Goal: Information Seeking & Learning: Check status

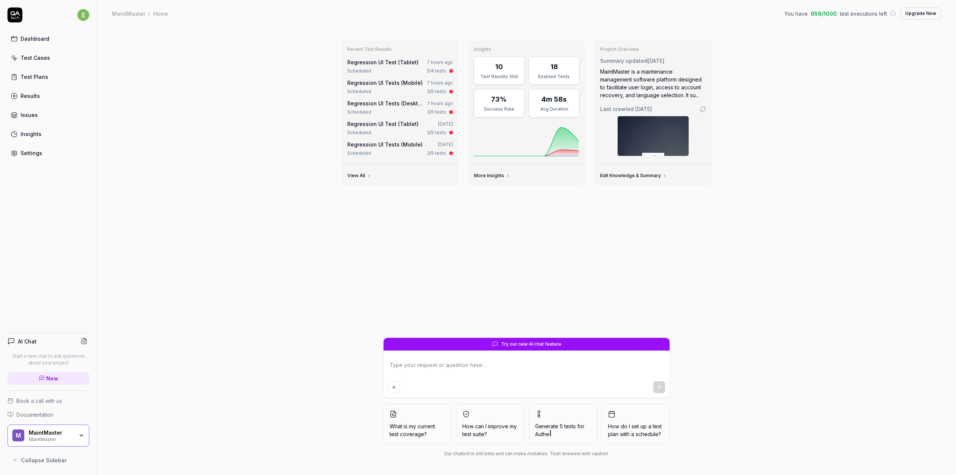
click at [282, 160] on div "Recent Test Results Regression UI Test (Tablet) 7 hours ago Scheduled 3/4 tests…" at bounding box center [526, 251] width 859 height 448
type textarea "*"
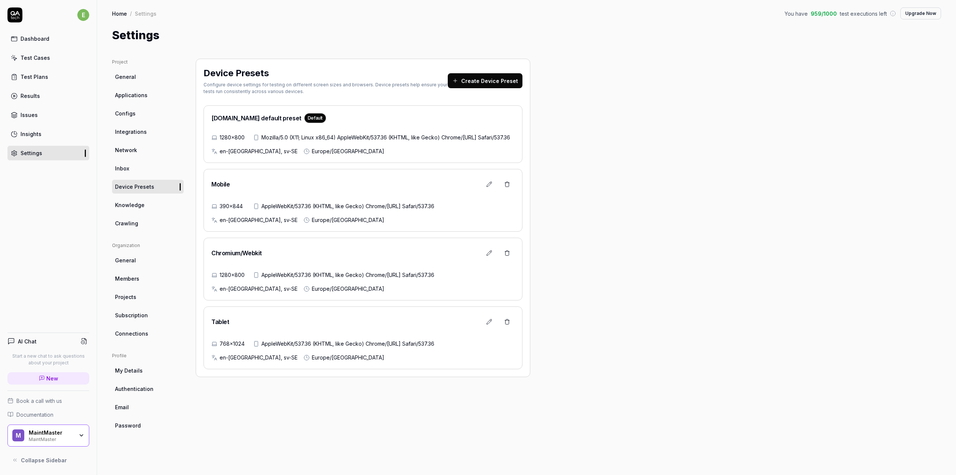
click at [42, 34] on link "Dashboard" at bounding box center [48, 38] width 82 height 15
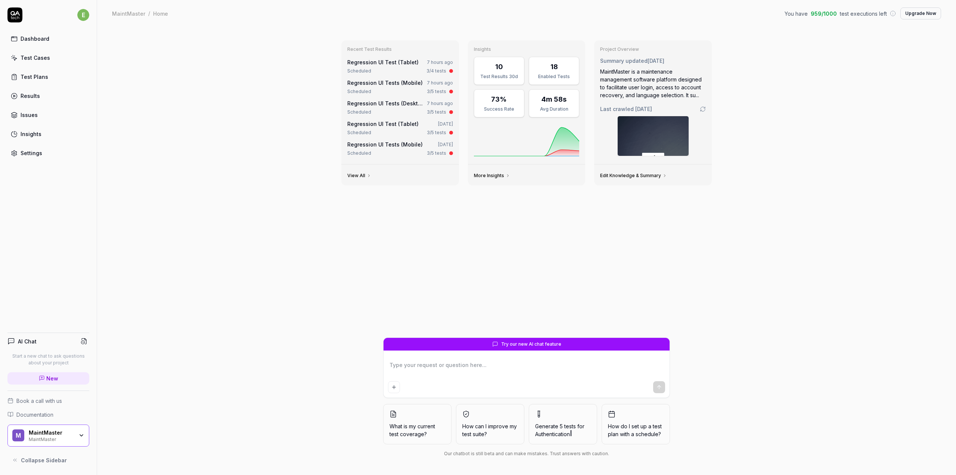
type textarea "*"
click at [396, 103] on link "Regression UI Tests (Desktop)" at bounding box center [386, 103] width 79 height 6
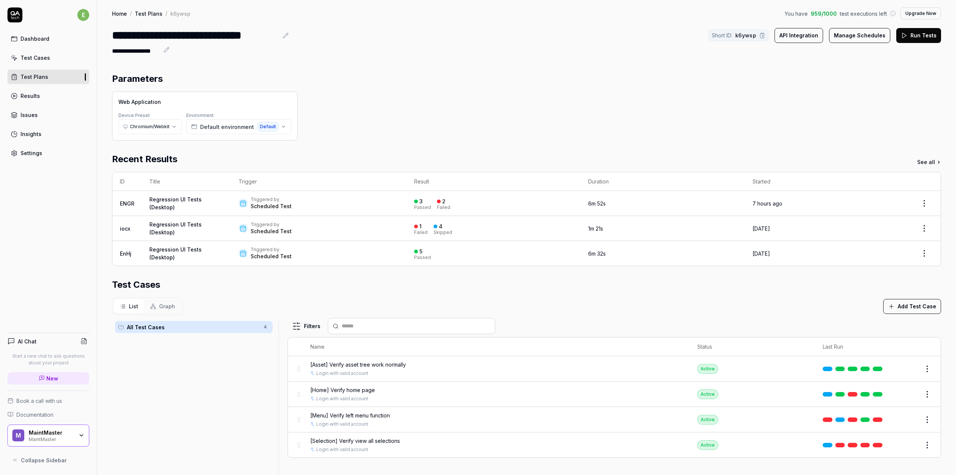
click at [335, 197] on div "Triggered by Scheduled Test" at bounding box center [319, 203] width 160 height 13
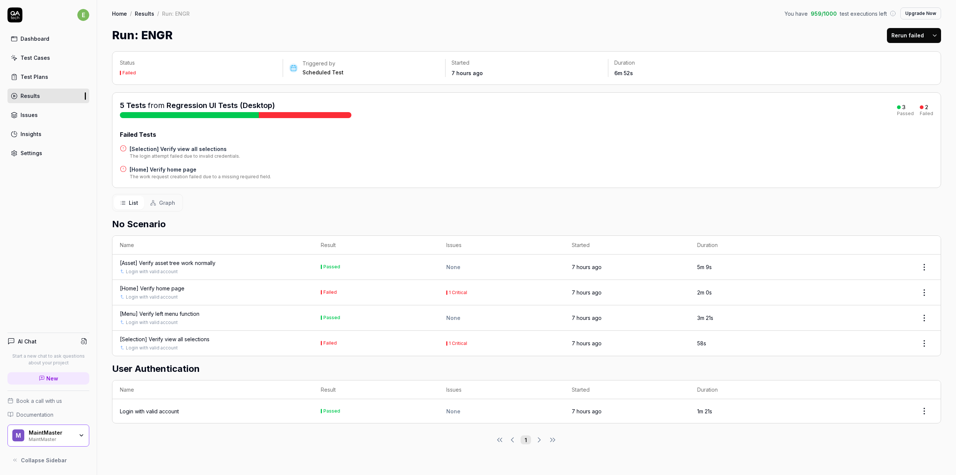
click at [176, 290] on div "[Home] Verify home page" at bounding box center [152, 288] width 65 height 8
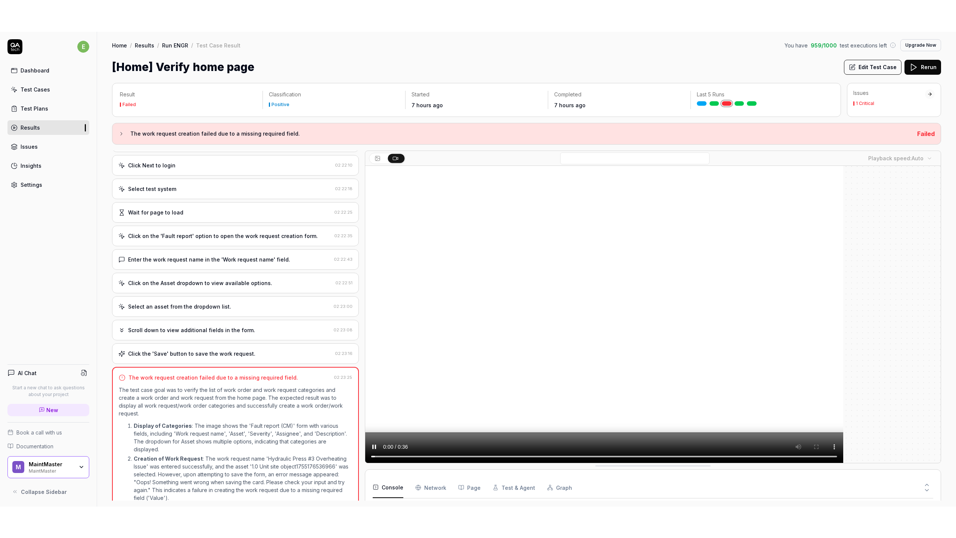
scroll to position [138, 0]
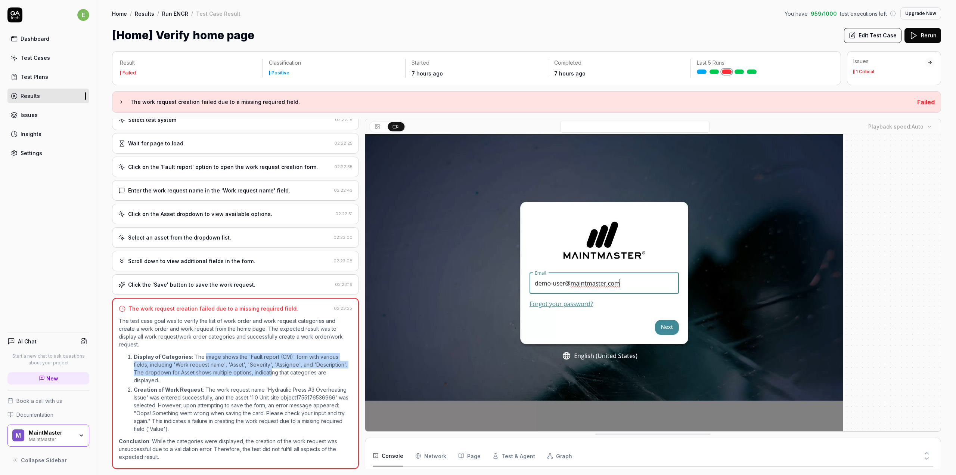
drag, startPoint x: 216, startPoint y: 359, endPoint x: 272, endPoint y: 372, distance: 57.8
click at [272, 372] on p "Display of Categories : The image shows the 'Fault report (CM)' form with vario…" at bounding box center [243, 368] width 219 height 31
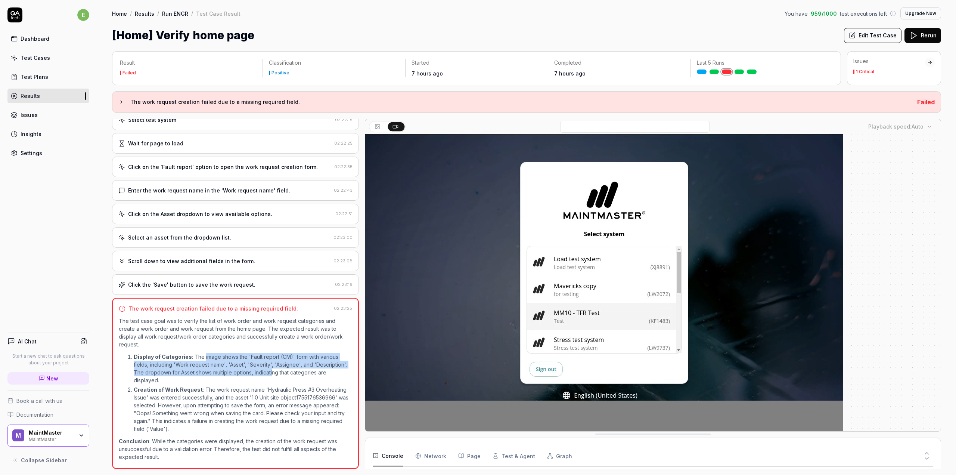
click at [272, 372] on p "Display of Categories : The image shows the 'Fault report (CM)' form with vario…" at bounding box center [243, 368] width 219 height 31
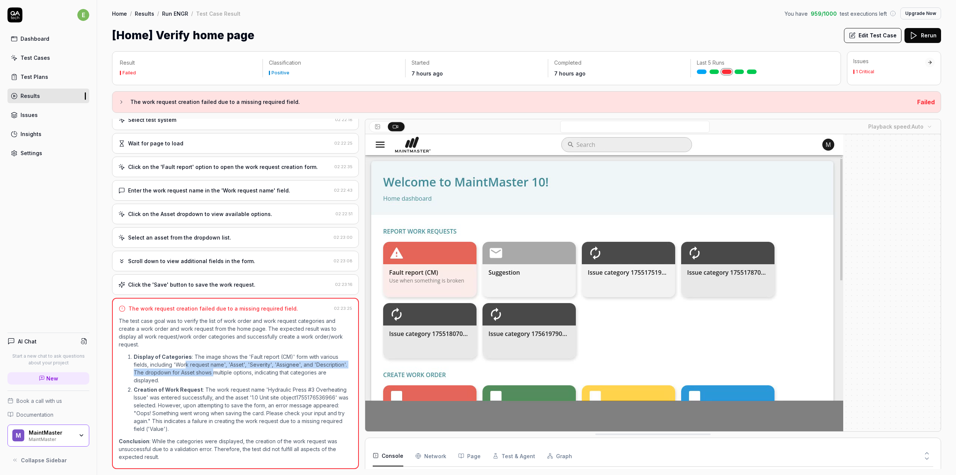
drag, startPoint x: 208, startPoint y: 368, endPoint x: 228, endPoint y: 370, distance: 19.1
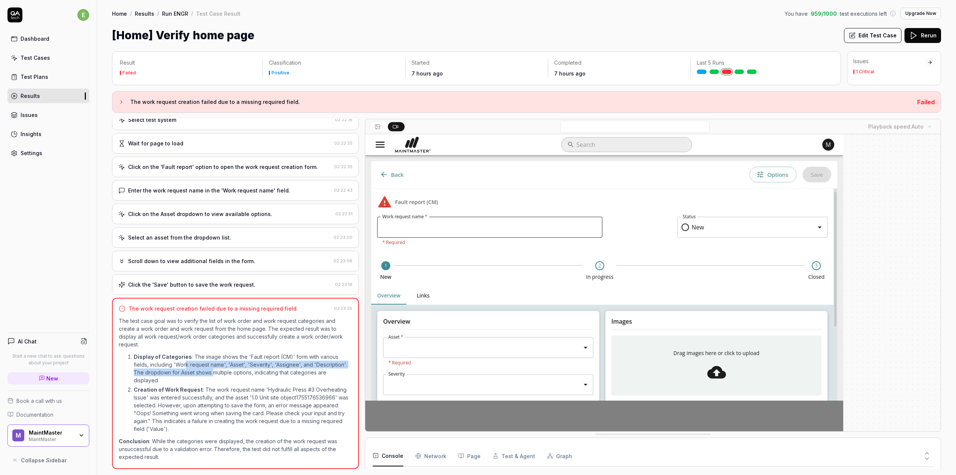
click at [219, 369] on p "Display of Categories : The image shows the 'Fault report (CM)' form with vario…" at bounding box center [243, 368] width 219 height 31
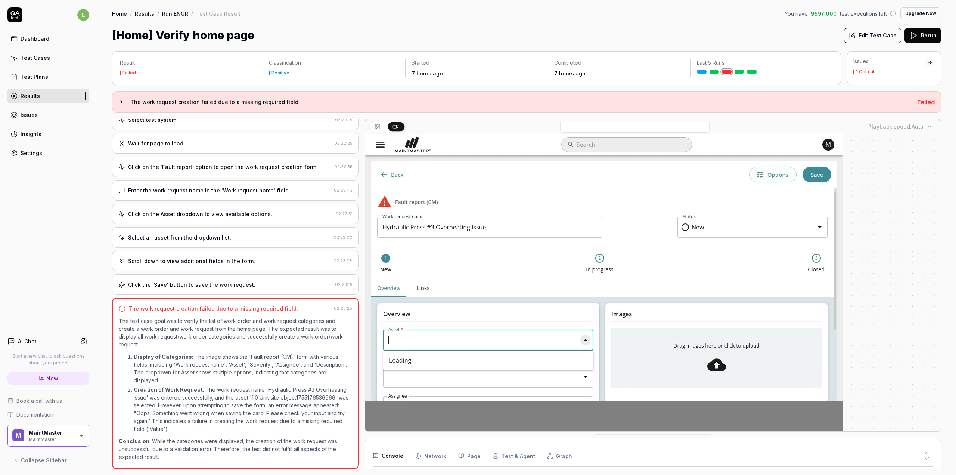
click at [229, 370] on p "Display of Categories : The image shows the 'Fault report (CM)' form with vario…" at bounding box center [243, 368] width 219 height 31
drag, startPoint x: 233, startPoint y: 400, endPoint x: 260, endPoint y: 403, distance: 27.1
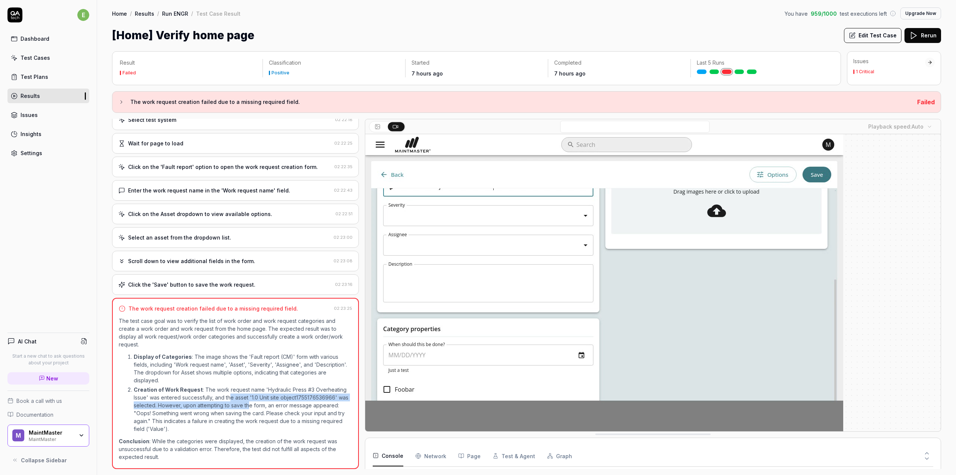
click at [260, 403] on p "Creation of Work Request : The work request name 'Hydraulic Press #3 Overheatin…" at bounding box center [243, 409] width 219 height 47
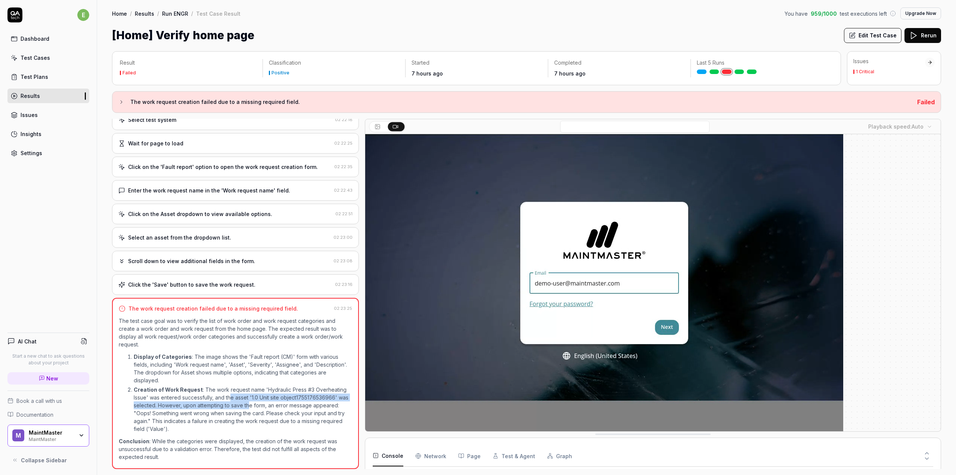
click at [260, 403] on p "Creation of Work Request : The work request name 'Hydraulic Press #3 Overheatin…" at bounding box center [243, 409] width 219 height 47
drag, startPoint x: 207, startPoint y: 404, endPoint x: 216, endPoint y: 405, distance: 8.6
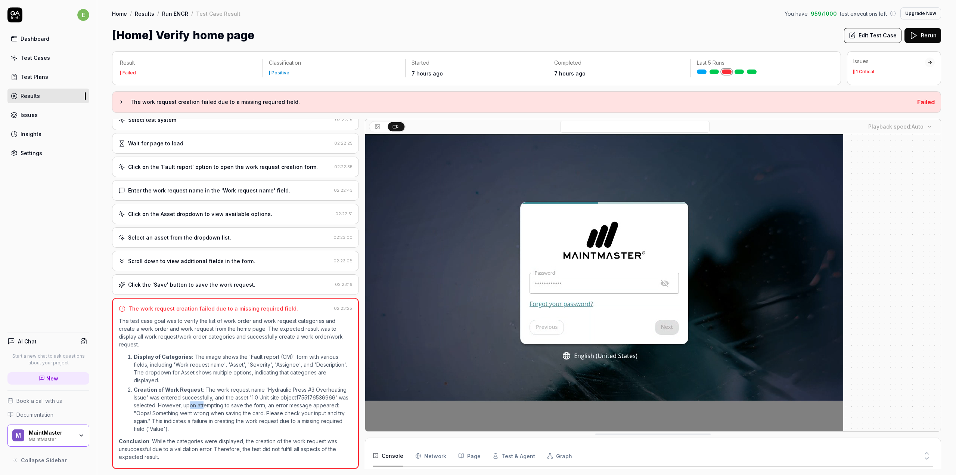
click at [216, 405] on p "Creation of Work Request : The work request name 'Hydraulic Press #3 Overheatin…" at bounding box center [243, 409] width 219 height 47
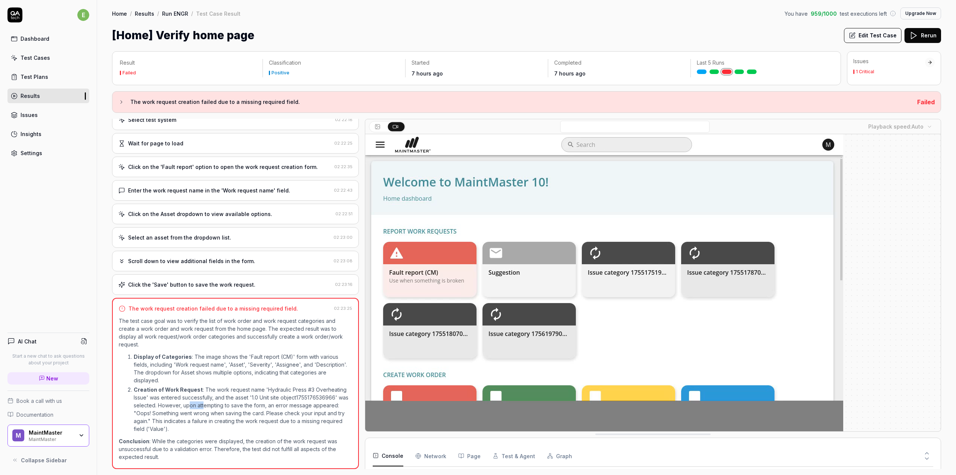
click at [216, 405] on p "Creation of Work Request : The work request name 'Hydraulic Press #3 Overheatin…" at bounding box center [243, 409] width 219 height 47
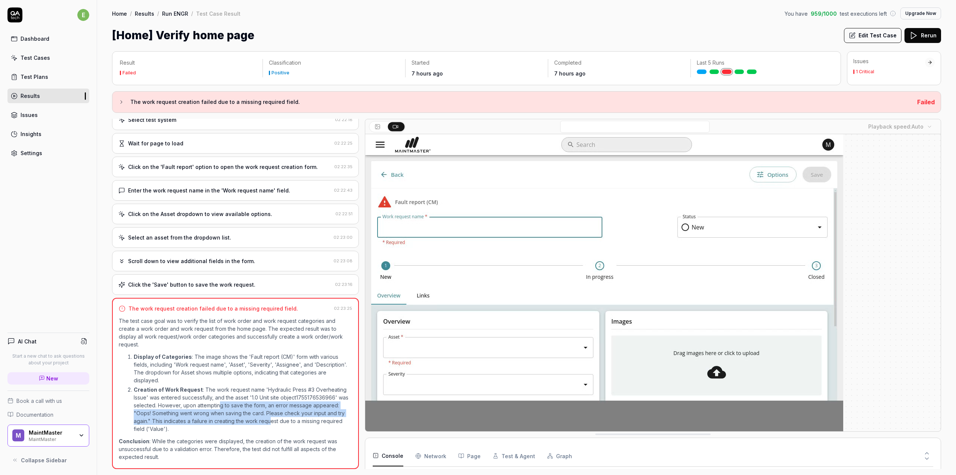
drag, startPoint x: 230, startPoint y: 405, endPoint x: 303, endPoint y: 420, distance: 74.2
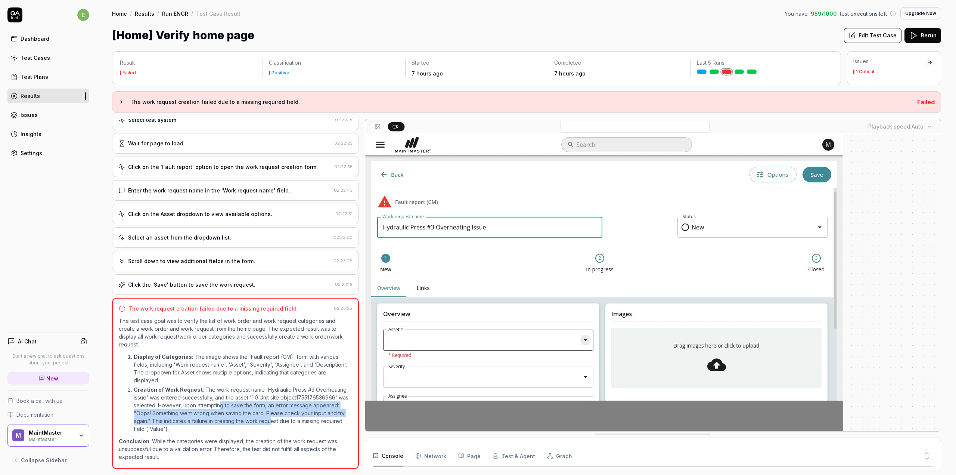
click at [303, 420] on p "Creation of Work Request : The work request name 'Hydraulic Press #3 Overheatin…" at bounding box center [243, 409] width 219 height 47
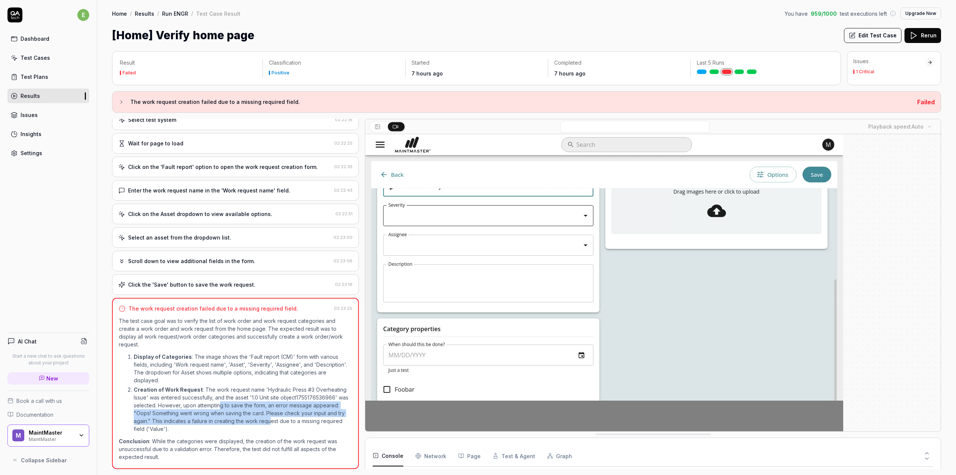
click at [303, 420] on p "Creation of Work Request : The work request name 'Hydraulic Press #3 Overheatin…" at bounding box center [243, 409] width 219 height 47
click at [238, 413] on p "Creation of Work Request : The work request name 'Hydraulic Press #3 Overheatin…" at bounding box center [243, 409] width 219 height 47
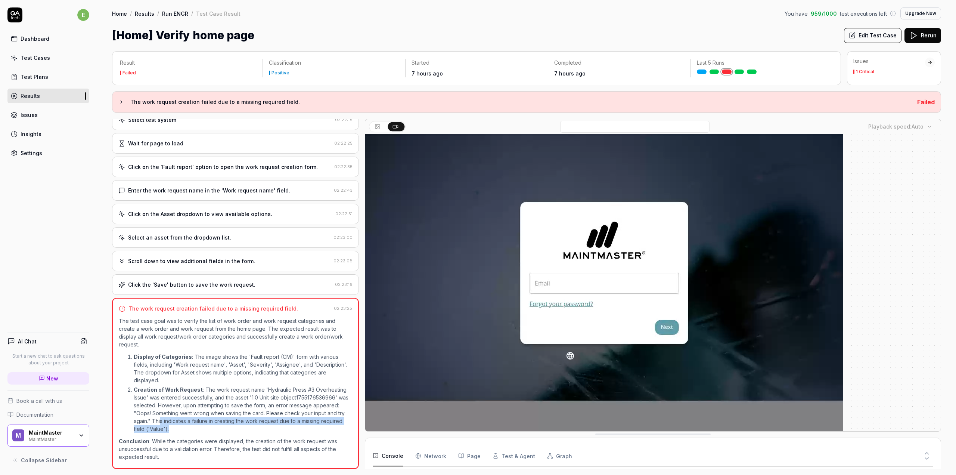
drag, startPoint x: 192, startPoint y: 421, endPoint x: 232, endPoint y: 426, distance: 40.7
click at [232, 426] on p "Creation of Work Request : The work request name 'Hydraulic Press #3 Overheatin…" at bounding box center [243, 409] width 219 height 47
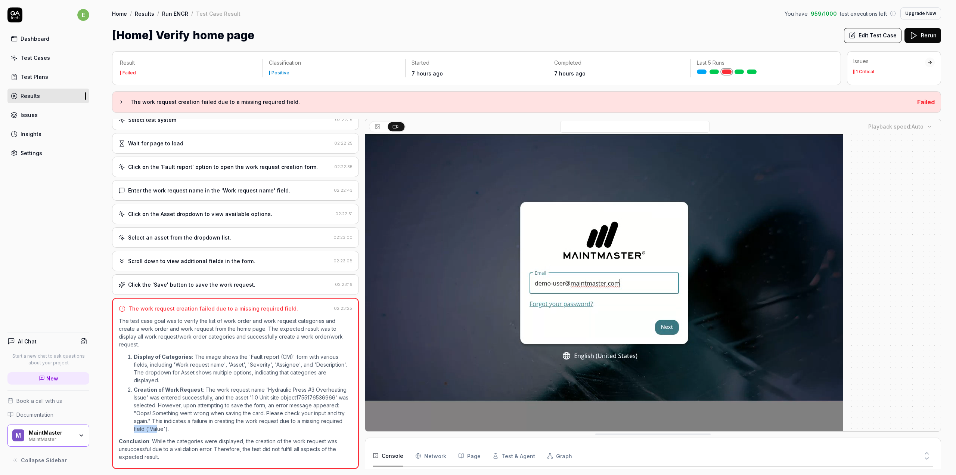
drag, startPoint x: 177, startPoint y: 428, endPoint x: 201, endPoint y: 433, distance: 24.0
click at [201, 433] on ol "Display of Categories : The image shows the 'Fault report (CM)' form with vario…" at bounding box center [235, 393] width 233 height 86
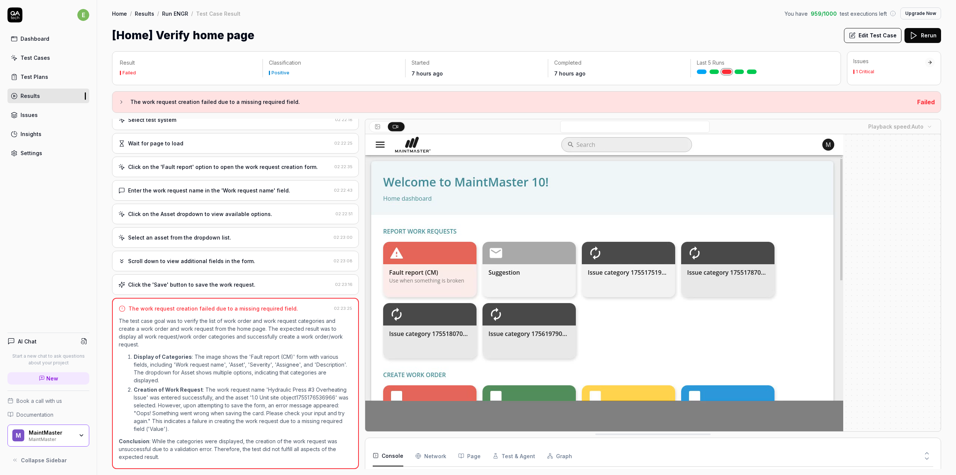
click at [448, 285] on video at bounding box center [604, 283] width 478 height 299
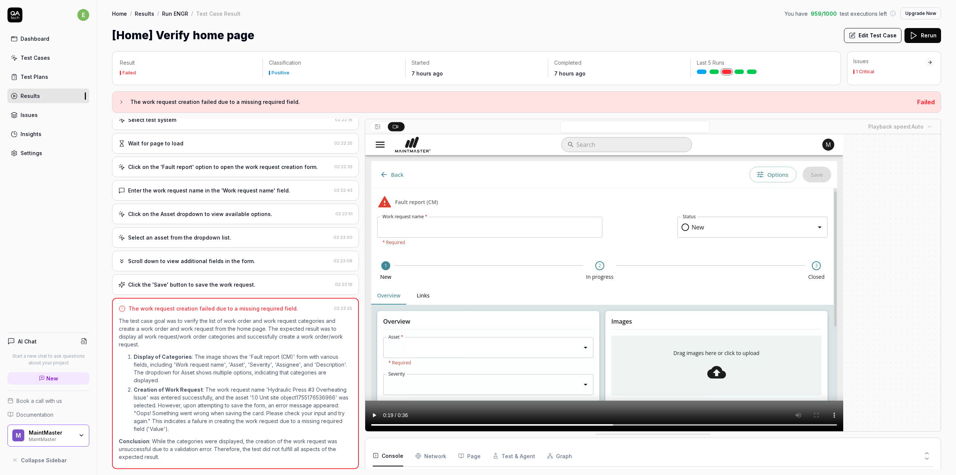
click at [158, 281] on div "Click the 'Save' button to save the work request." at bounding box center [191, 285] width 127 height 8
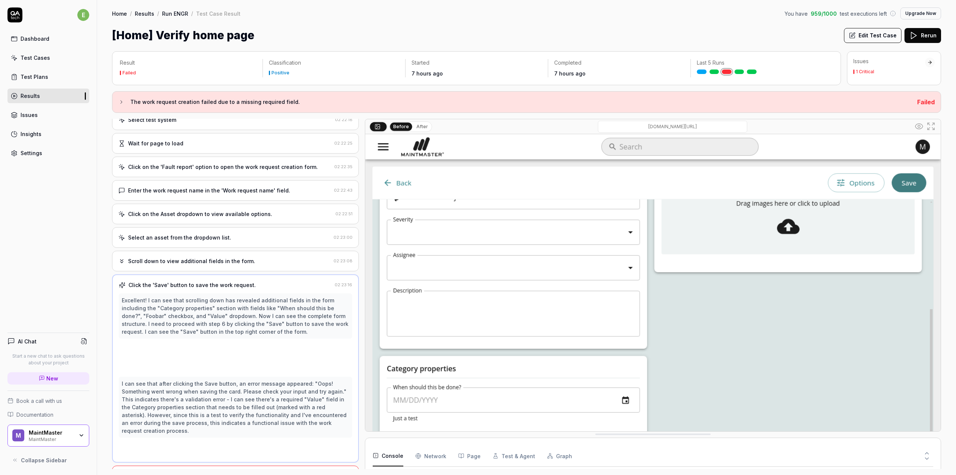
scroll to position [132, 0]
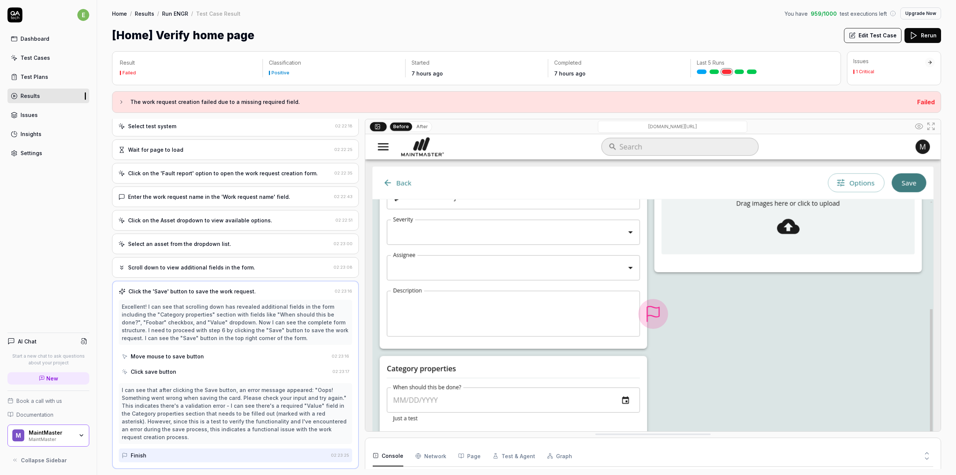
click at [165, 293] on div "Click the 'Save' button to save the work request." at bounding box center [192, 291] width 127 height 8
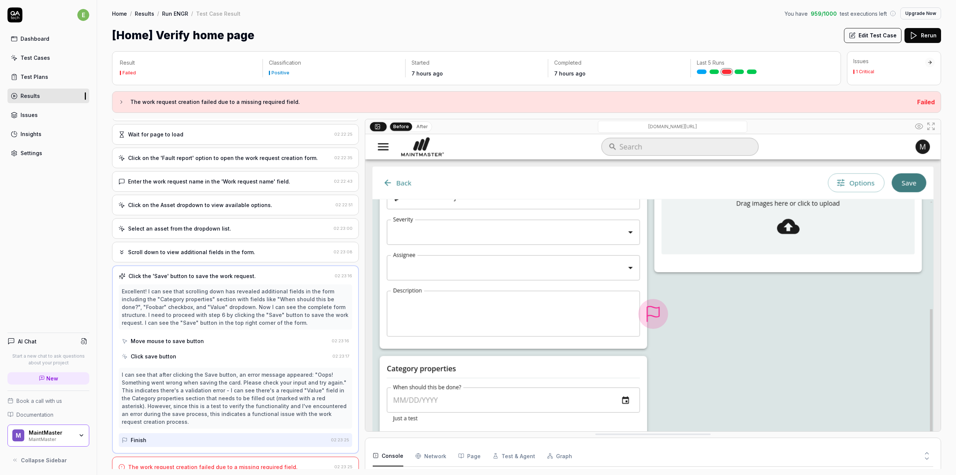
scroll to position [155, 0]
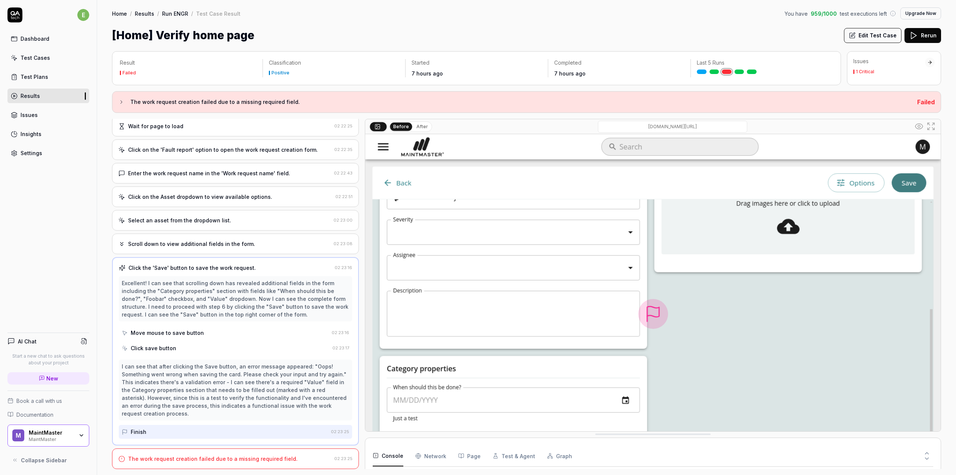
click at [194, 456] on div "The work request creation failed due to a missing required field." at bounding box center [213, 459] width 170 height 8
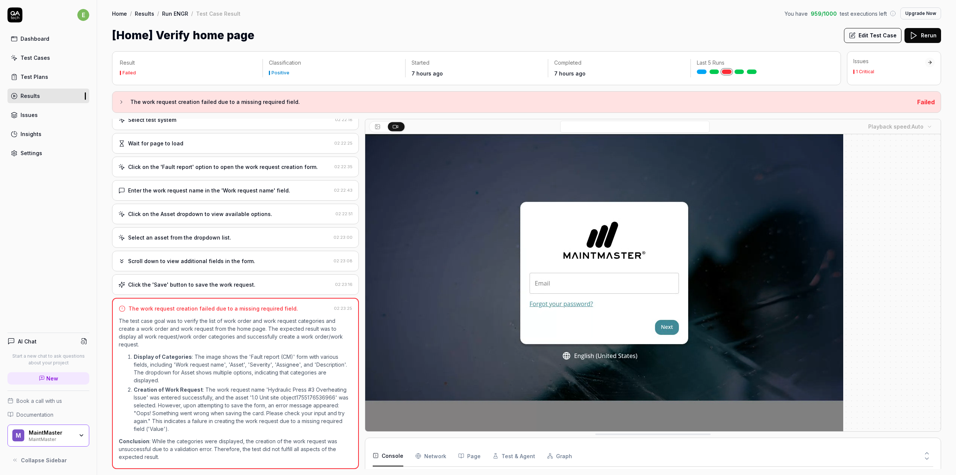
click at [434, 310] on video at bounding box center [604, 283] width 478 height 299
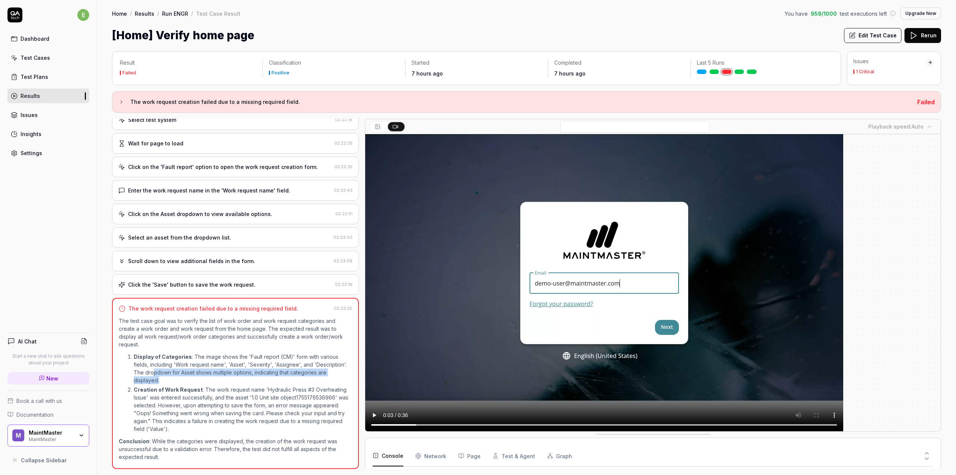
drag, startPoint x: 162, startPoint y: 369, endPoint x: 322, endPoint y: 380, distance: 160.6
click at [322, 380] on p "Display of Categories : The image shows the 'Fault report (CM)' form with vario…" at bounding box center [243, 368] width 219 height 31
click at [282, 365] on p "Display of Categories : The image shows the 'Fault report (CM)' form with vario…" at bounding box center [243, 368] width 219 height 31
drag, startPoint x: 192, startPoint y: 440, endPoint x: 264, endPoint y: 444, distance: 71.5
click at [263, 444] on p "Conclusion : While the categories were displayed, the creation of the work requ…" at bounding box center [235, 449] width 233 height 24
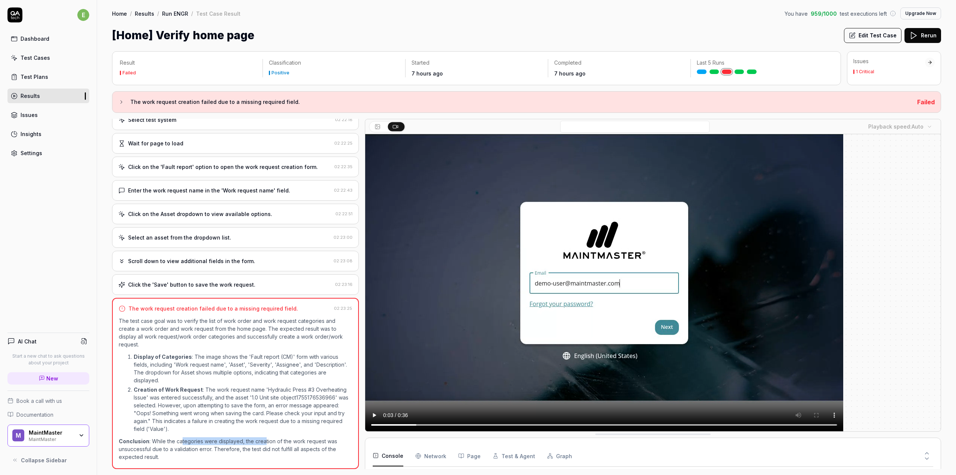
click at [264, 444] on p "Conclusion : While the categories were displayed, the creation of the work requ…" at bounding box center [235, 449] width 233 height 24
click at [932, 459] on button at bounding box center [927, 460] width 13 height 10
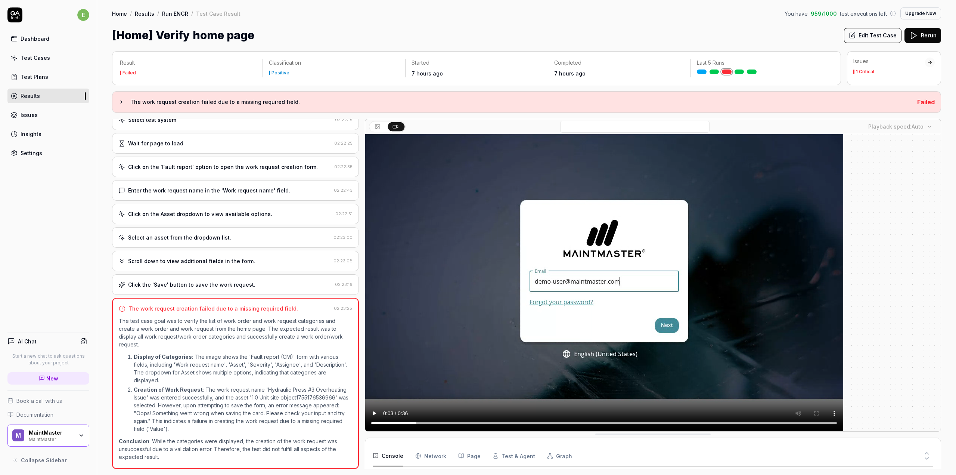
click at [432, 457] on Requests "Network" at bounding box center [430, 455] width 31 height 21
click at [410, 455] on div "Console Network Page Test & Agent Graph" at bounding box center [653, 455] width 561 height 21
click at [488, 460] on div "Console Network Page Test & Agent Graph" at bounding box center [653, 455] width 561 height 21
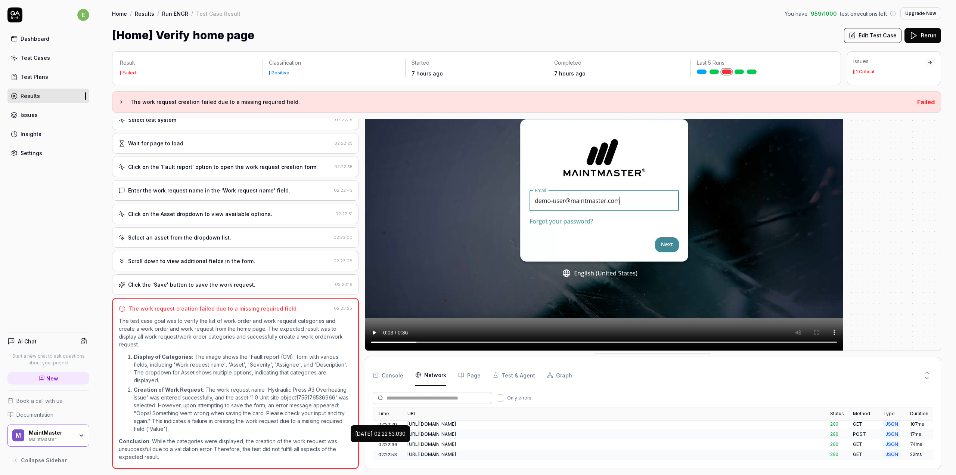
scroll to position [173, 0]
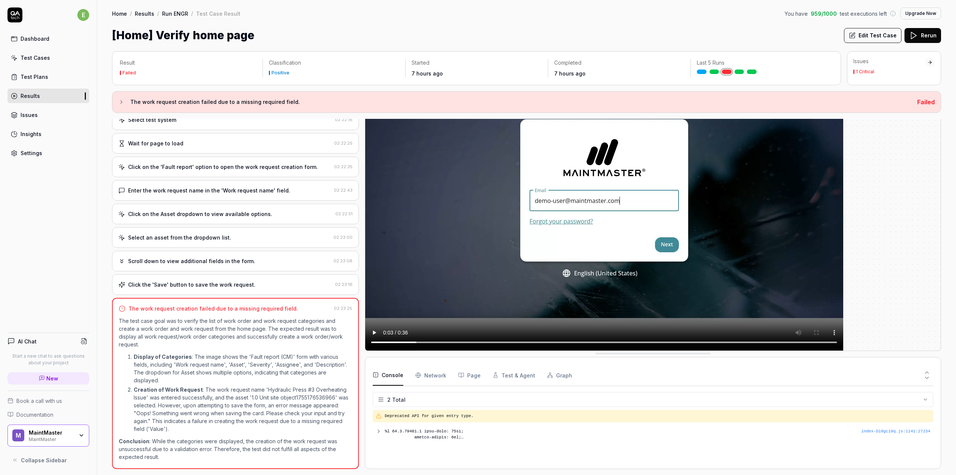
click at [393, 376] on button "Console" at bounding box center [388, 375] width 31 height 21
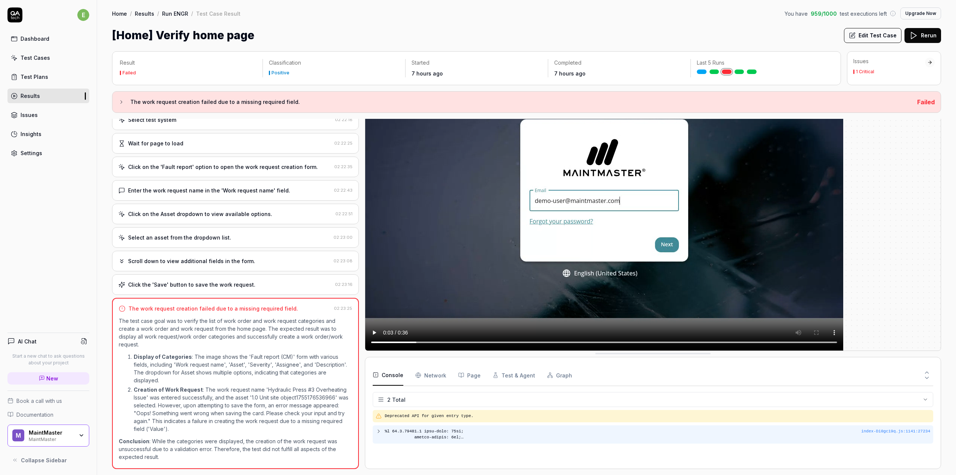
click at [377, 429] on icon at bounding box center [379, 431] width 6 height 6
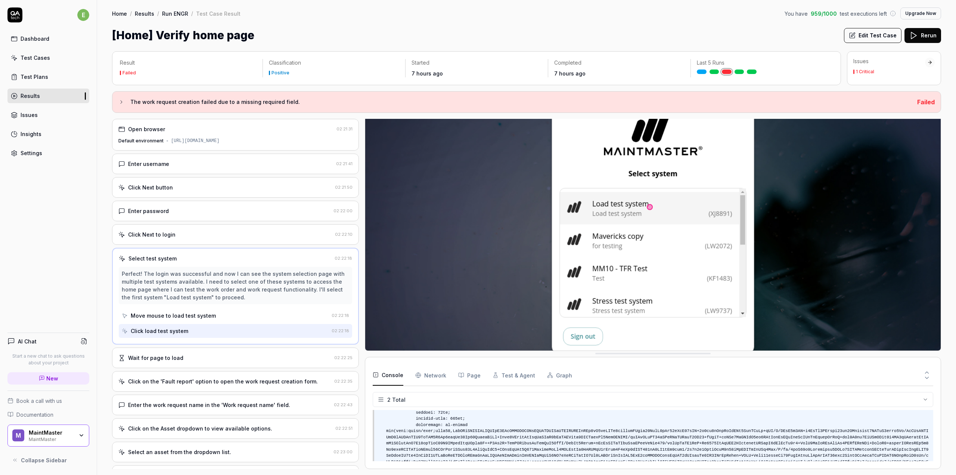
scroll to position [0, 0]
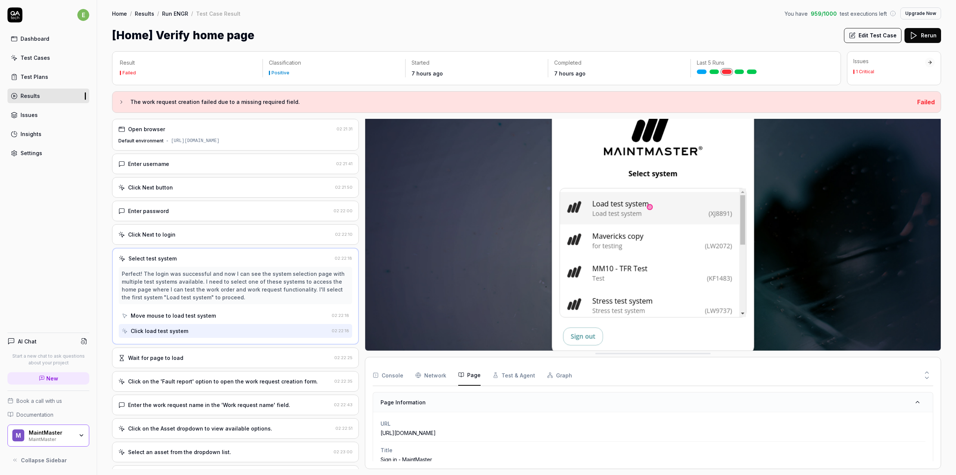
drag, startPoint x: 469, startPoint y: 371, endPoint x: 474, endPoint y: 377, distance: 7.2
click at [469, 372] on button "Page" at bounding box center [469, 375] width 22 height 21
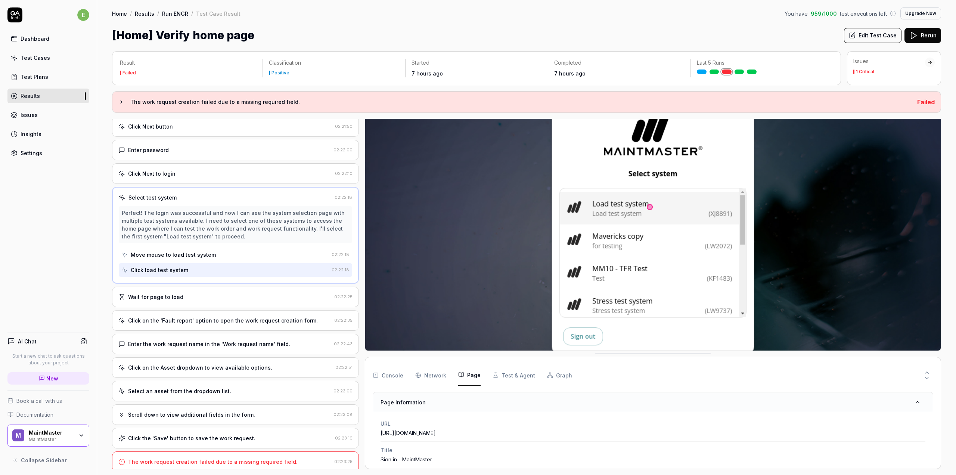
scroll to position [64, 0]
click at [270, 343] on div "Enter the work request name in the 'Work request name' field." at bounding box center [209, 341] width 162 height 8
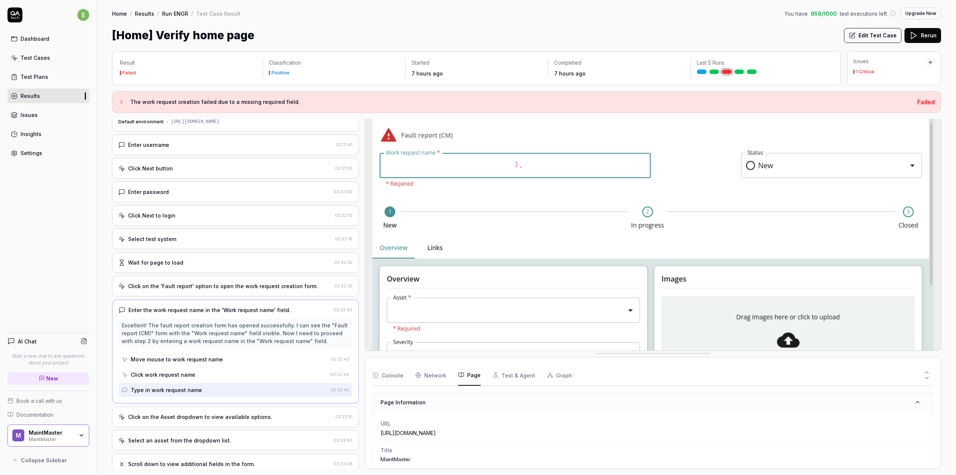
scroll to position [37, 0]
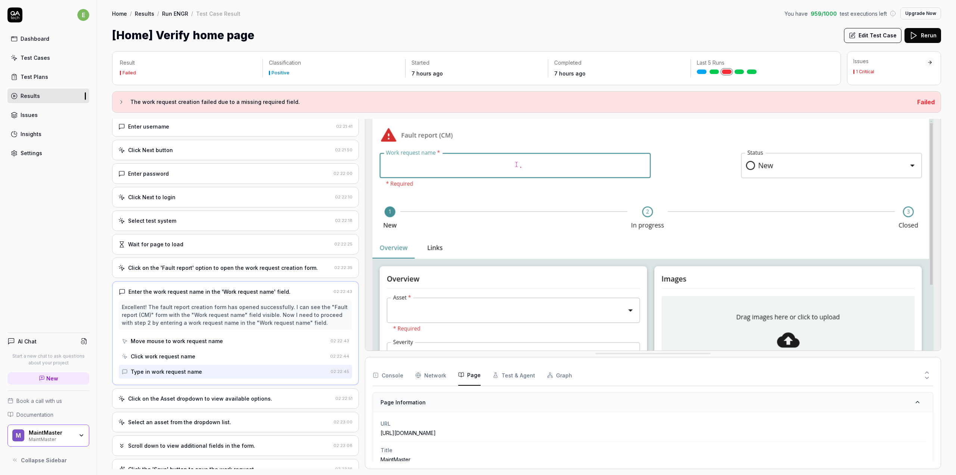
click at [262, 398] on div "Click on the Asset dropdown to view available options." at bounding box center [200, 399] width 144 height 8
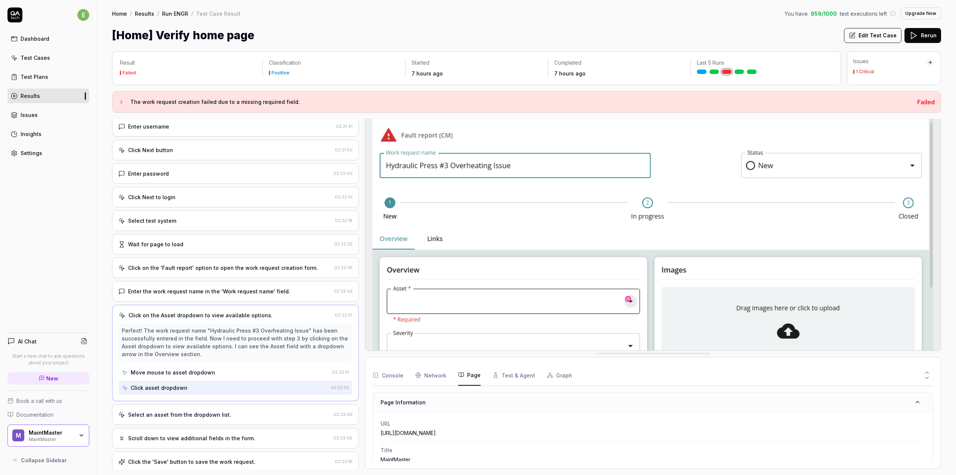
click at [239, 413] on div "Select an asset from the dropdown list." at bounding box center [224, 415] width 212 height 8
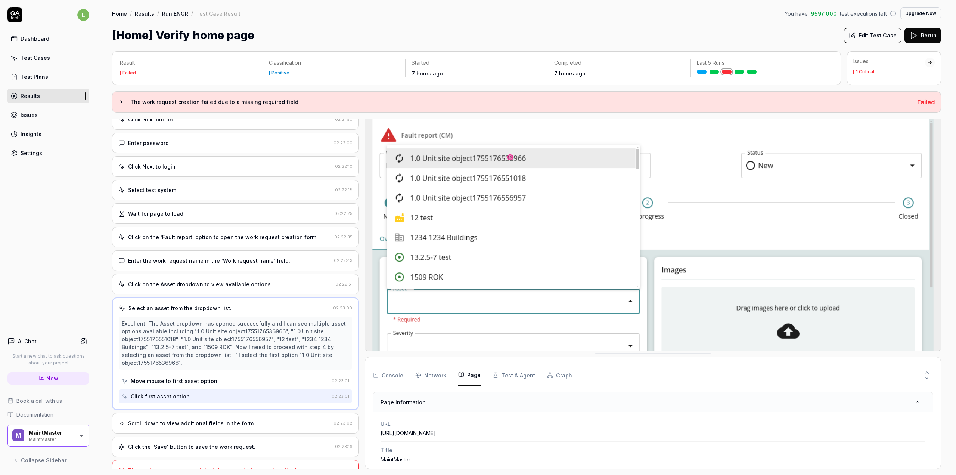
scroll to position [80, 0]
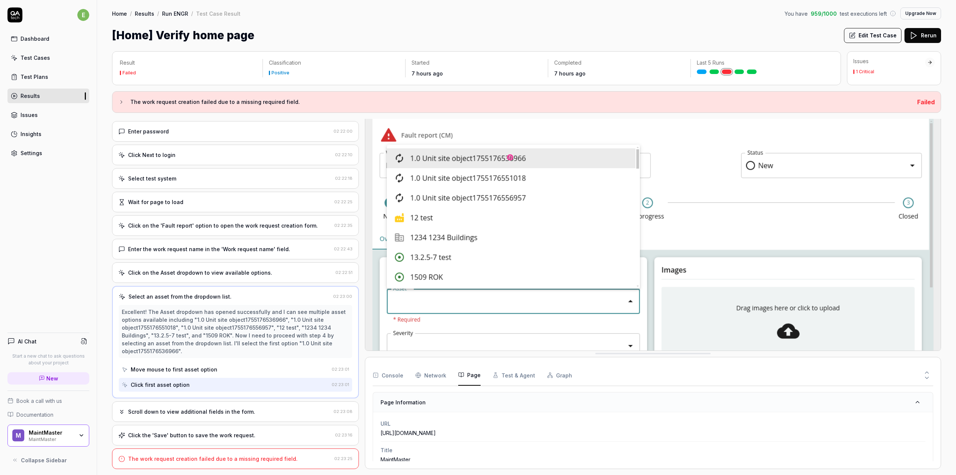
click at [219, 415] on div "Scroll down to view additional fields in the form." at bounding box center [191, 412] width 127 height 8
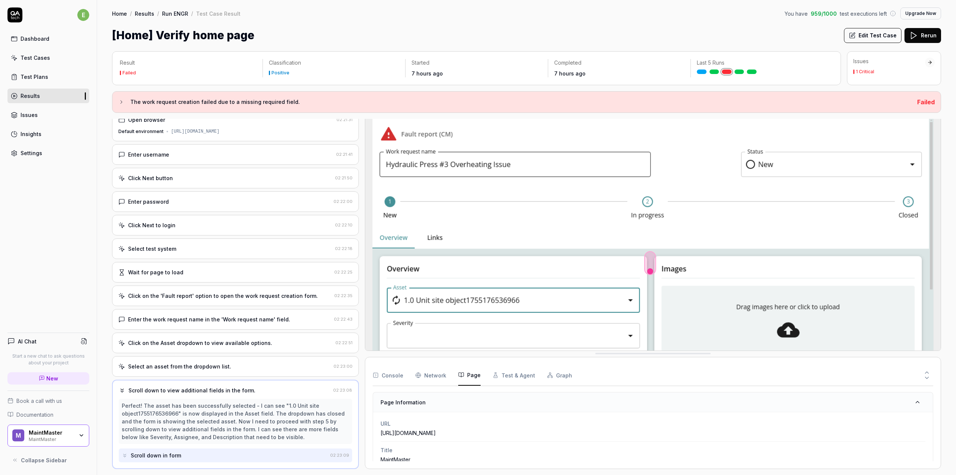
scroll to position [59, 0]
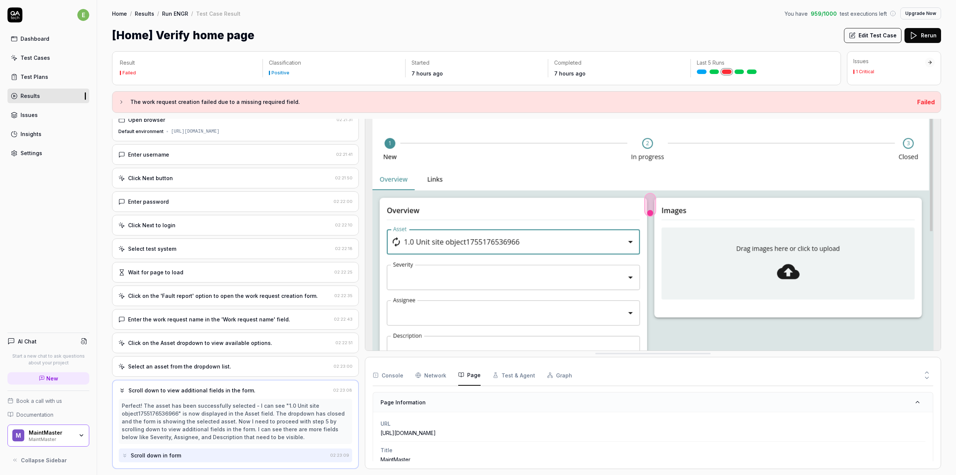
click at [589, 311] on img at bounding box center [653, 174] width 576 height 360
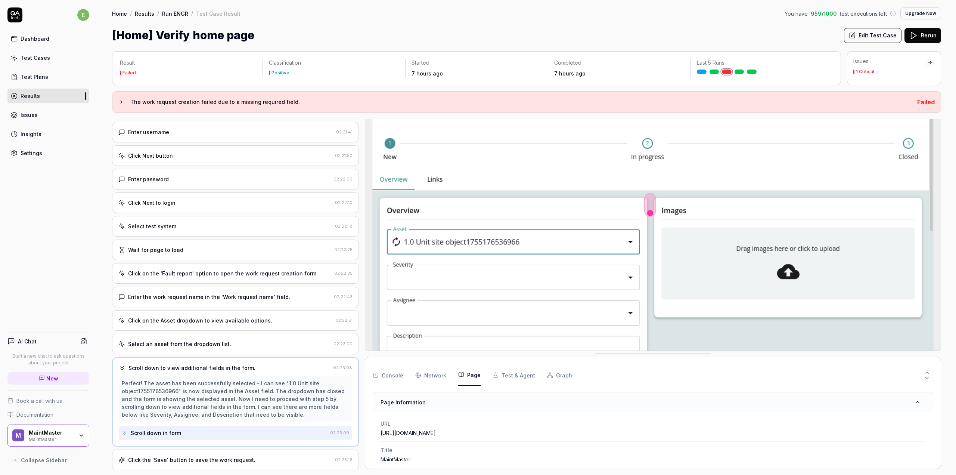
scroll to position [56, 0]
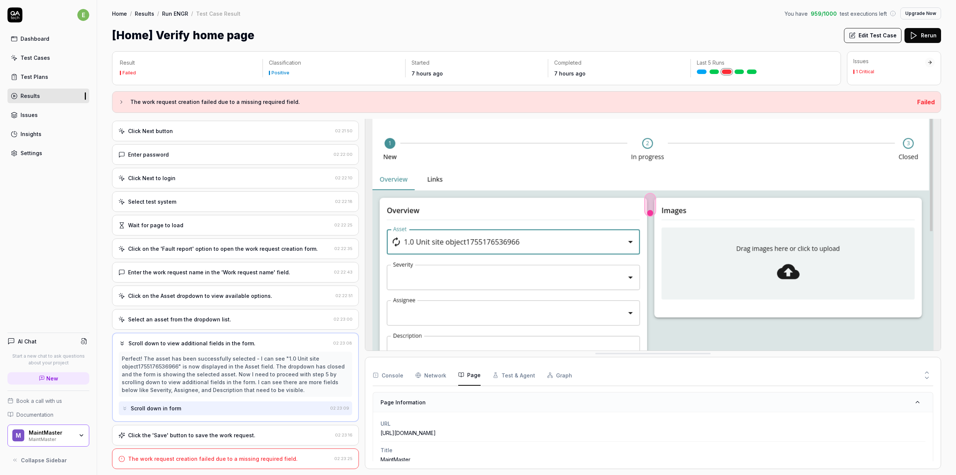
click at [188, 434] on div "Click the 'Save' button to save the work request." at bounding box center [191, 435] width 127 height 8
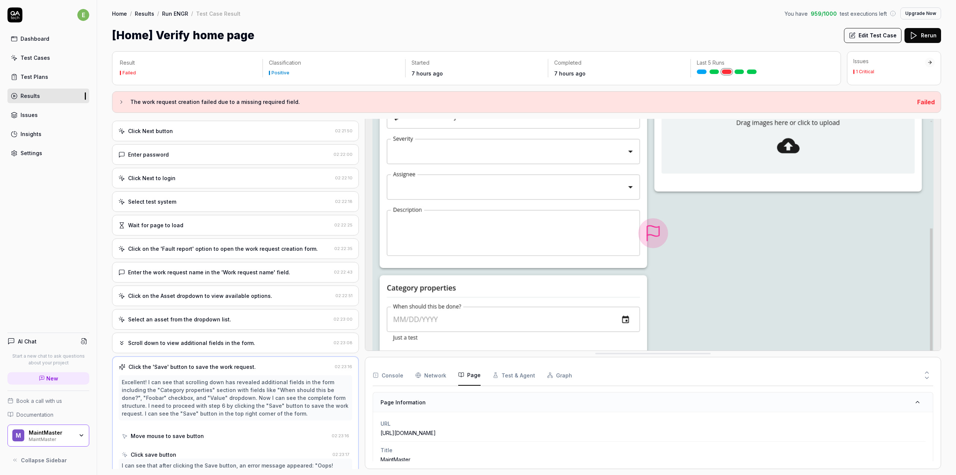
scroll to position [132, 0]
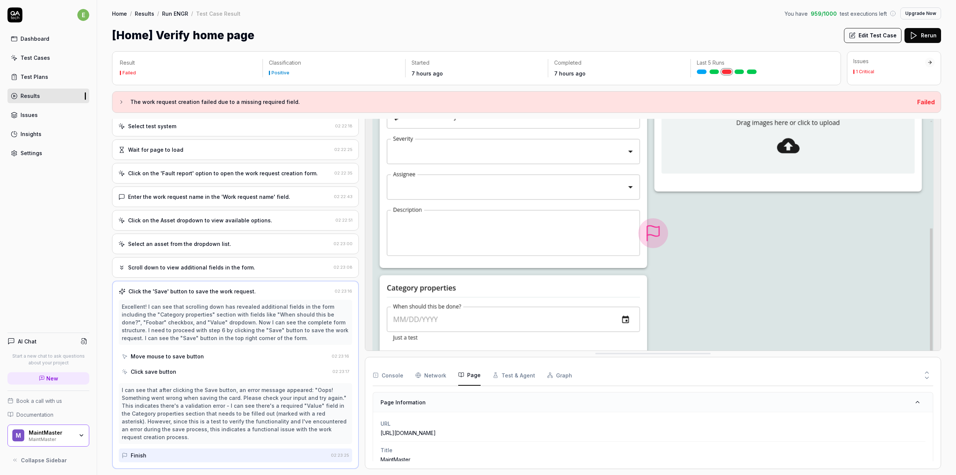
click at [658, 231] on img at bounding box center [653, 233] width 576 height 360
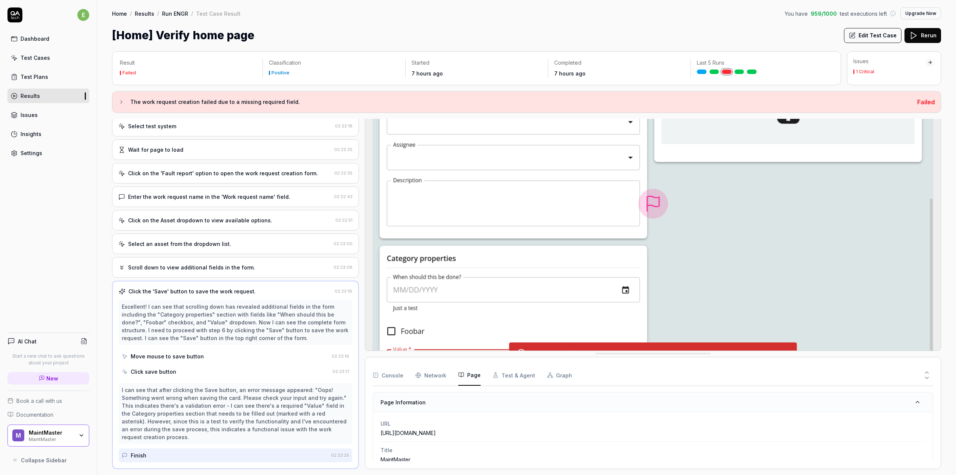
scroll to position [59, 0]
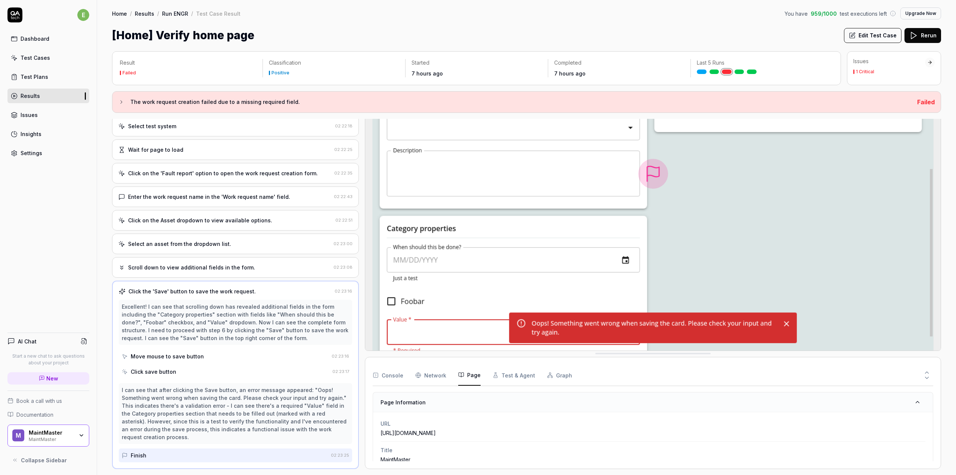
click at [785, 321] on img at bounding box center [653, 174] width 576 height 360
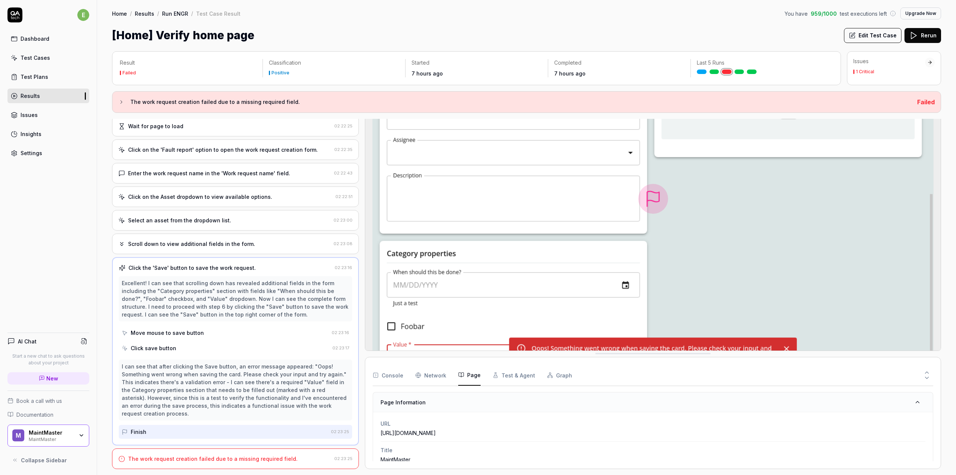
scroll to position [0, 0]
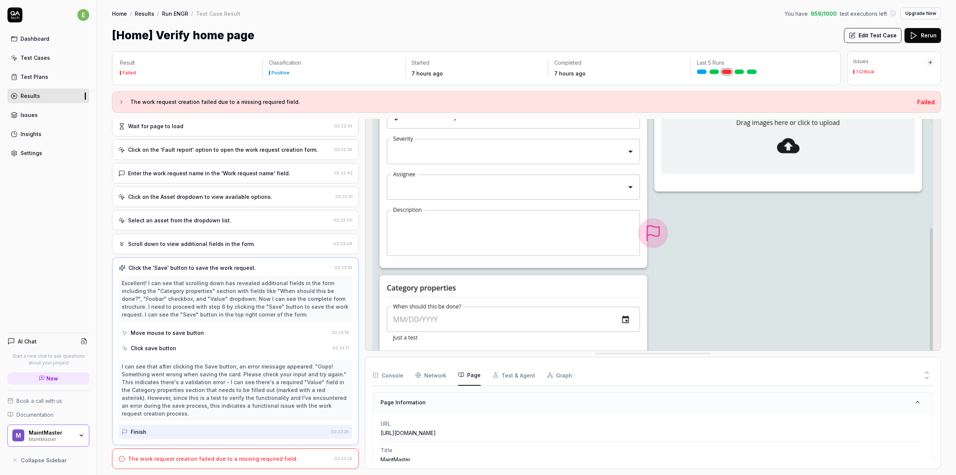
click at [928, 103] on span "Failed" at bounding box center [927, 101] width 18 height 7
click at [952, 130] on div "Result Failed Classification Positive Started 7 hours ago Completed 7 hours ago…" at bounding box center [526, 259] width 859 height 431
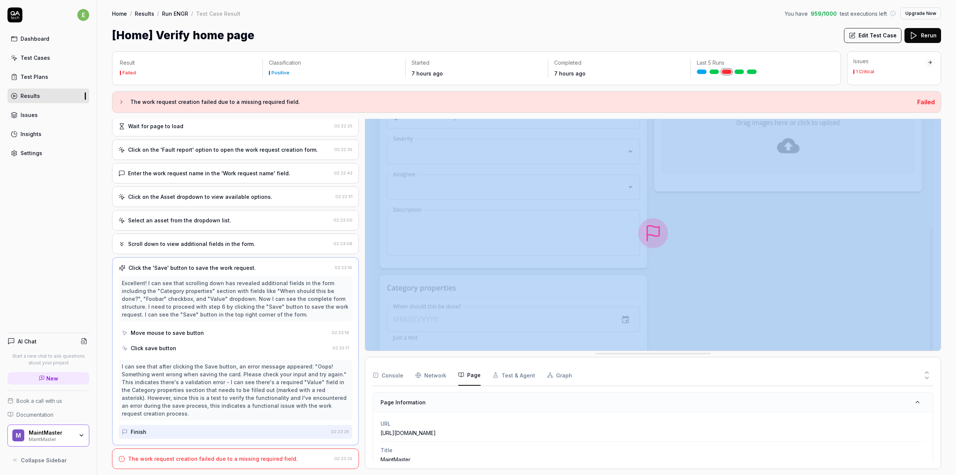
click at [952, 130] on div "Result Failed Classification Positive Started 7 hours ago Completed 7 hours ago…" at bounding box center [526, 259] width 859 height 431
click at [949, 188] on div "Result Failed Classification Positive Started 7 hours ago Completed 7 hours ago…" at bounding box center [526, 259] width 859 height 431
click at [362, 169] on div at bounding box center [362, 294] width 6 height 350
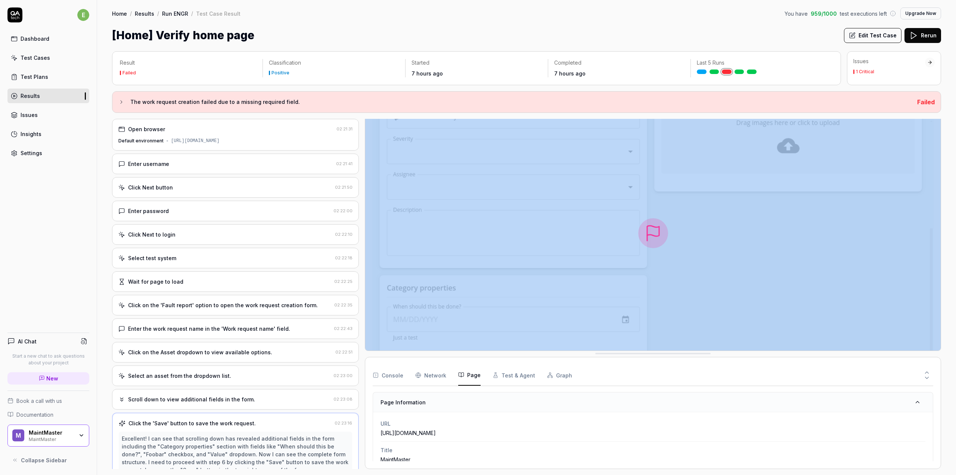
click at [950, 333] on div "Result Failed Classification Positive Started 7 hours ago Completed 7 hours ago…" at bounding box center [526, 259] width 859 height 431
drag, startPoint x: 951, startPoint y: 363, endPoint x: 952, endPoint y: 326, distance: 37.0
click at [952, 325] on div "Result Failed Classification Positive Started 7 hours ago Completed 7 hours ago…" at bounding box center [526, 259] width 859 height 431
click at [924, 373] on icon at bounding box center [927, 372] width 7 height 7
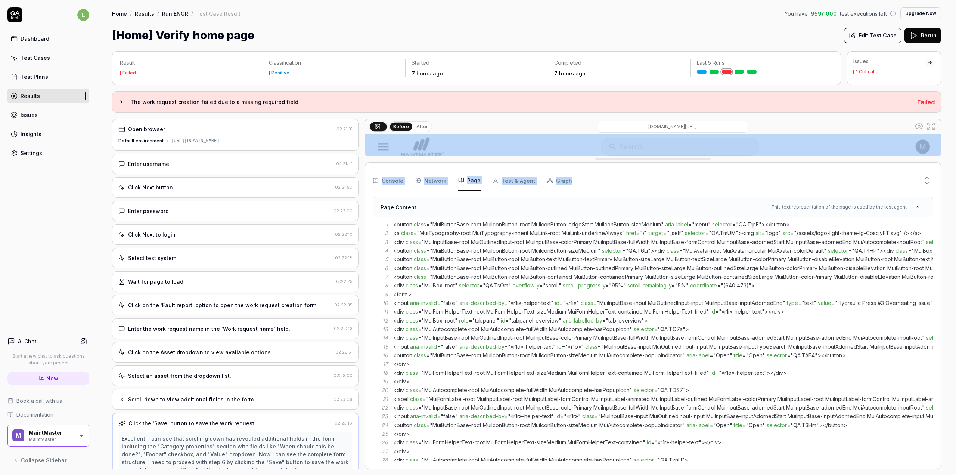
scroll to position [37, 0]
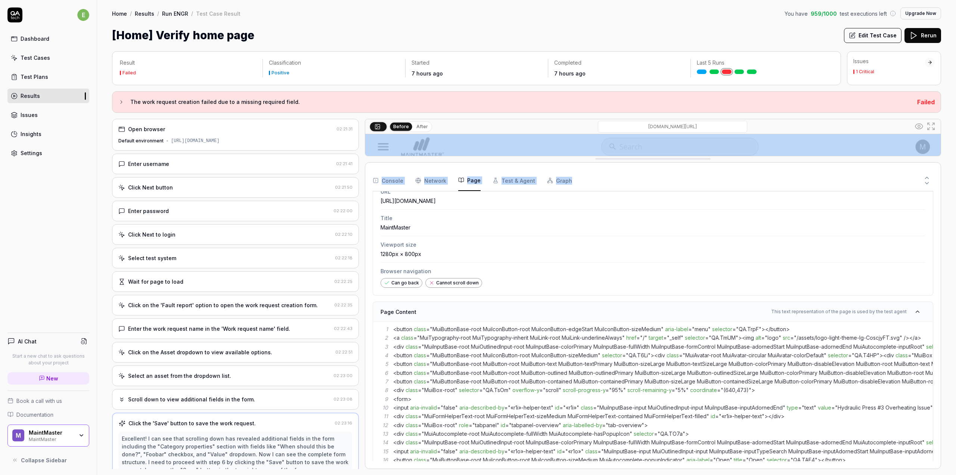
click at [928, 182] on icon at bounding box center [927, 183] width 7 height 7
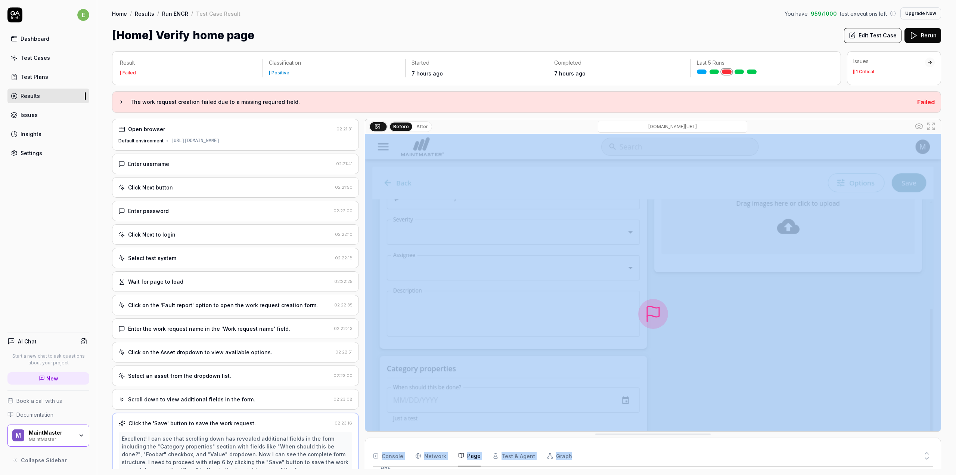
click at [417, 124] on button "After" at bounding box center [423, 127] width 18 height 8
click at [399, 126] on button "Before" at bounding box center [401, 127] width 22 height 8
click at [416, 127] on button "After" at bounding box center [423, 127] width 18 height 8
click at [405, 126] on button "Before" at bounding box center [401, 127] width 22 height 8
click at [382, 124] on button at bounding box center [378, 126] width 17 height 9
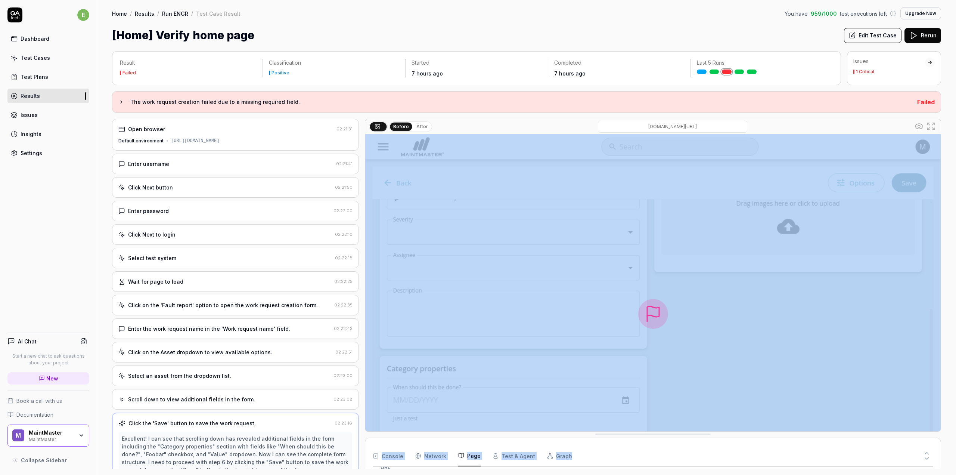
click at [931, 127] on icon at bounding box center [931, 126] width 9 height 9
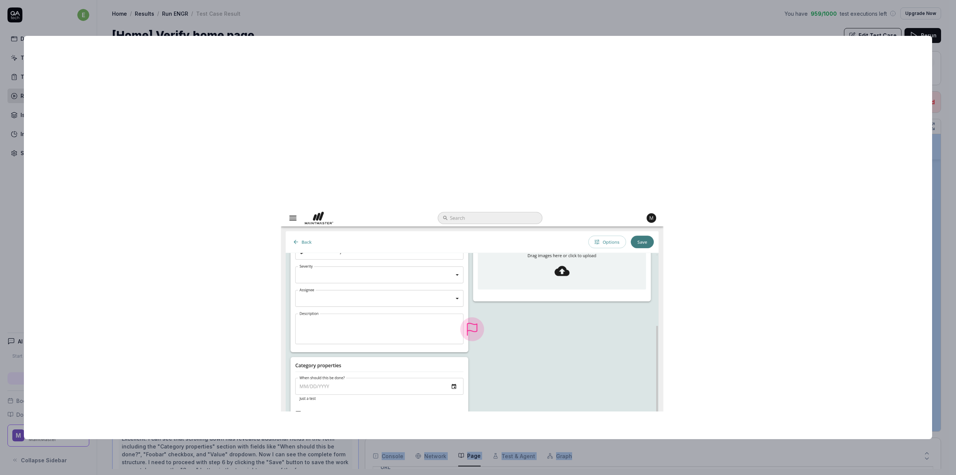
drag, startPoint x: 450, startPoint y: 238, endPoint x: 515, endPoint y: 195, distance: 77.9
click at [457, 299] on img at bounding box center [472, 329] width 383 height 239
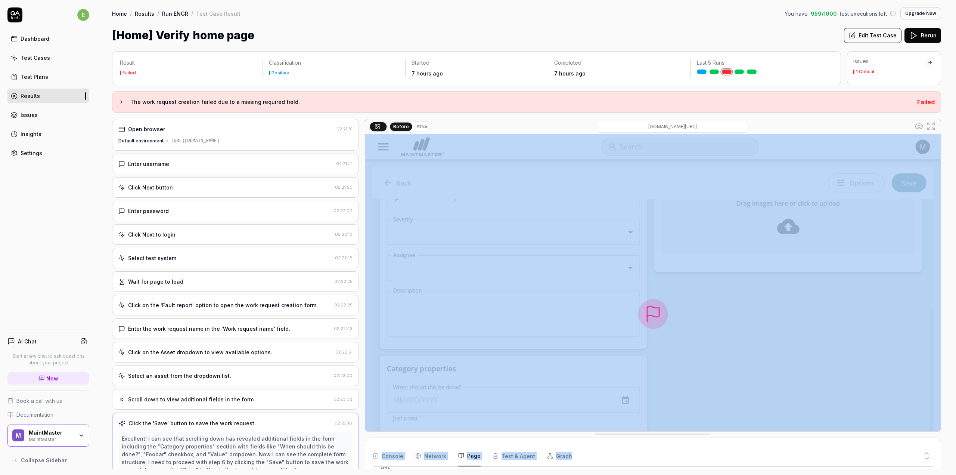
click at [948, 140] on div "Result Failed Classification Positive Started 7 hours ago Completed 7 hours ago…" at bounding box center [526, 259] width 859 height 431
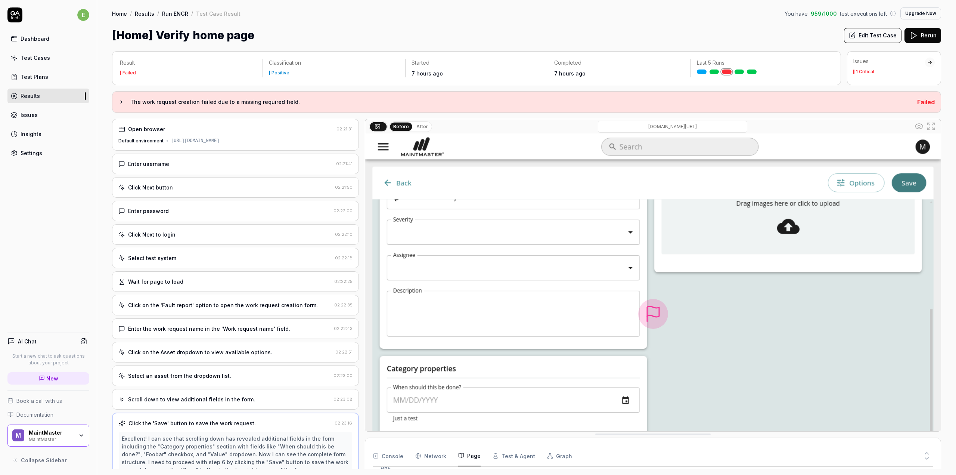
click at [952, 146] on div "Result Failed Classification Positive Started 7 hours ago Completed 7 hours ago…" at bounding box center [526, 259] width 859 height 431
click at [954, 145] on div "Result Failed Classification Positive Started 7 hours ago Completed 7 hours ago…" at bounding box center [526, 259] width 859 height 431
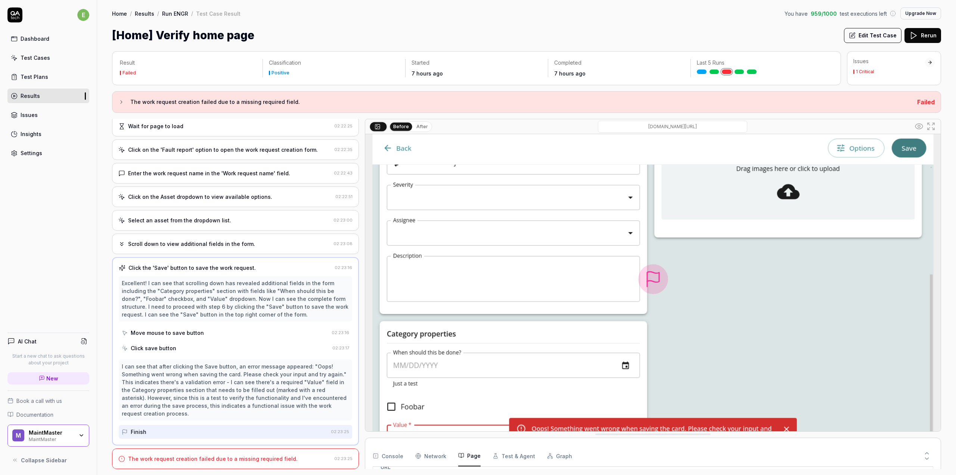
scroll to position [59, 0]
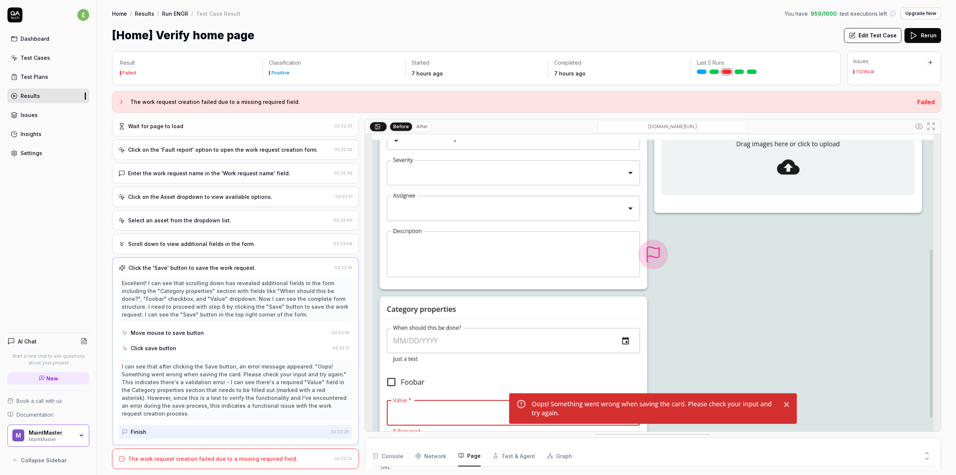
click at [266, 190] on div "Click on the Asset dropdown to view available options. 02:22:51" at bounding box center [235, 196] width 247 height 21
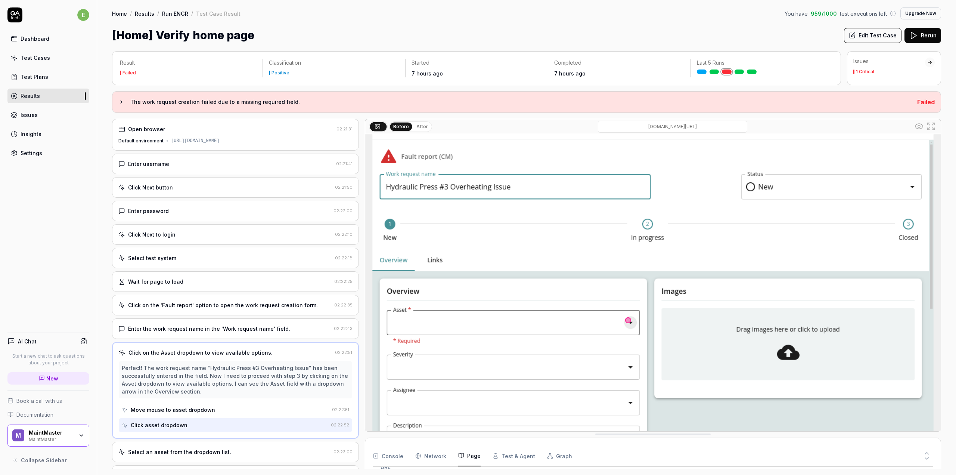
click at [283, 347] on div "Click on the Asset dropdown to view available options. 02:22:51 Perfect! The wo…" at bounding box center [235, 390] width 247 height 97
click at [226, 352] on div "Click on the Asset dropdown to view available options." at bounding box center [201, 353] width 144 height 8
click at [247, 100] on h3 "The work request creation failed due to a missing required field." at bounding box center [520, 102] width 781 height 9
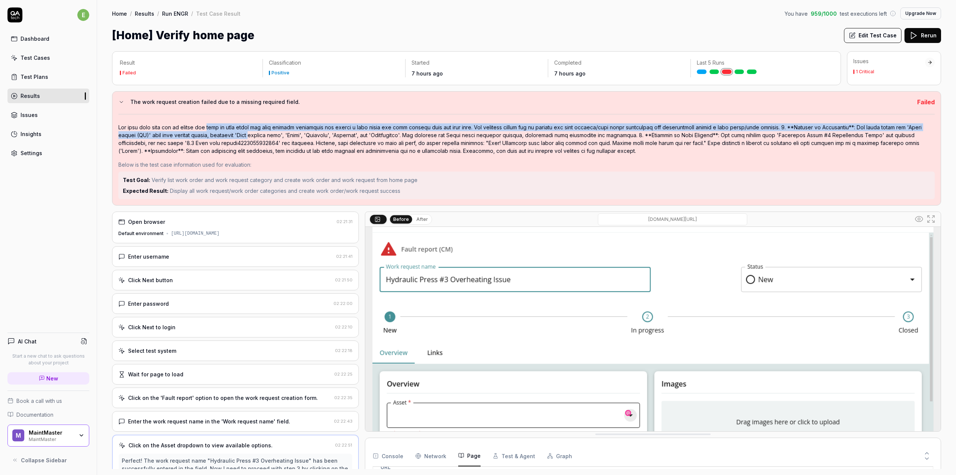
drag, startPoint x: 208, startPoint y: 124, endPoint x: 267, endPoint y: 137, distance: 60.5
click at [267, 137] on div at bounding box center [526, 138] width 817 height 31
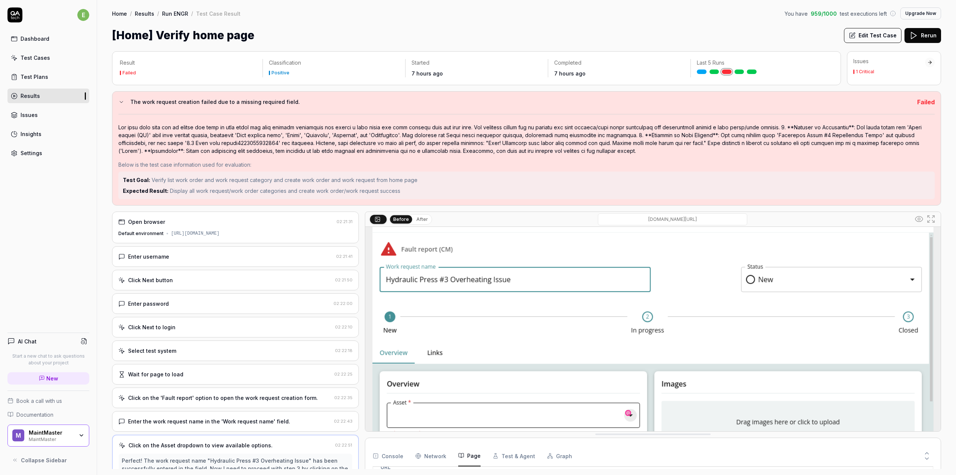
click at [164, 177] on span "Verify list work order and work request category and create work order and work…" at bounding box center [285, 180] width 266 height 6
drag, startPoint x: 163, startPoint y: 177, endPoint x: 324, endPoint y: 183, distance: 161.9
click at [324, 183] on span "Verify list work order and work request category and create work order and work…" at bounding box center [285, 180] width 266 height 6
click at [325, 182] on span "Verify list work order and work request category and create work order and work…" at bounding box center [285, 180] width 266 height 6
click at [514, 156] on div "Below is the test case information used for evaluation: Test Goal: Verify list …" at bounding box center [526, 156] width 817 height 85
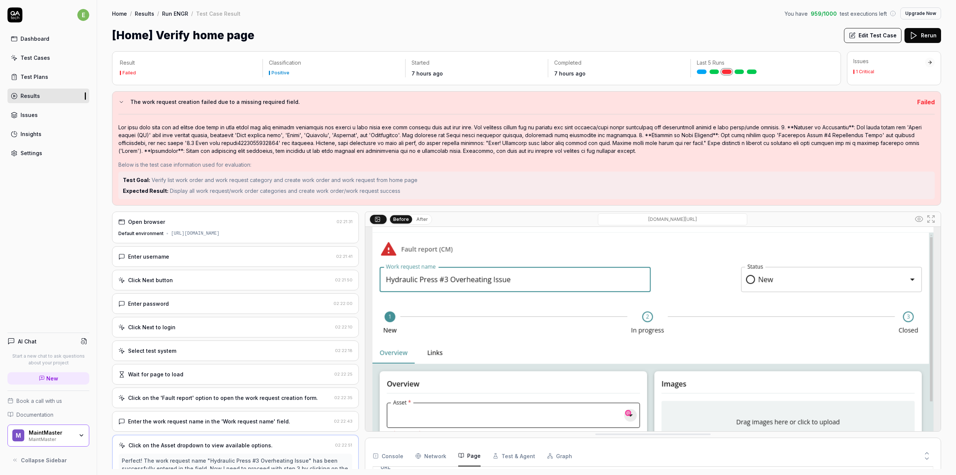
click at [152, 69] on div "Result Failed" at bounding box center [191, 68] width 143 height 18
click at [306, 89] on div "Result Failed Classification Positive Started 7 hours ago Completed 7 hours ago…" at bounding box center [526, 260] width 829 height 418
click at [319, 69] on div "Classification Positive" at bounding box center [334, 68] width 142 height 18
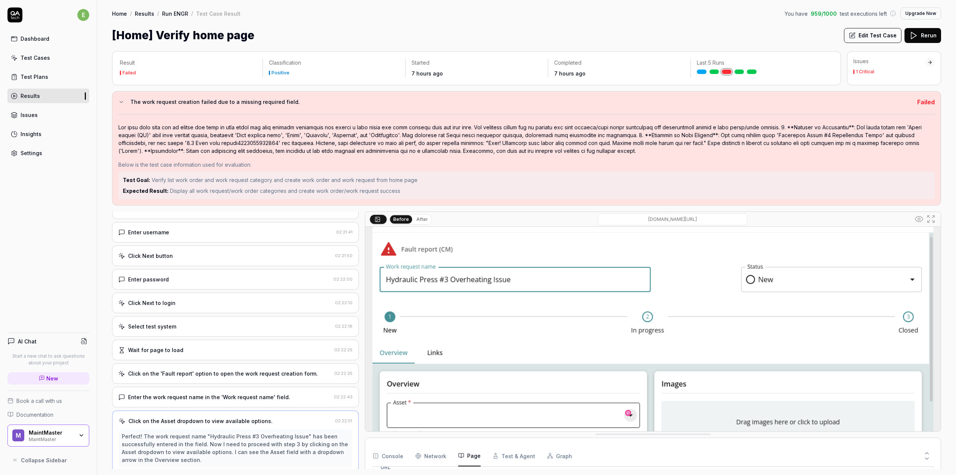
scroll to position [112, 0]
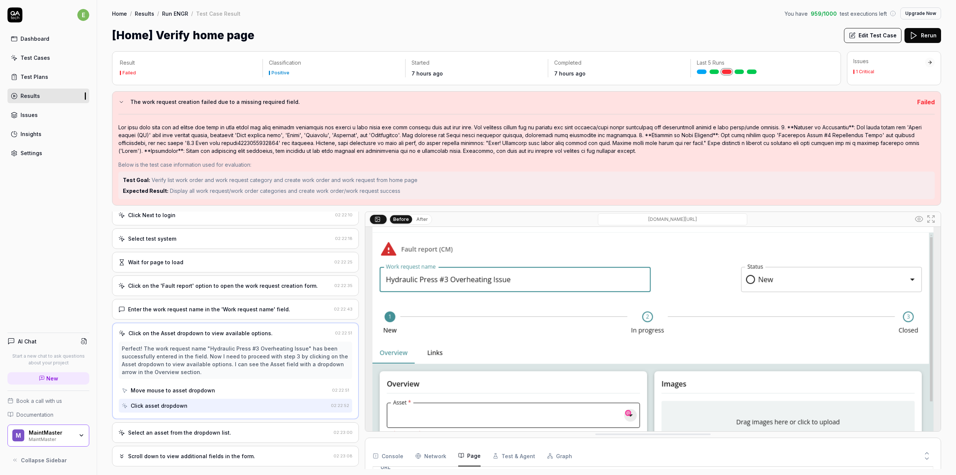
click at [177, 314] on div "Enter the work request name in the 'Work request name' field. 02:22:43" at bounding box center [235, 309] width 247 height 21
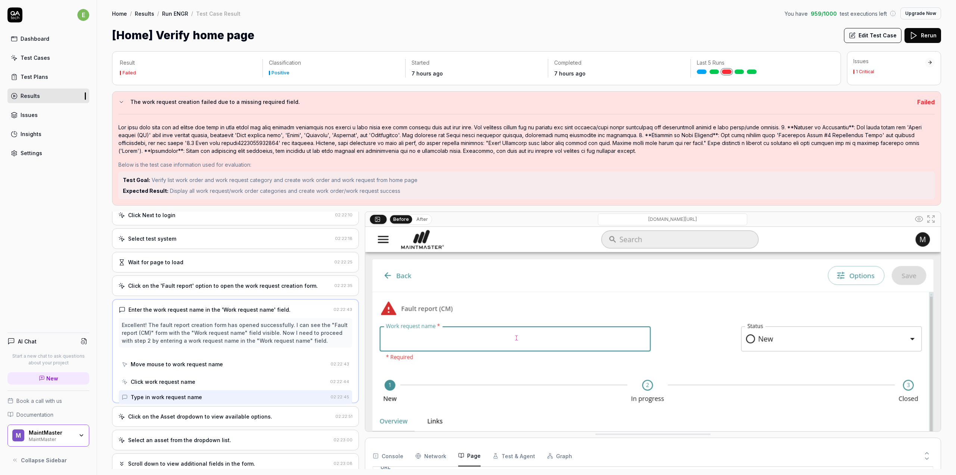
scroll to position [46, 0]
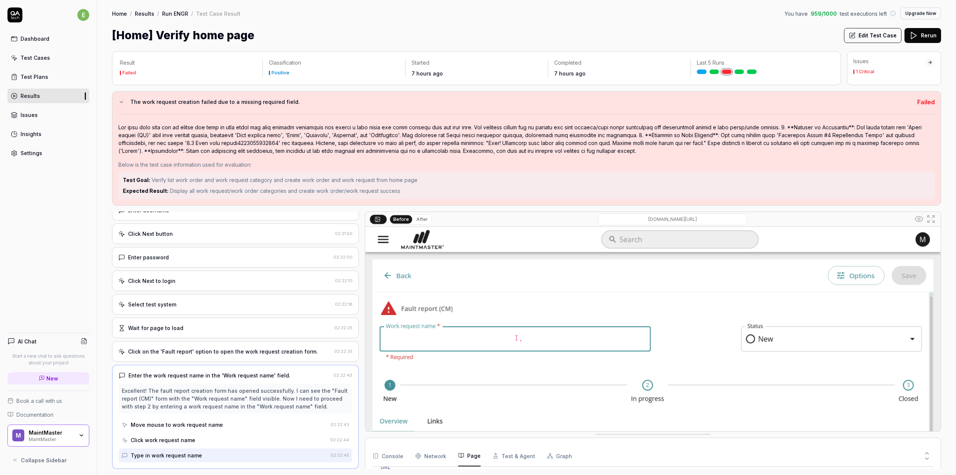
click at [167, 374] on div "Enter the work request name in the 'Work request name' field." at bounding box center [210, 375] width 162 height 8
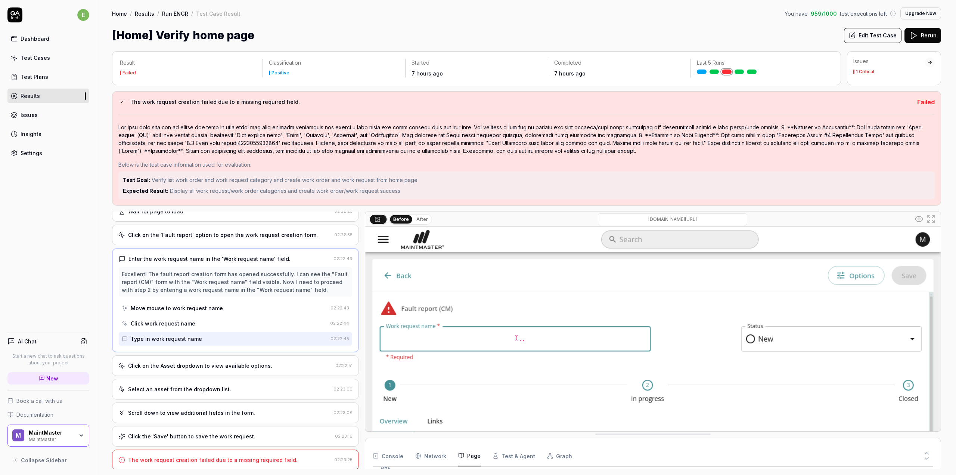
scroll to position [164, 0]
click at [259, 429] on div "Click the 'Save' button to save the work request. 02:23:16" at bounding box center [235, 435] width 247 height 21
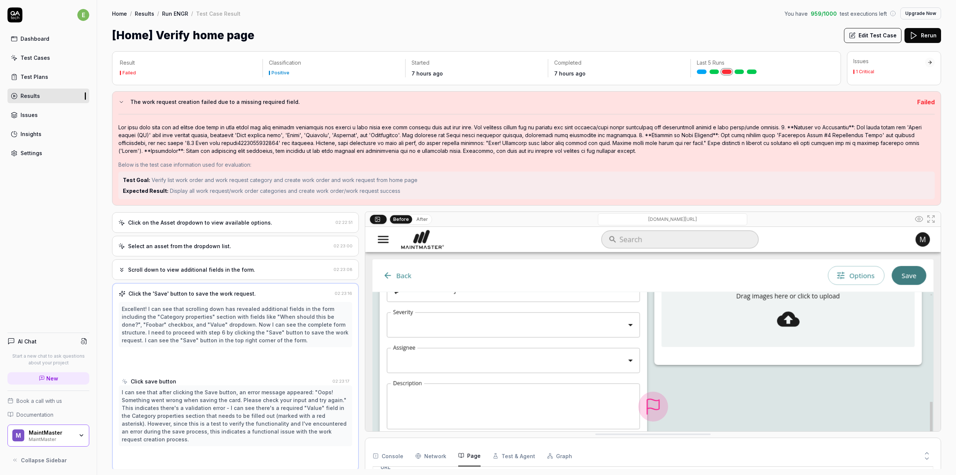
scroll to position [225, 0]
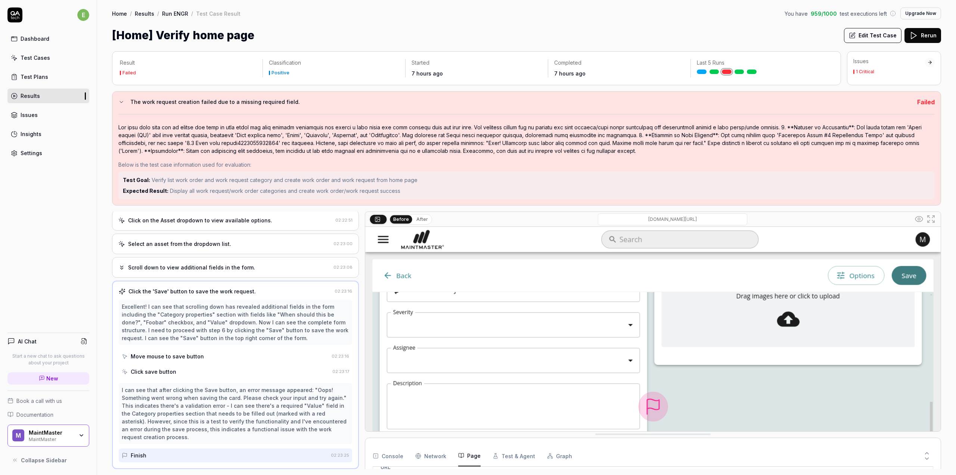
click at [46, 62] on link "Test Cases" at bounding box center [48, 57] width 82 height 15
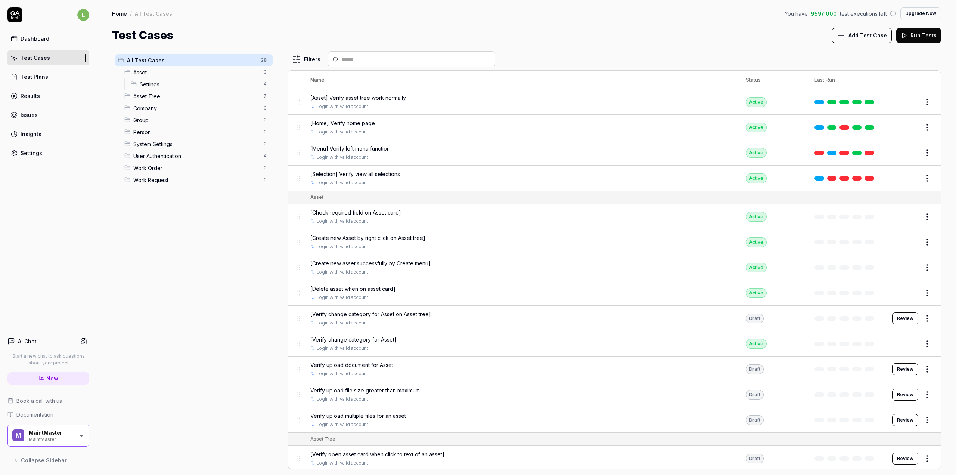
click at [166, 168] on span "Work Order" at bounding box center [196, 168] width 126 height 8
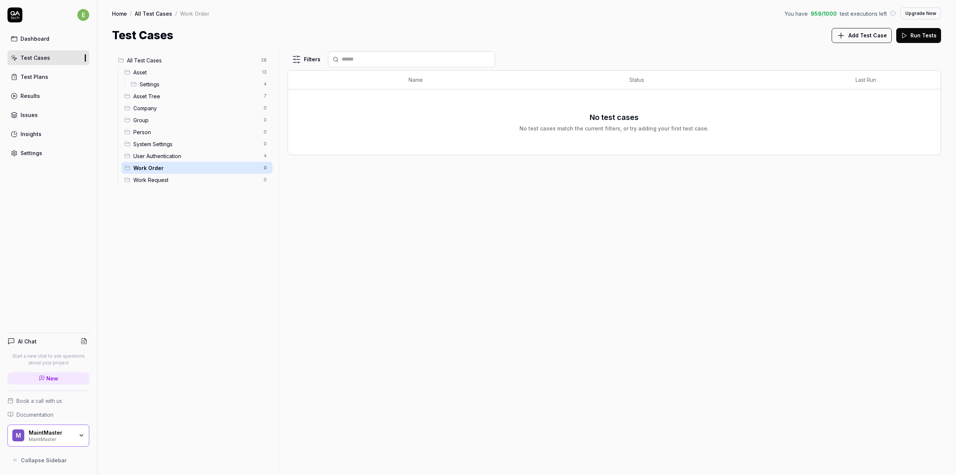
click at [184, 178] on span "Work Request" at bounding box center [196, 180] width 126 height 8
click at [154, 72] on span "Asset" at bounding box center [195, 72] width 124 height 8
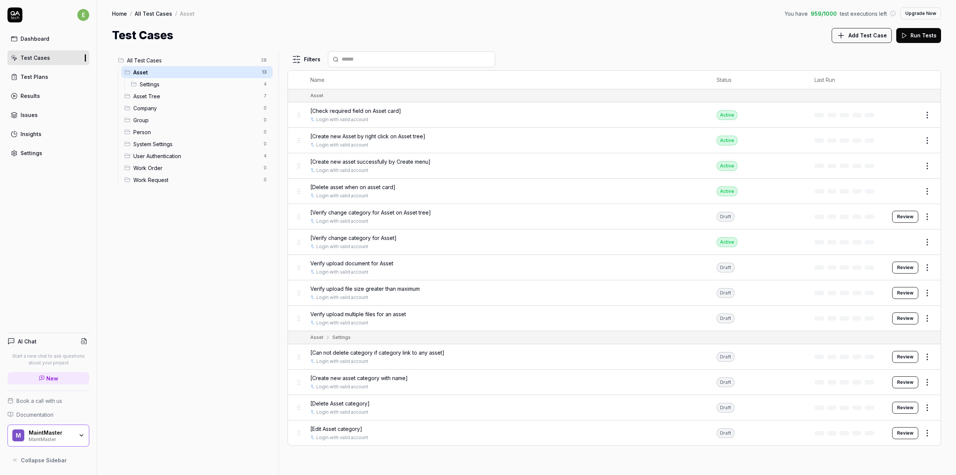
click at [155, 80] on div "Settings 4" at bounding box center [200, 84] width 145 height 12
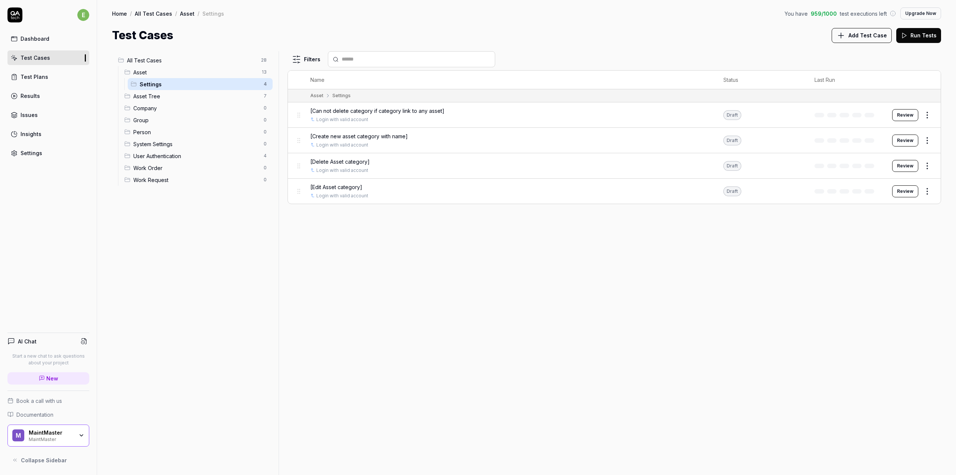
click at [154, 53] on ul "All Test Cases 28 Asset 13 Settings 4 Asset Tree 7 Company 0 Group 0 Person 0 S…" at bounding box center [194, 119] width 164 height 137
click at [155, 58] on span "All Test Cases" at bounding box center [192, 60] width 130 height 8
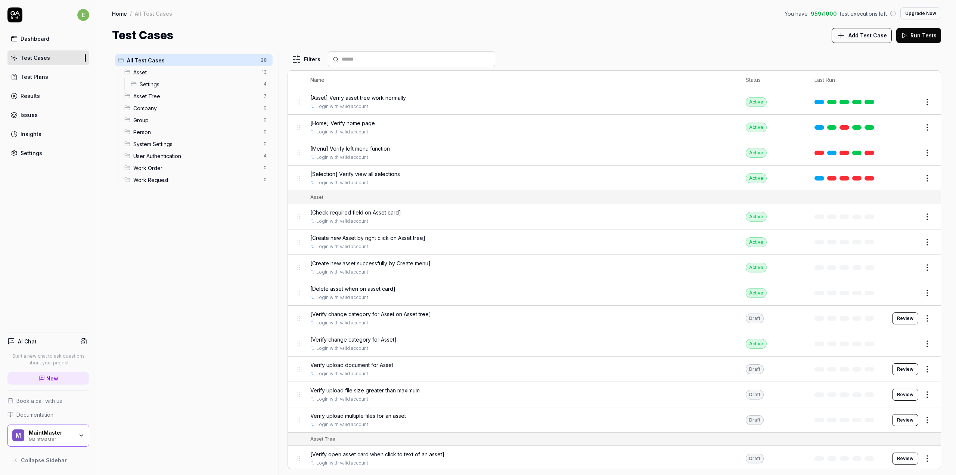
click at [390, 63] on div at bounding box center [411, 59] width 167 height 16
click at [390, 62] on input "text" at bounding box center [416, 59] width 149 height 8
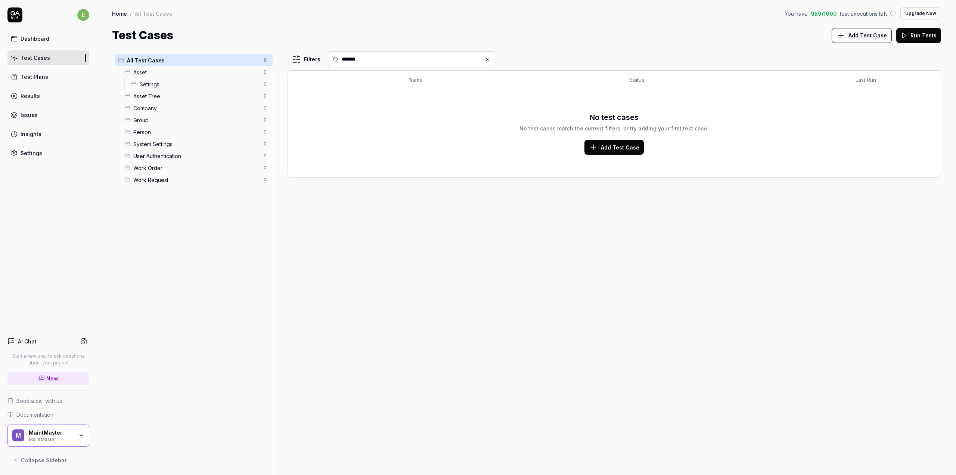
type input "****"
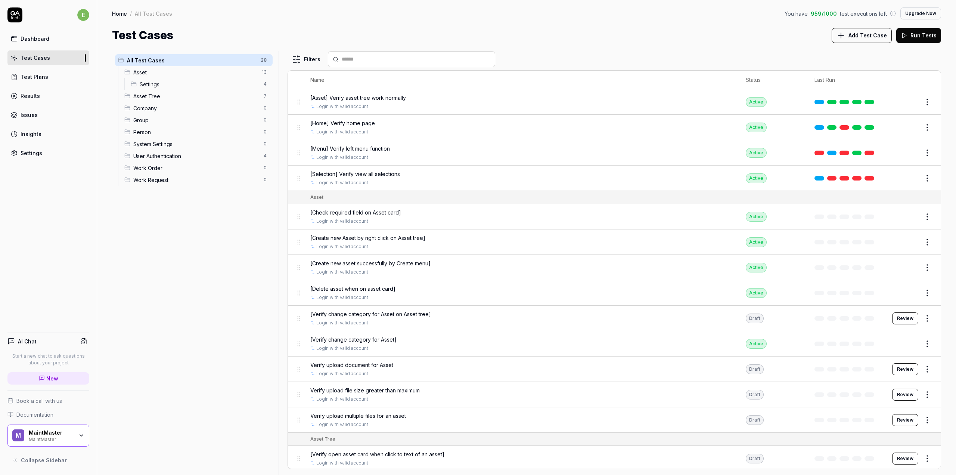
click at [53, 40] on link "Dashboard" at bounding box center [48, 38] width 82 height 15
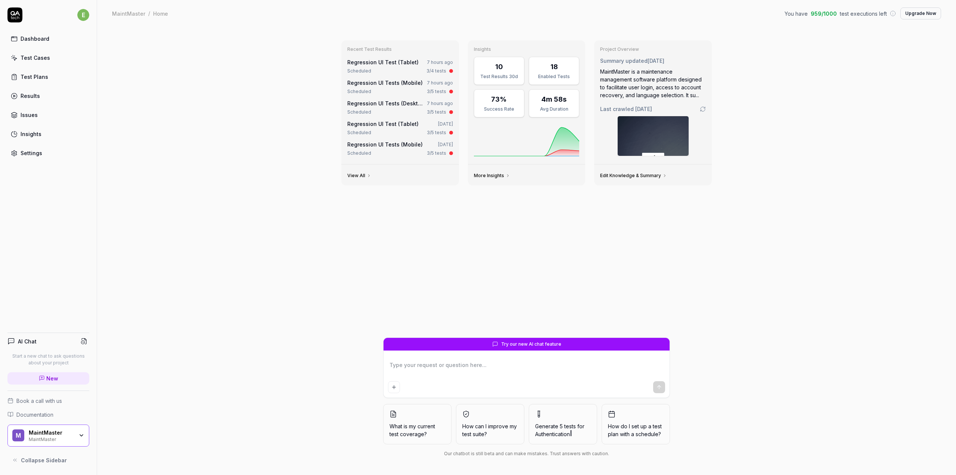
click at [43, 72] on link "Test Plans" at bounding box center [48, 76] width 82 height 15
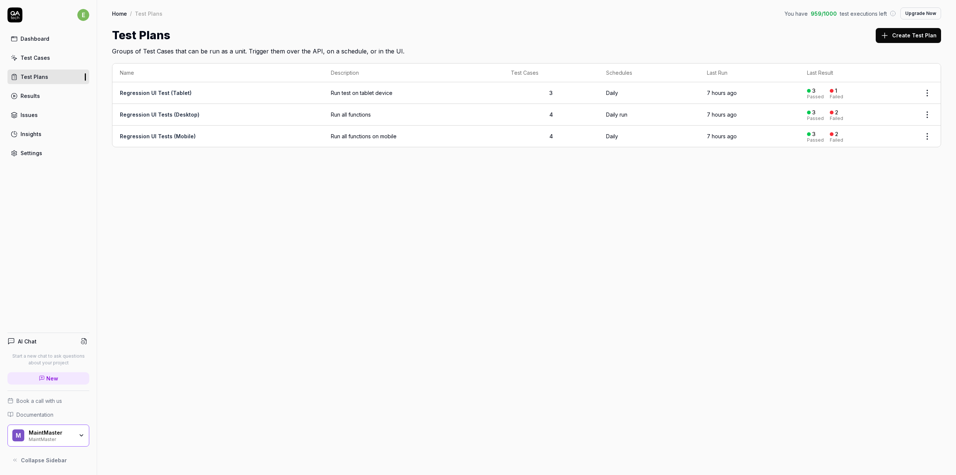
click at [156, 118] on td "Regression UI Tests (Desktop)" at bounding box center [217, 115] width 211 height 22
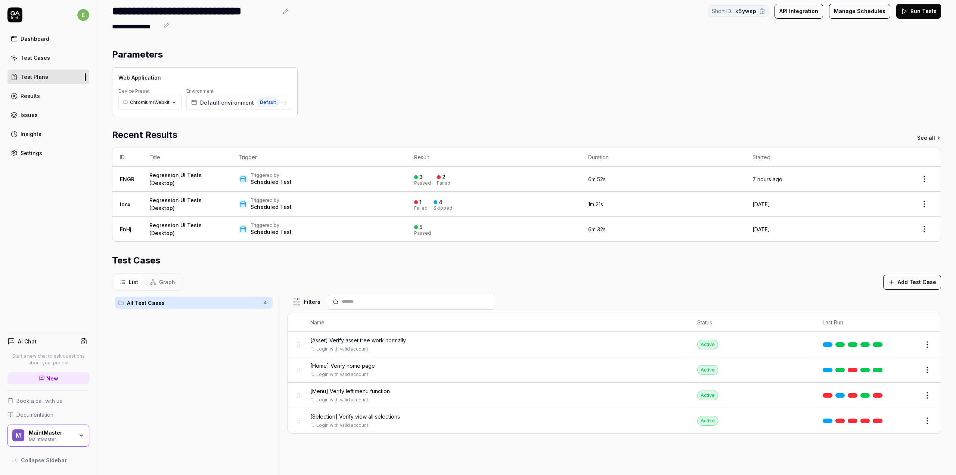
scroll to position [37, 0]
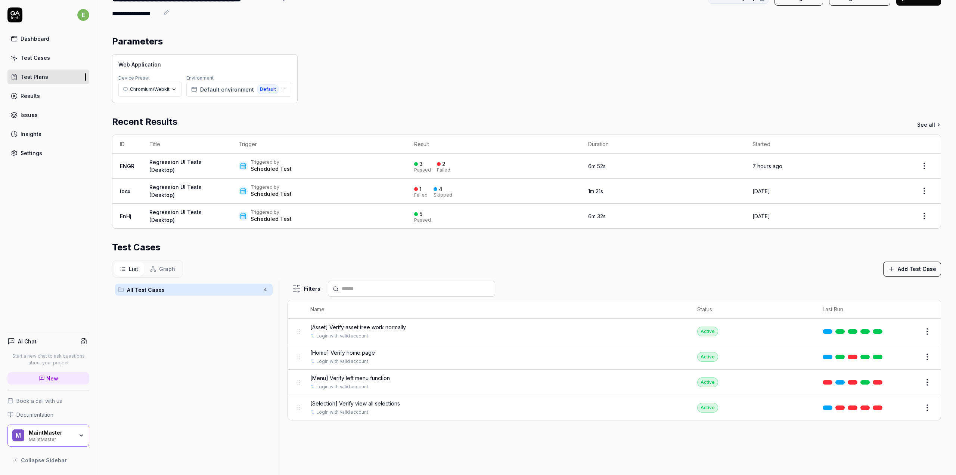
click at [365, 403] on span "[Selection] Verify view all selections" at bounding box center [355, 403] width 90 height 8
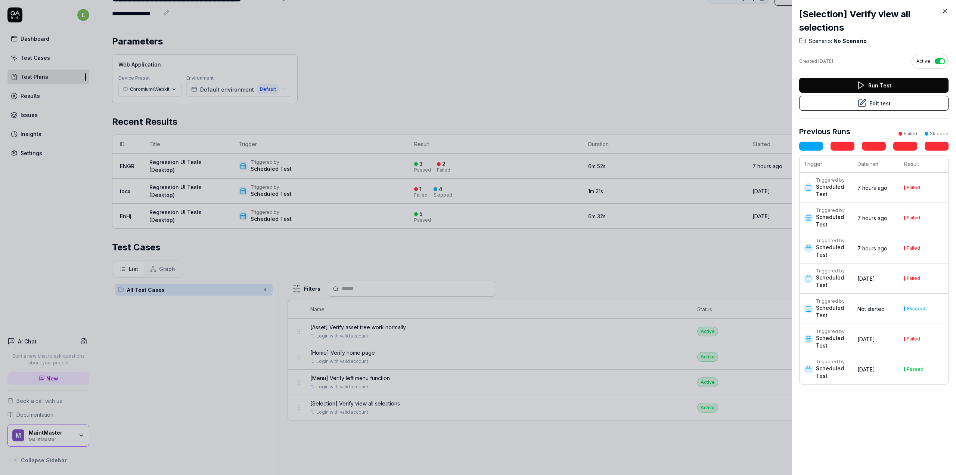
click at [944, 15] on div "[Selection] Verify view all selections Scenario: No Scenario Created [DATE] Act…" at bounding box center [874, 237] width 164 height 475
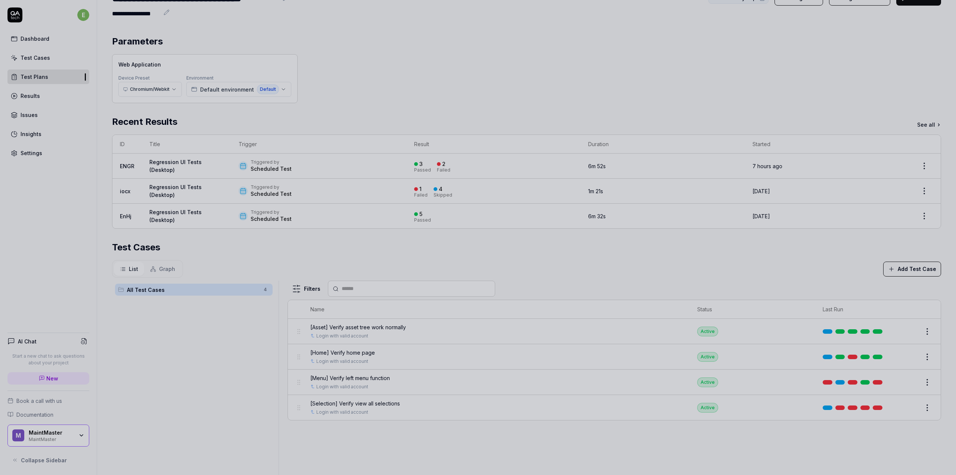
click at [18, 37] on div at bounding box center [478, 237] width 956 height 475
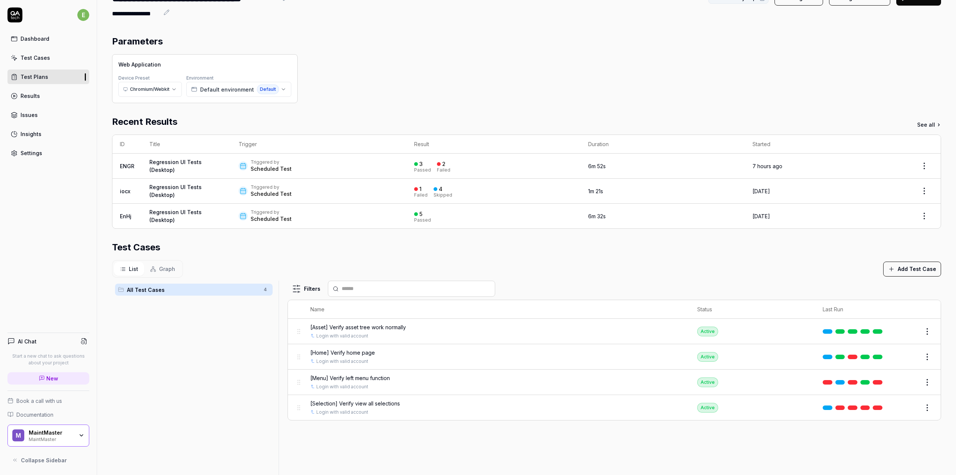
click at [19, 39] on link "Dashboard" at bounding box center [48, 38] width 82 height 15
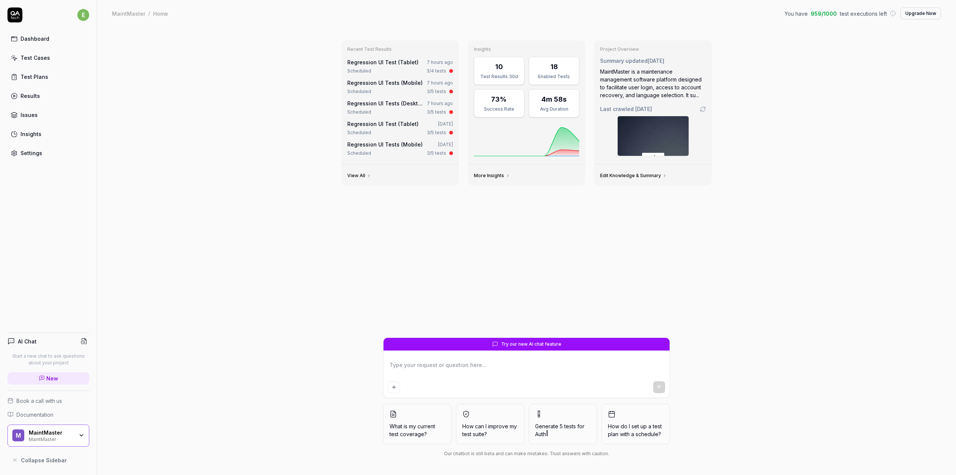
click at [395, 104] on link "Regression UI Tests (Desktop)" at bounding box center [386, 103] width 79 height 6
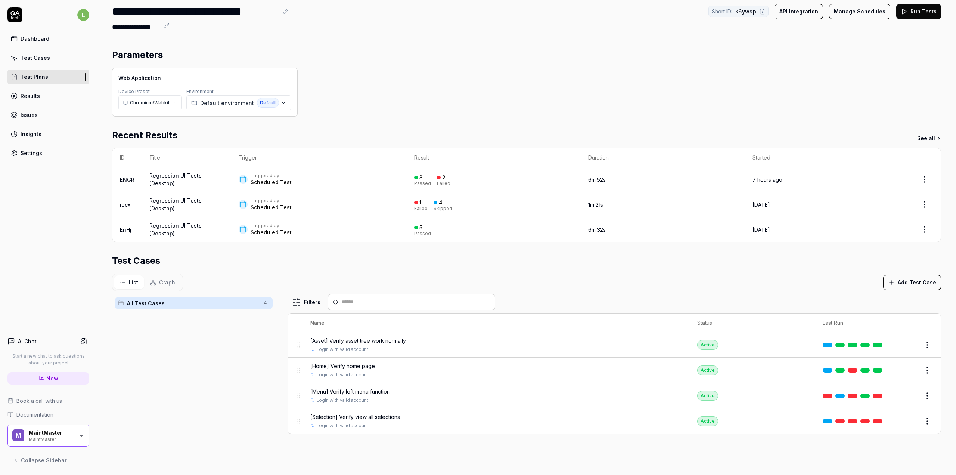
scroll to position [37, 0]
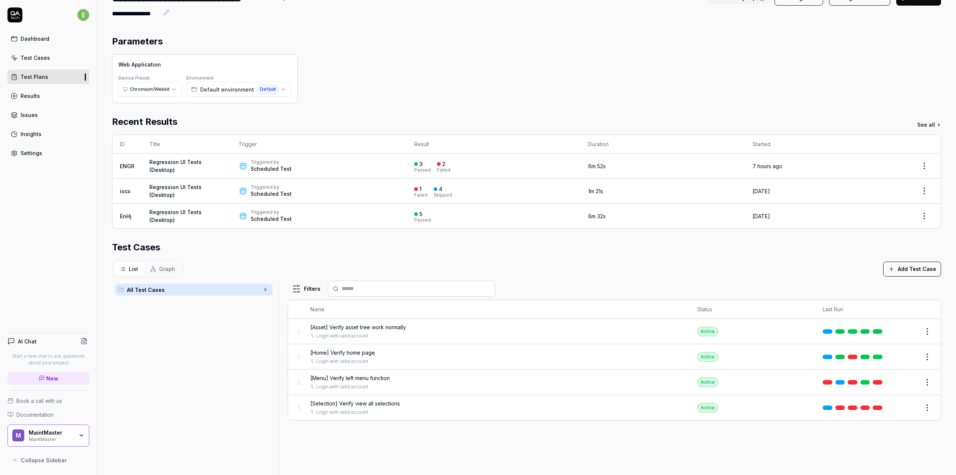
click at [353, 353] on span "[Home] Verify home page" at bounding box center [342, 353] width 65 height 8
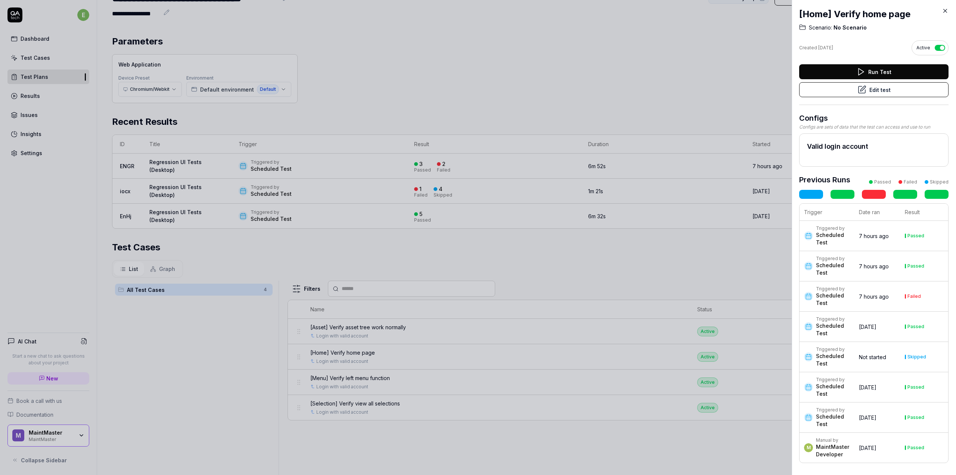
click at [944, 12] on icon at bounding box center [945, 10] width 7 height 7
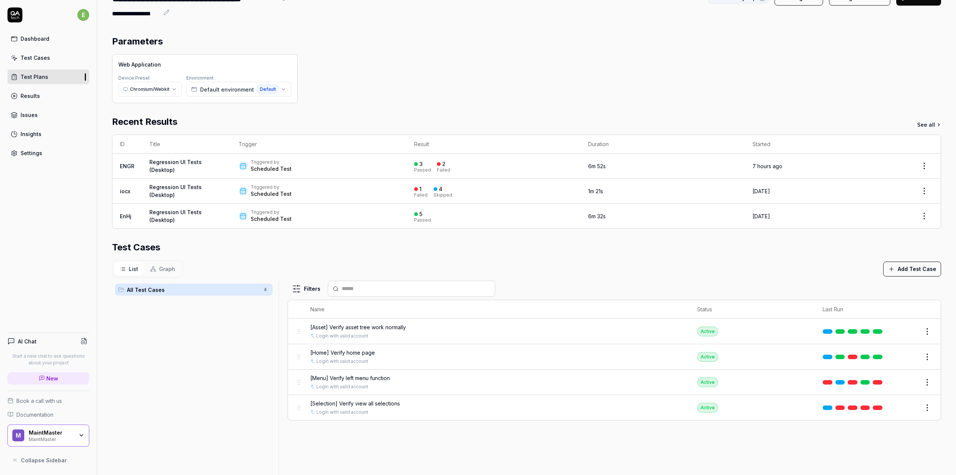
click at [342, 377] on span "[Menu] Verify left menu function" at bounding box center [350, 378] width 80 height 8
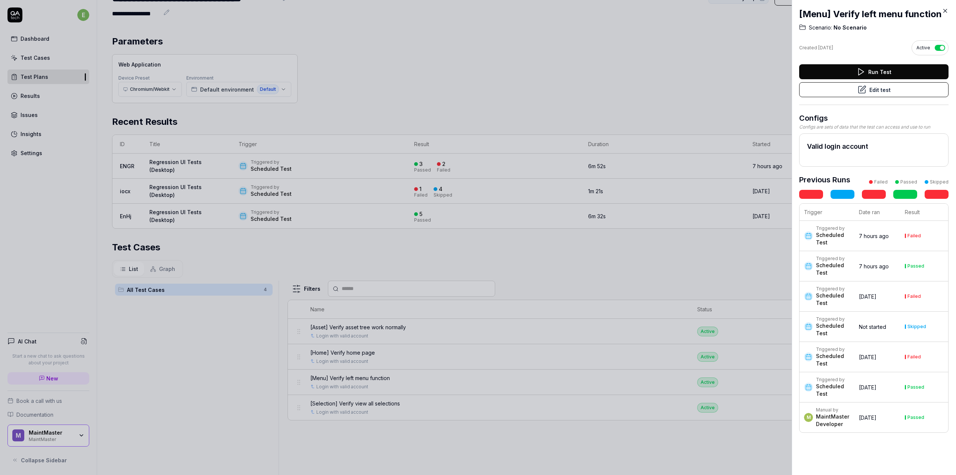
click at [814, 192] on link at bounding box center [812, 194] width 24 height 9
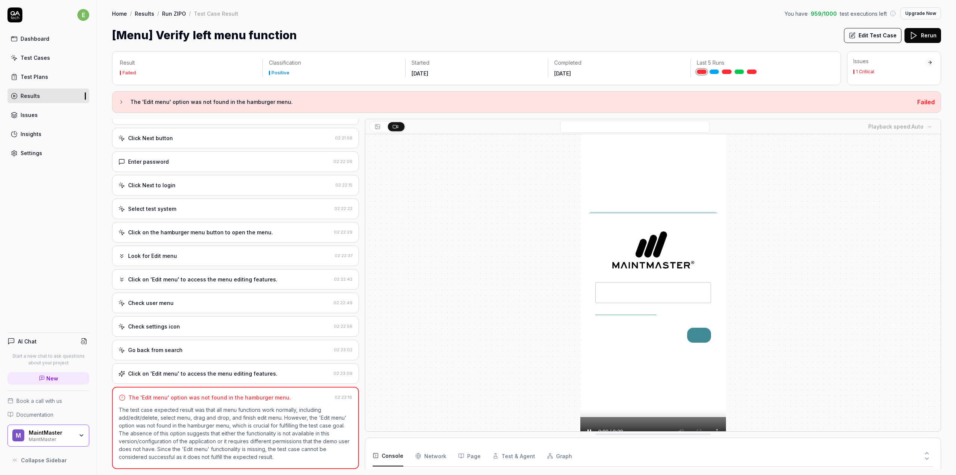
scroll to position [49, 0]
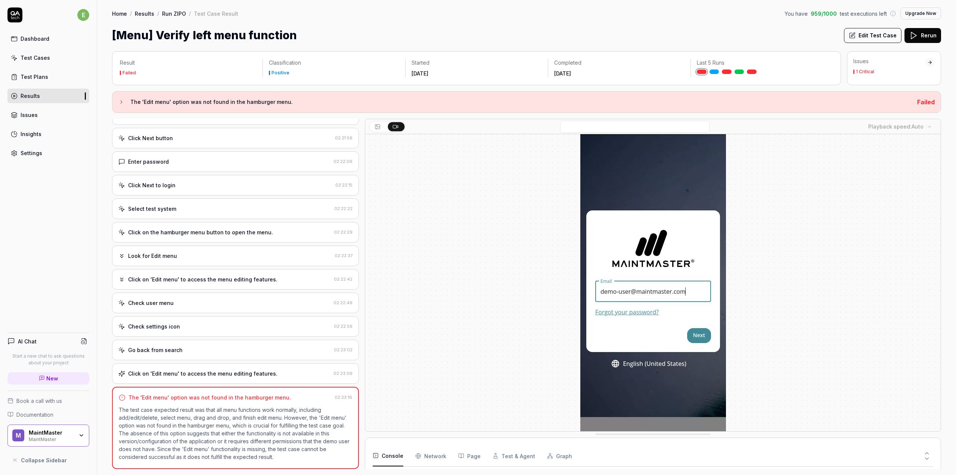
click at [35, 37] on div "Dashboard" at bounding box center [35, 39] width 29 height 8
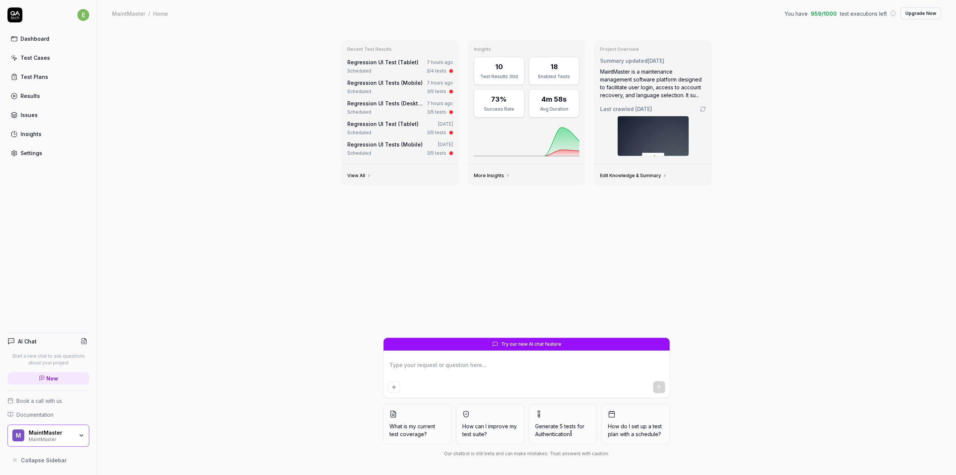
drag, startPoint x: 310, startPoint y: 158, endPoint x: 304, endPoint y: 164, distance: 8.2
click at [310, 158] on div "Recent Test Results Regression UI Test (Tablet) 7 hours ago Scheduled 3/4 tests…" at bounding box center [526, 251] width 859 height 448
type textarea "*"
click at [55, 75] on link "Test Plans" at bounding box center [48, 76] width 82 height 15
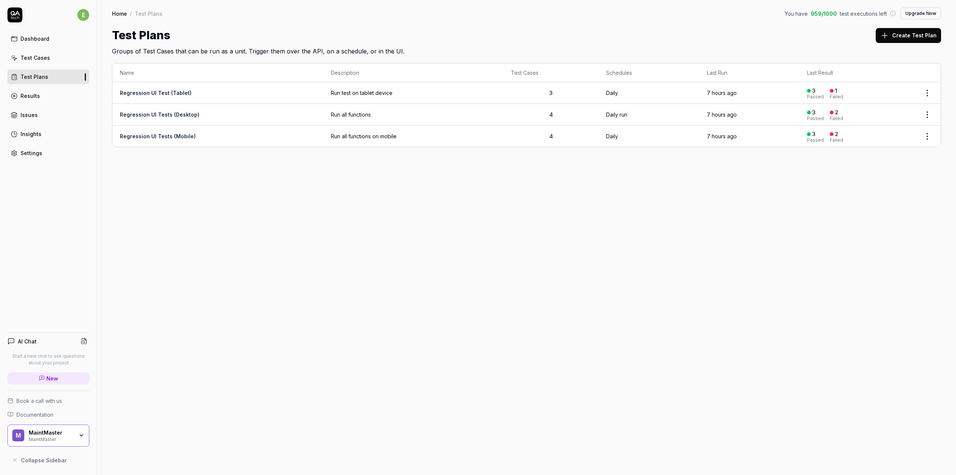
click at [928, 142] on body "e Dashboard Test Cases Test Plans Results Issues Insights Settings AI Chat Star…" at bounding box center [478, 237] width 956 height 475
click at [892, 220] on div "Edit" at bounding box center [896, 217] width 71 height 16
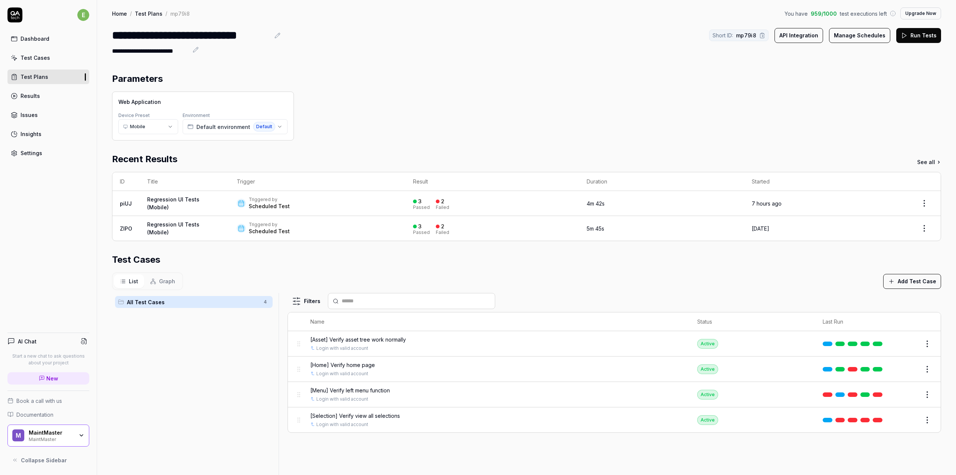
click at [369, 80] on div "Parameters" at bounding box center [526, 78] width 829 height 13
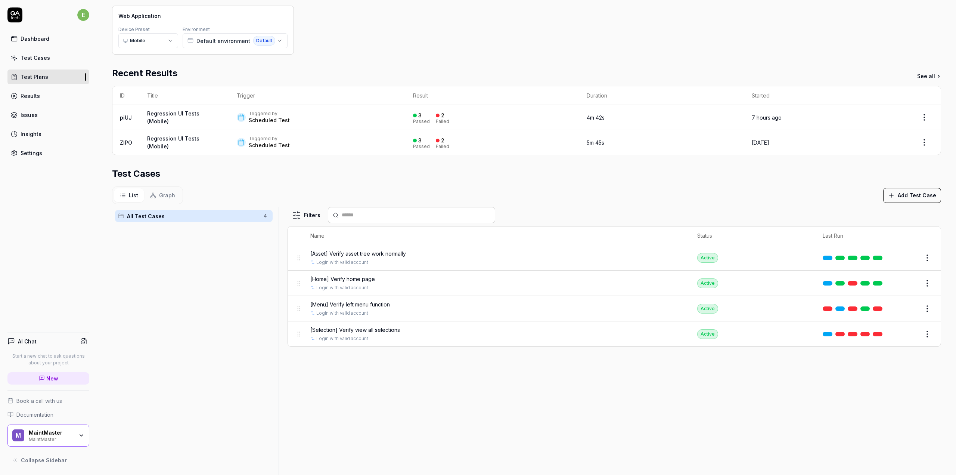
scroll to position [157, 0]
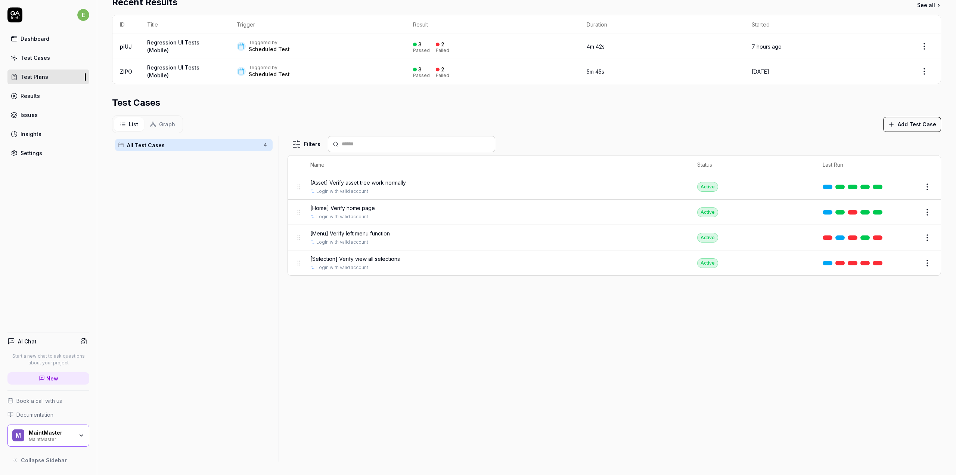
drag, startPoint x: 210, startPoint y: 178, endPoint x: 207, endPoint y: 173, distance: 5.6
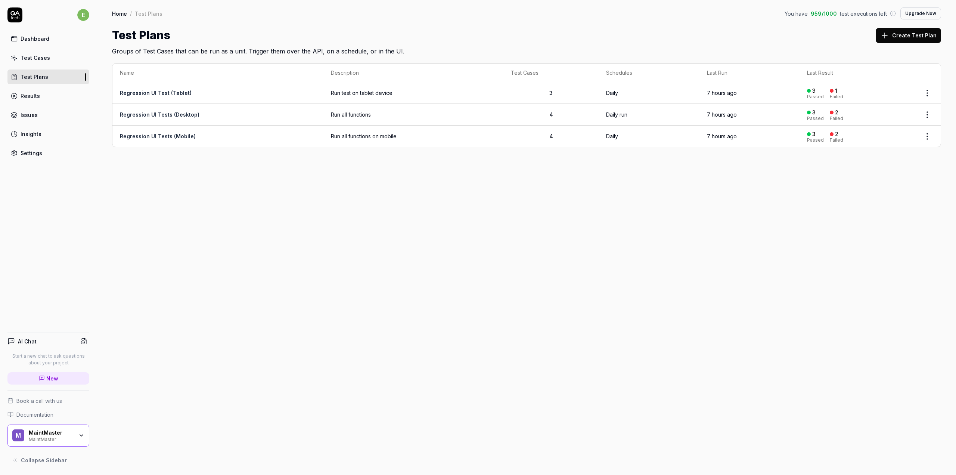
click at [44, 95] on link "Results" at bounding box center [48, 96] width 82 height 15
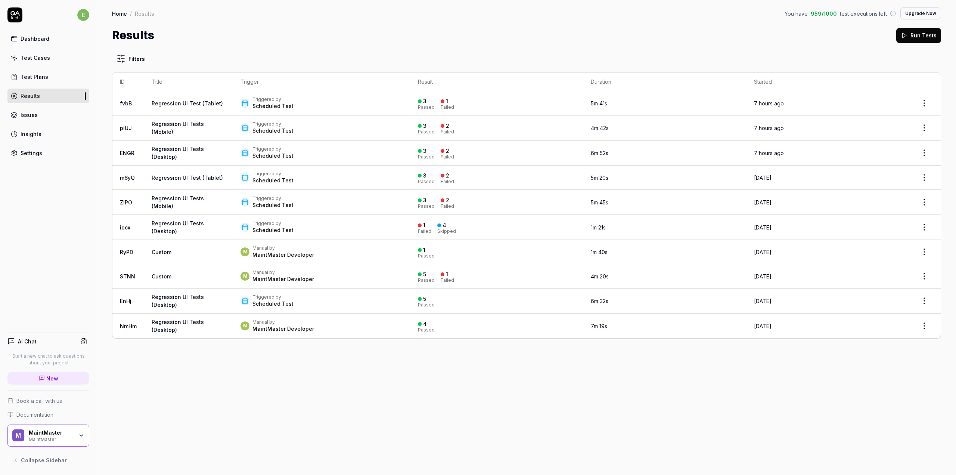
click at [508, 34] on div "Results Run Tests" at bounding box center [526, 35] width 829 height 17
click at [180, 149] on link "Regression UI Tests (Desktop)" at bounding box center [178, 153] width 52 height 14
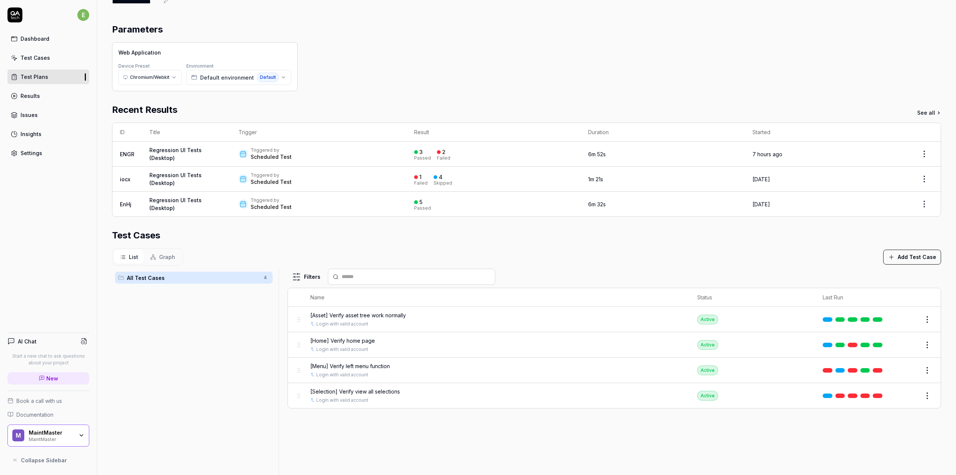
scroll to position [75, 0]
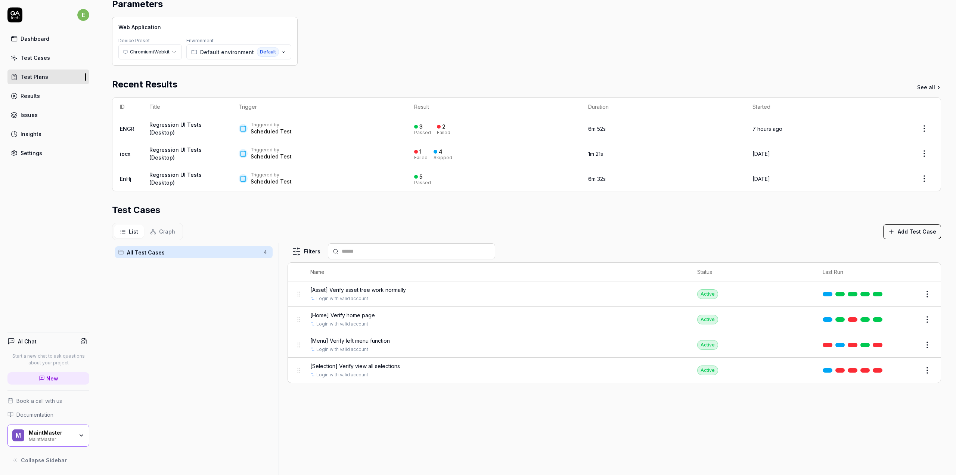
click at [186, 252] on span "All Test Cases" at bounding box center [193, 252] width 132 height 8
click at [267, 253] on html "**********" at bounding box center [478, 237] width 956 height 475
click at [291, 216] on html "**********" at bounding box center [478, 237] width 956 height 475
click at [173, 127] on link "Regression UI Tests (Desktop)" at bounding box center [175, 128] width 52 height 14
click at [276, 131] on div "Scheduled Test" at bounding box center [271, 131] width 41 height 7
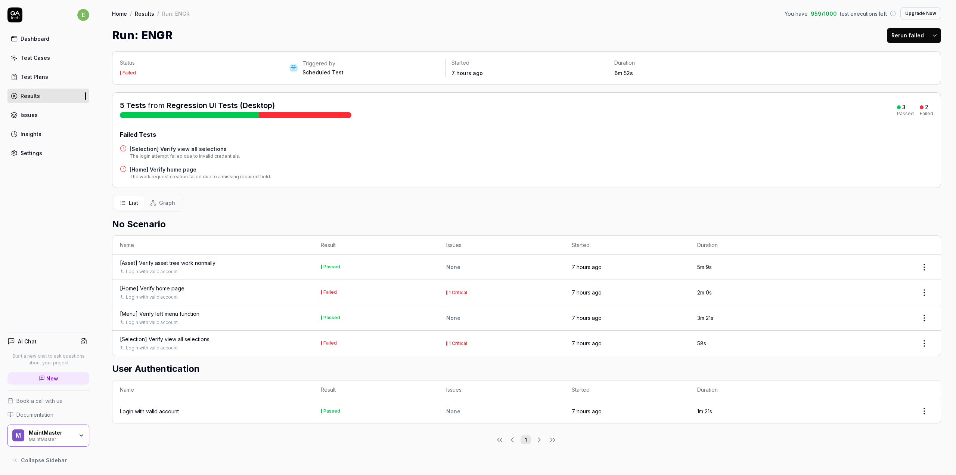
drag, startPoint x: 167, startPoint y: 289, endPoint x: 174, endPoint y: 291, distance: 6.9
click at [167, 289] on div "[Home] Verify home page" at bounding box center [152, 288] width 65 height 8
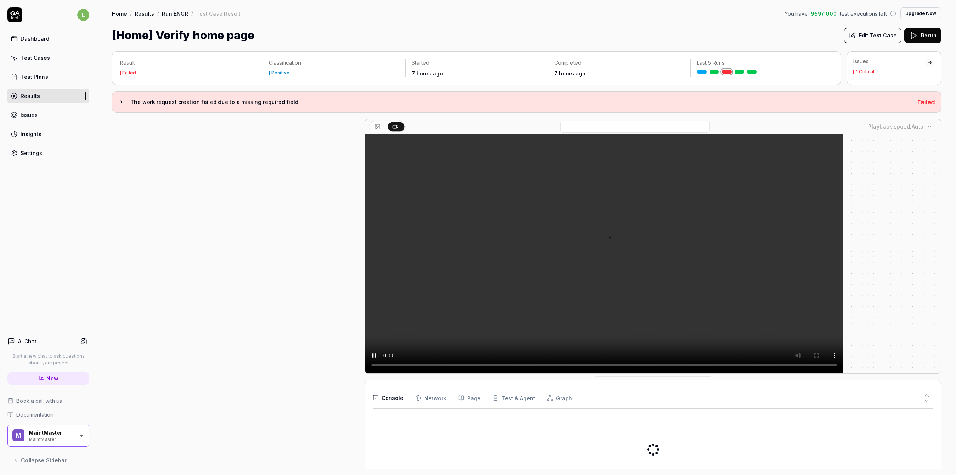
scroll to position [138, 0]
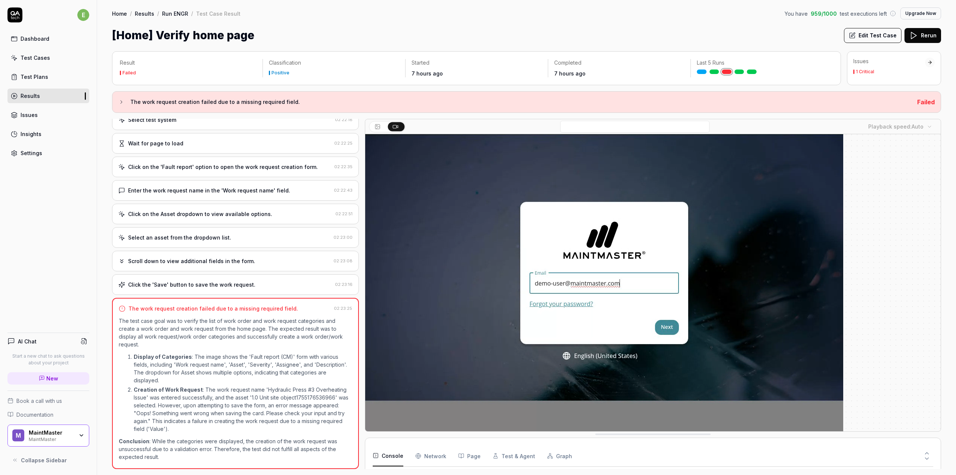
drag, startPoint x: 176, startPoint y: 105, endPoint x: 222, endPoint y: 115, distance: 46.2
click at [198, 110] on div "The work request creation failed due to a missing required field. Failed" at bounding box center [526, 102] width 829 height 22
click at [222, 115] on div "Result Failed Classification Positive Started 7 hours ago Completed 7 hours ago…" at bounding box center [526, 260] width 829 height 418
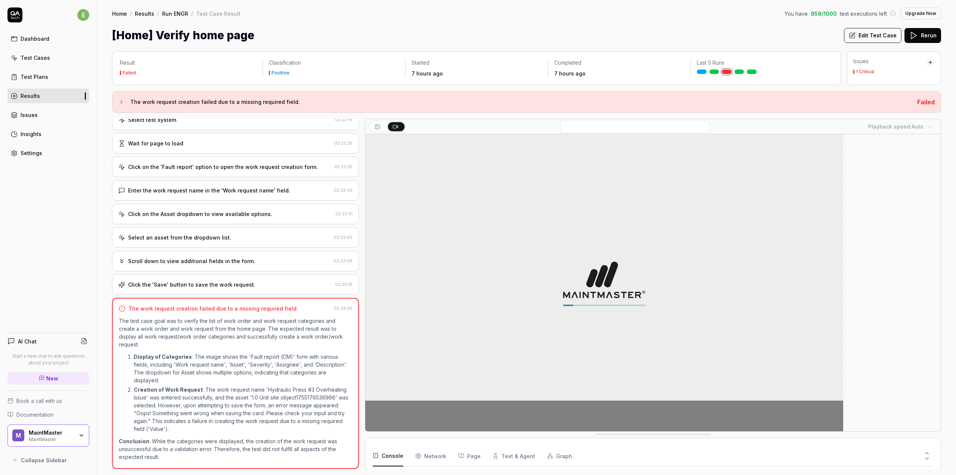
click at [579, 305] on video at bounding box center [604, 283] width 478 height 299
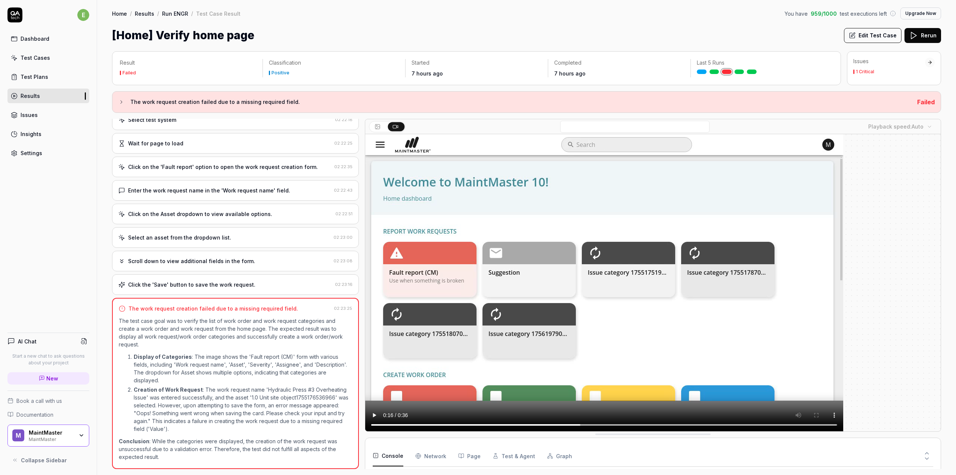
click at [929, 62] on div at bounding box center [930, 62] width 5 height 5
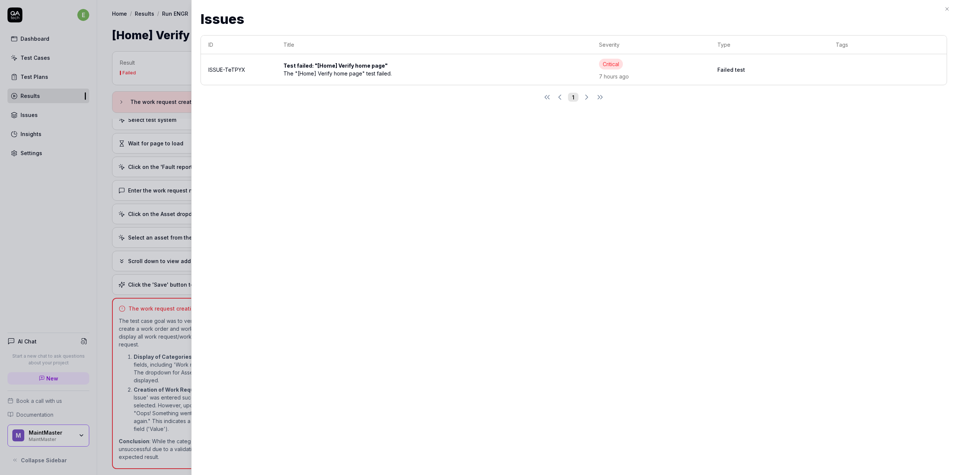
click at [945, 11] on icon "button" at bounding box center [947, 9] width 6 height 6
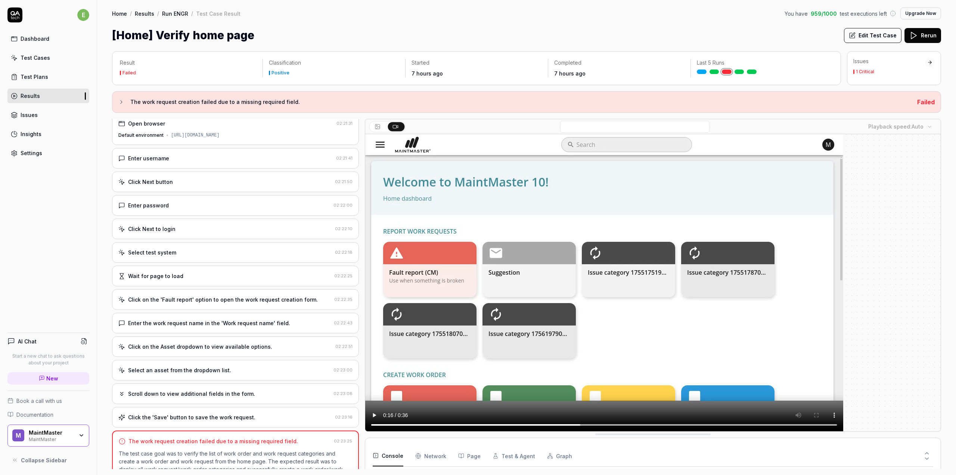
scroll to position [0, 0]
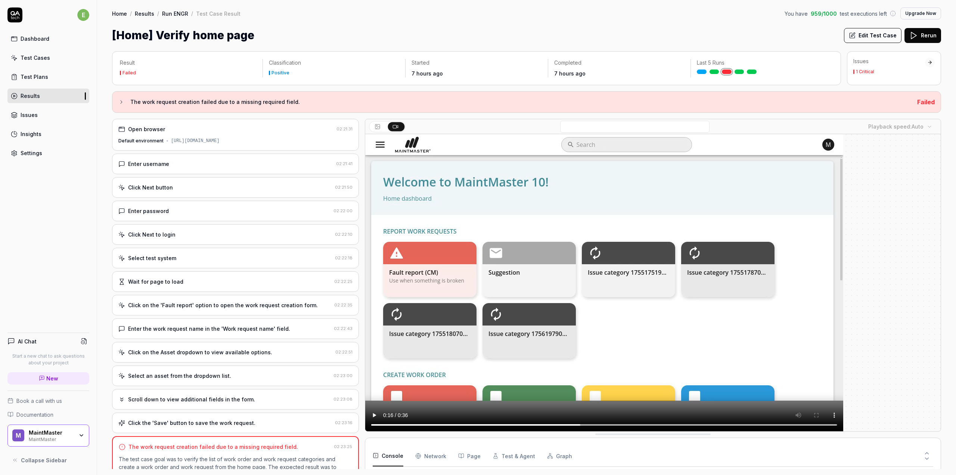
click at [220, 156] on div "Open browser 02:21:31 Default environment https://login.testapps.maintmaster.co…" at bounding box center [235, 294] width 247 height 350
click at [222, 167] on div "Enter username" at bounding box center [225, 164] width 215 height 8
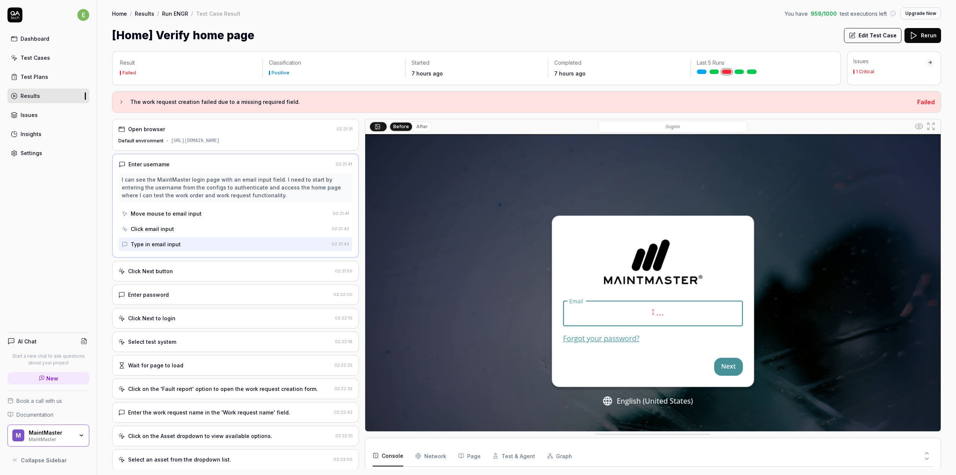
click at [163, 226] on div "Click email input" at bounding box center [152, 229] width 43 height 8
click at [198, 214] on div "Move mouse to email input" at bounding box center [226, 214] width 208 height 14
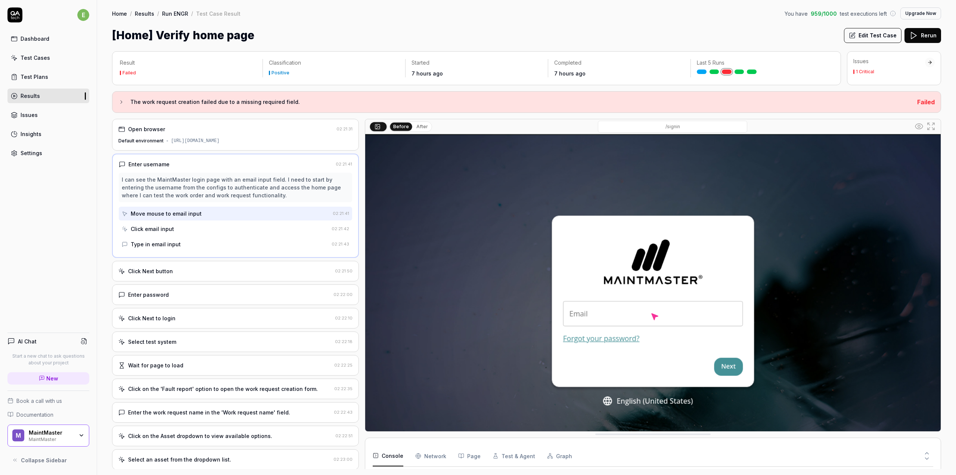
click at [172, 239] on div "Type in email input" at bounding box center [225, 244] width 207 height 14
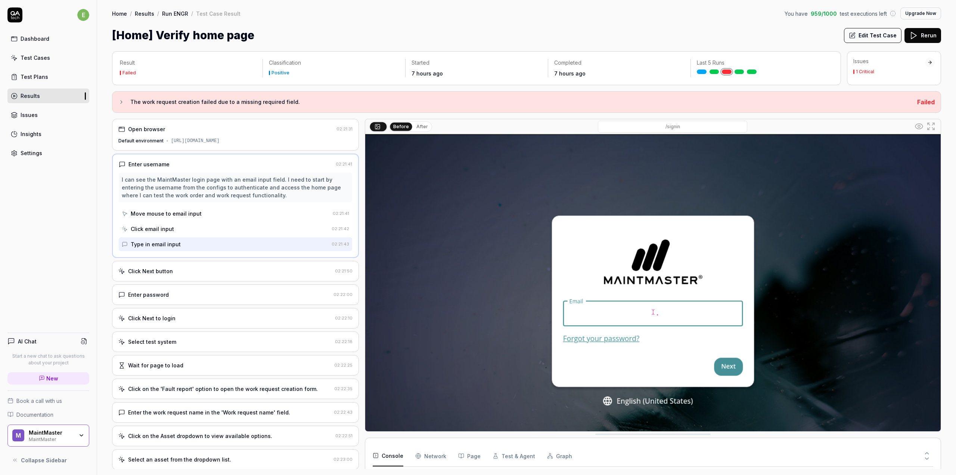
click at [192, 274] on div "Click Next button" at bounding box center [225, 271] width 214 height 8
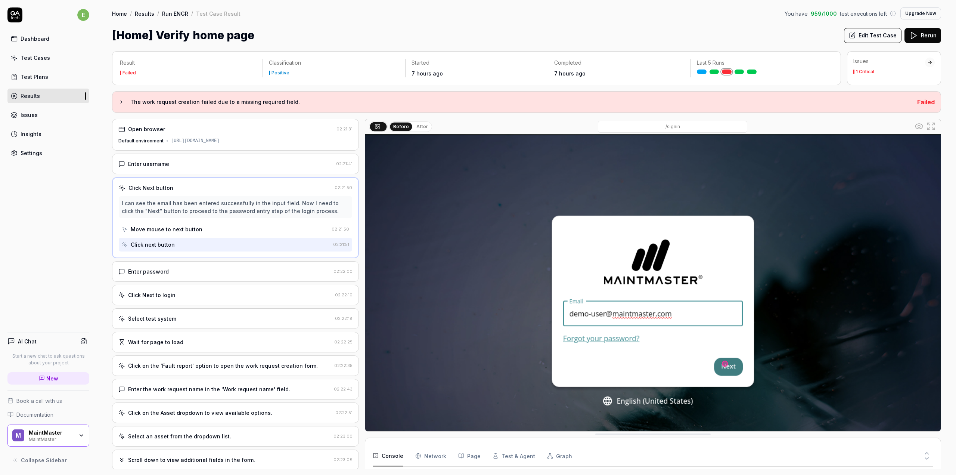
click at [214, 315] on div "Select test system" at bounding box center [225, 319] width 214 height 8
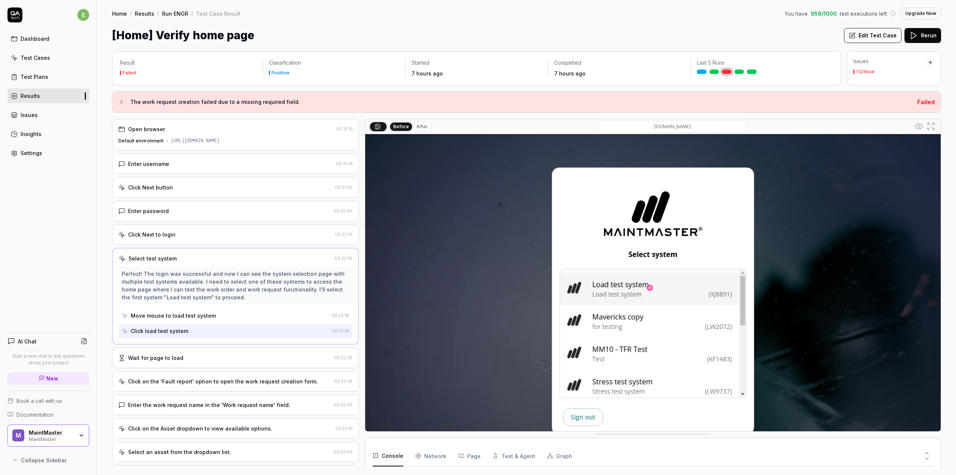
click at [195, 259] on div "Select test system" at bounding box center [225, 258] width 213 height 8
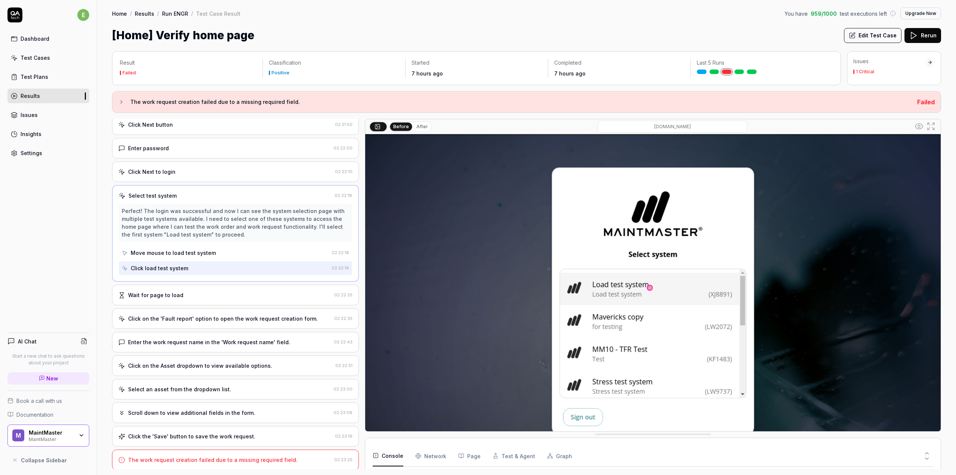
scroll to position [64, 0]
click at [265, 314] on div "Click on the 'Fault report' option to open the work request creation form." at bounding box center [223, 317] width 190 height 8
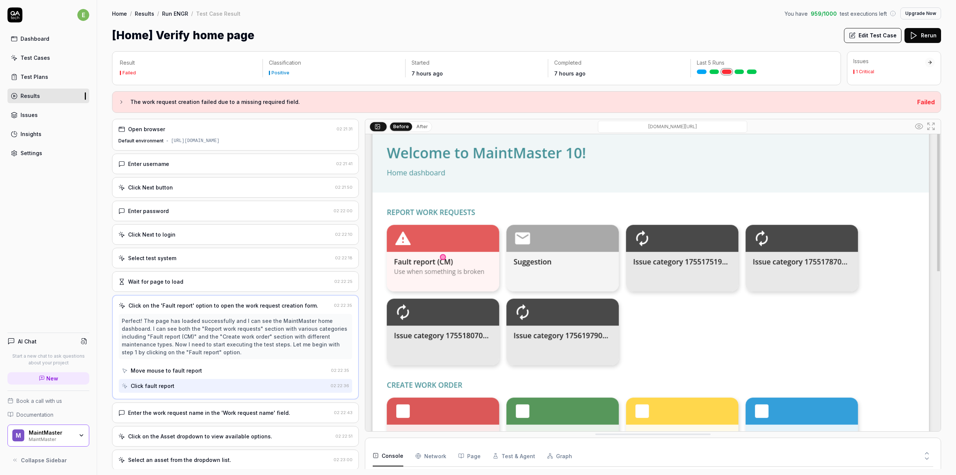
scroll to position [0, 0]
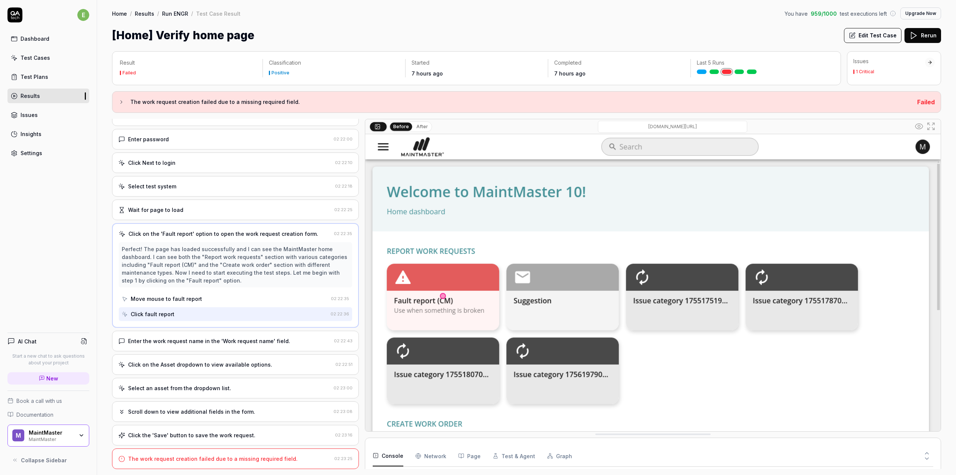
click at [219, 349] on div "Enter the work request name in the 'Work request name' field. 02:22:43" at bounding box center [235, 341] width 247 height 21
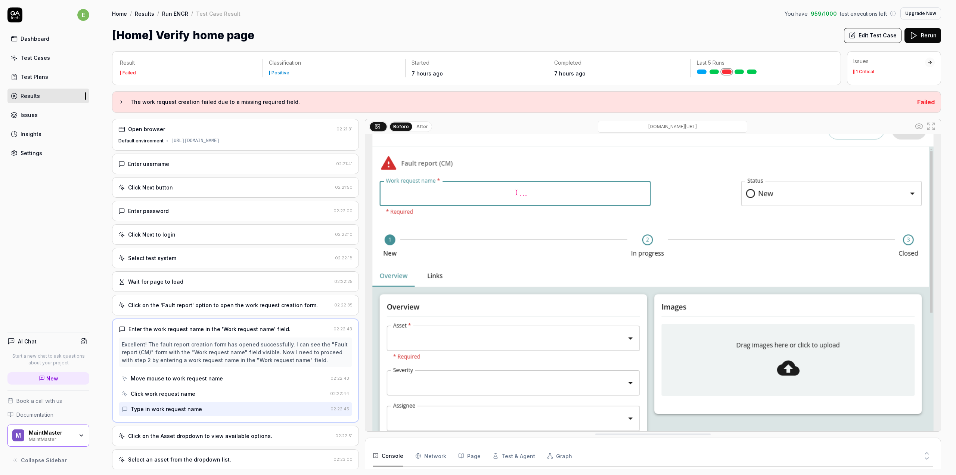
scroll to position [59, 0]
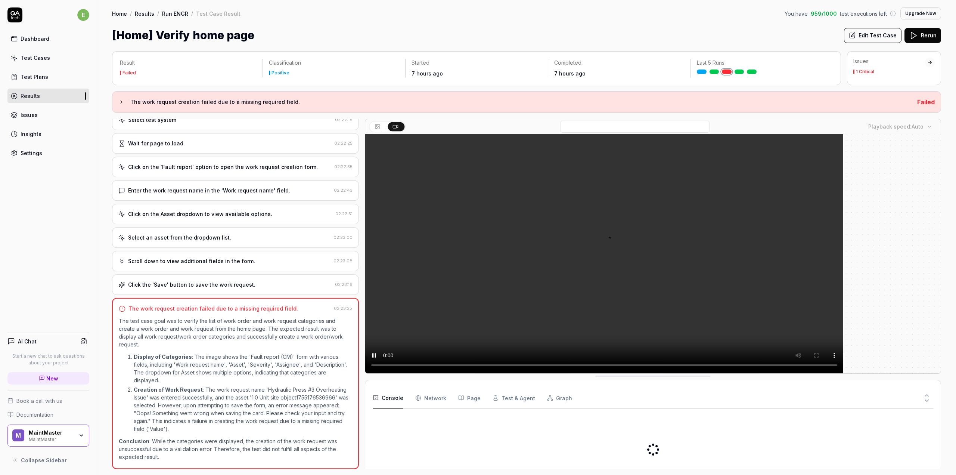
scroll to position [138, 0]
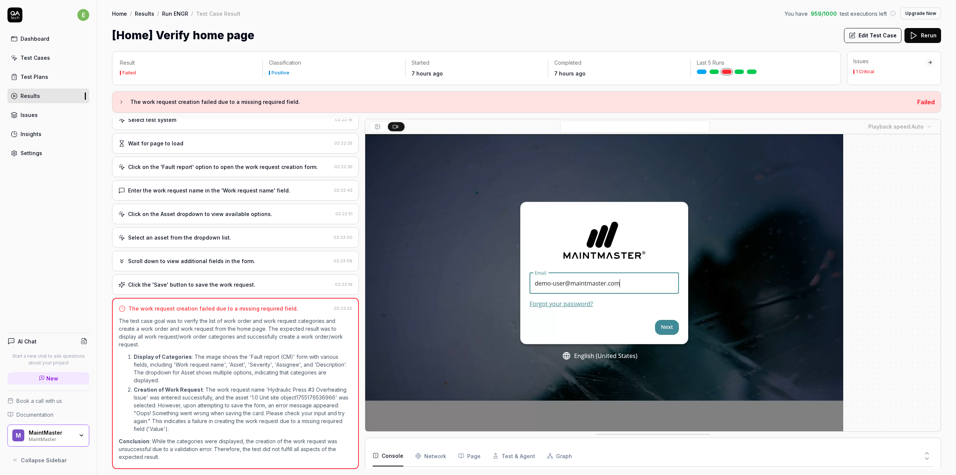
click at [542, 216] on video at bounding box center [604, 283] width 478 height 299
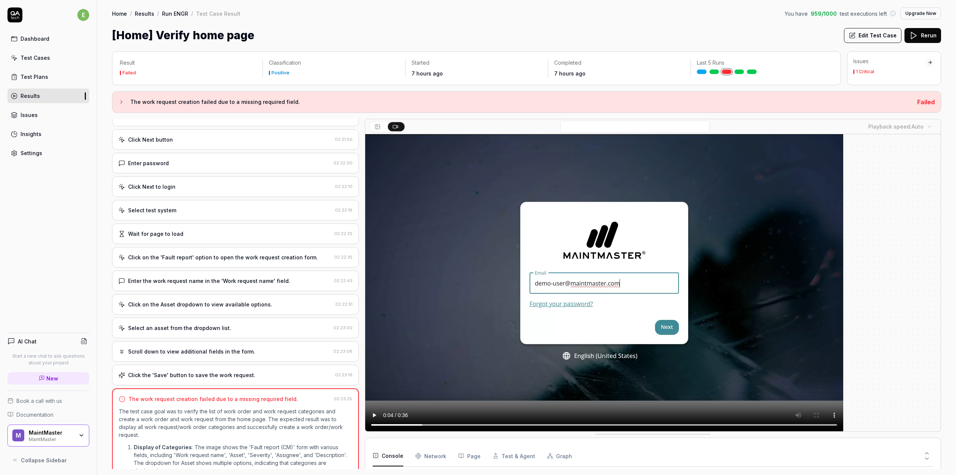
scroll to position [26, 0]
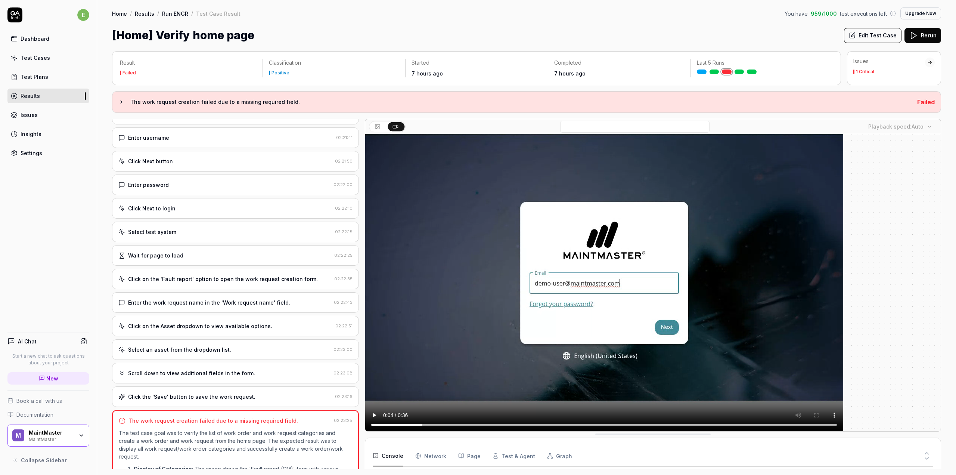
click at [935, 127] on body "e Dashboard Test Cases Test Plans Results Issues Insights Settings AI Chat Star…" at bounding box center [478, 237] width 956 height 475
click at [557, 211] on video at bounding box center [604, 283] width 478 height 299
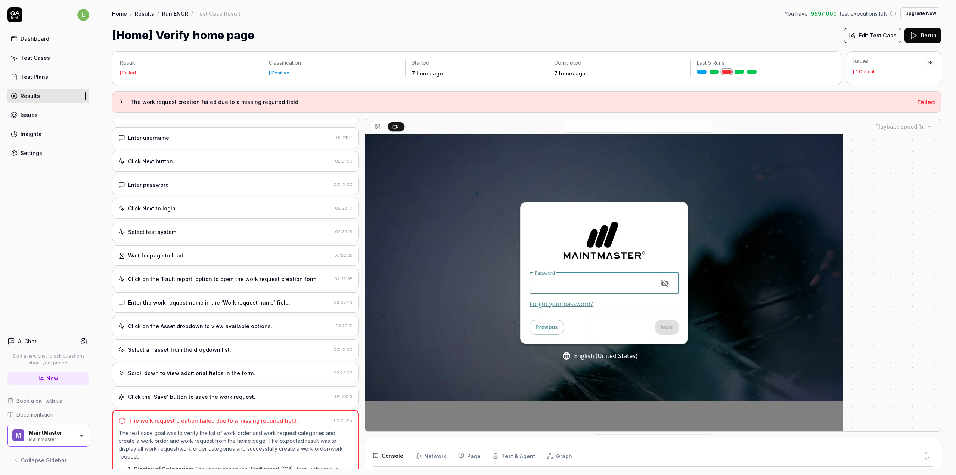
click at [627, 304] on video at bounding box center [604, 283] width 478 height 299
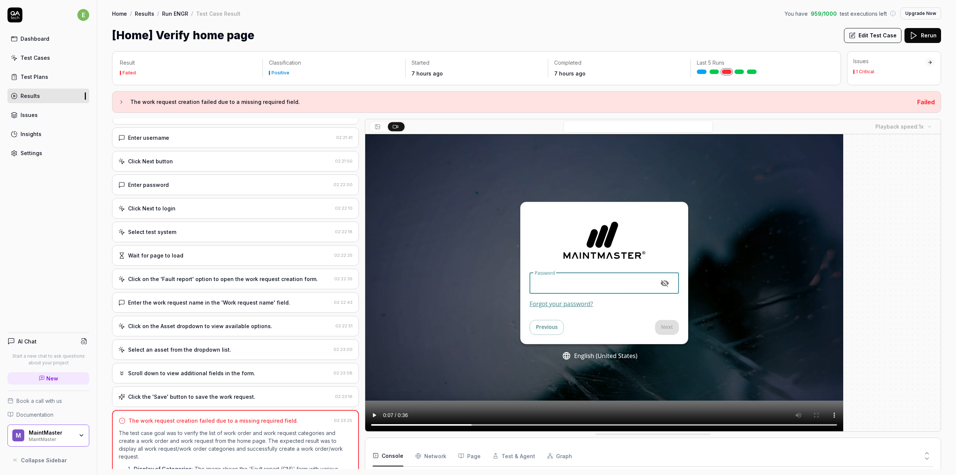
scroll to position [64, 0]
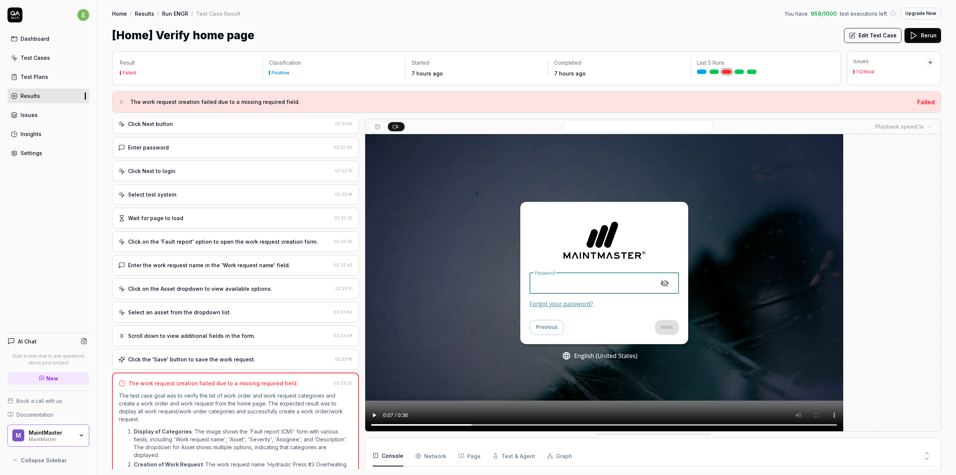
click at [884, 37] on button "Edit Test Case" at bounding box center [873, 35] width 58 height 15
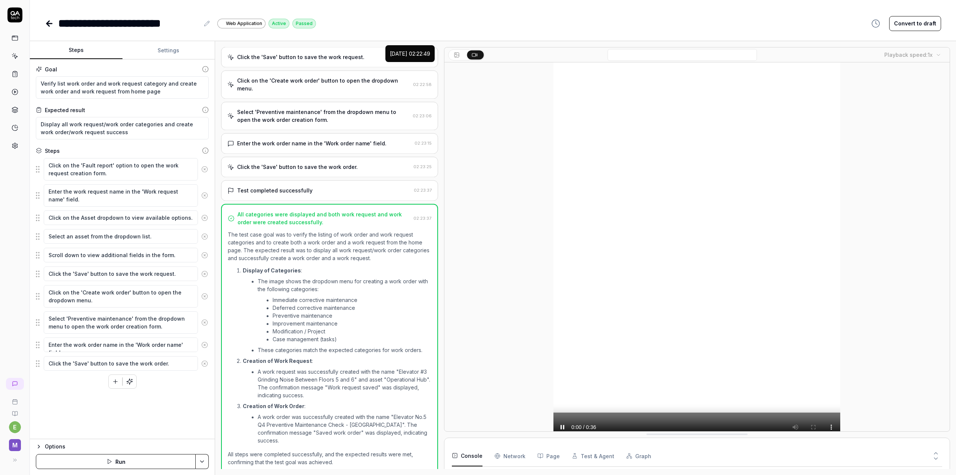
type textarea "*"
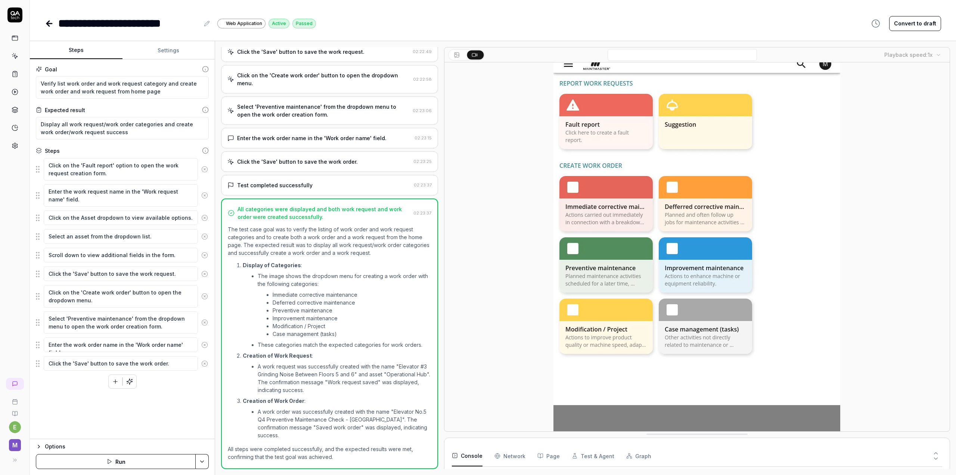
scroll to position [14, 0]
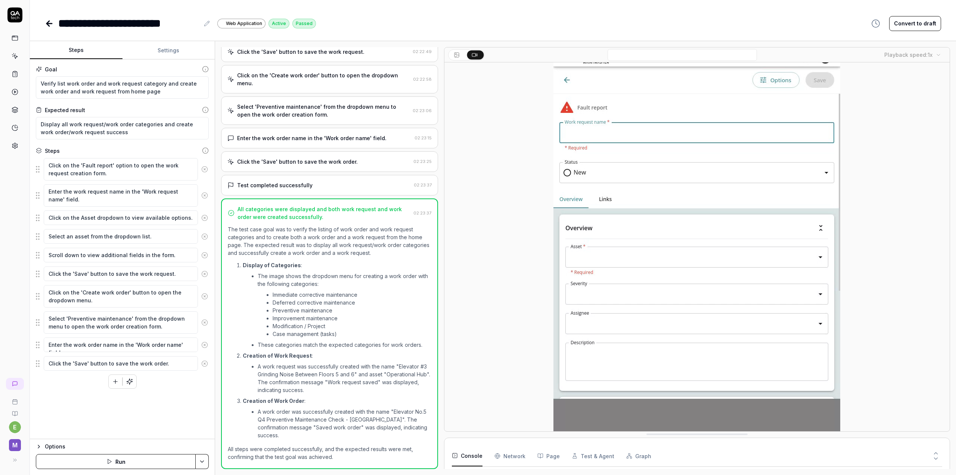
click at [647, 260] on video at bounding box center [697, 240] width 287 height 383
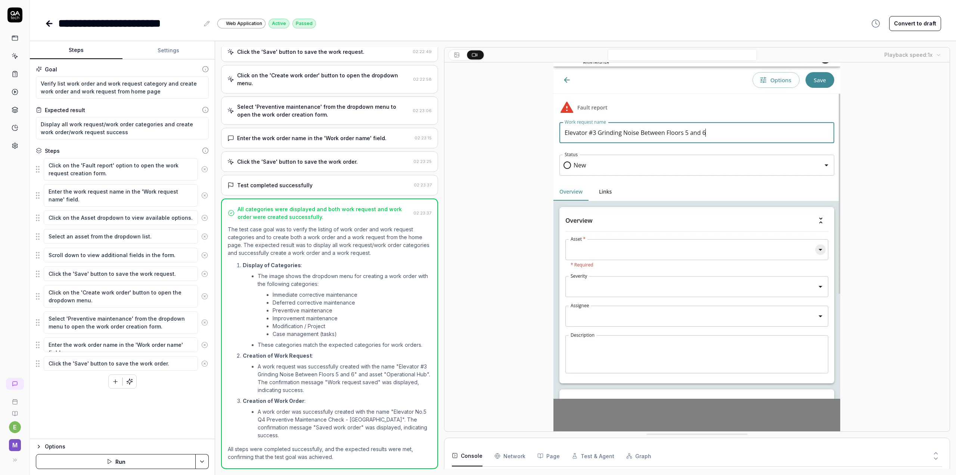
click at [662, 306] on video at bounding box center [697, 240] width 287 height 383
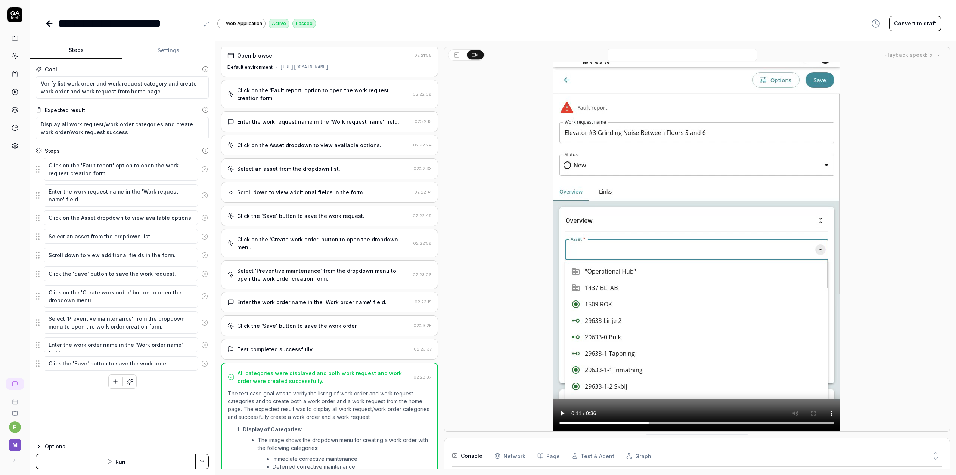
scroll to position [0, 0]
click at [313, 124] on div "Enter the work request name in the 'Work request name' field." at bounding box center [318, 124] width 162 height 8
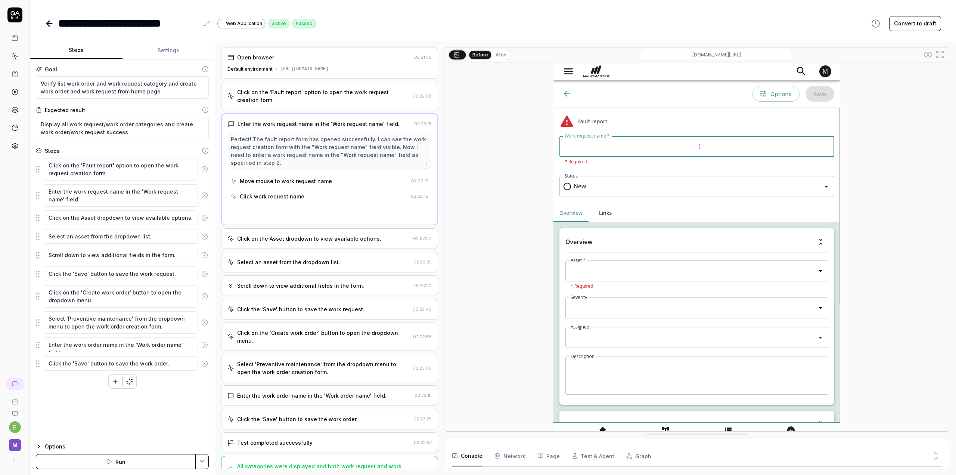
click at [340, 88] on div "Click on the 'Fault report' option to open the work request creation form. 02:2…" at bounding box center [329, 96] width 217 height 28
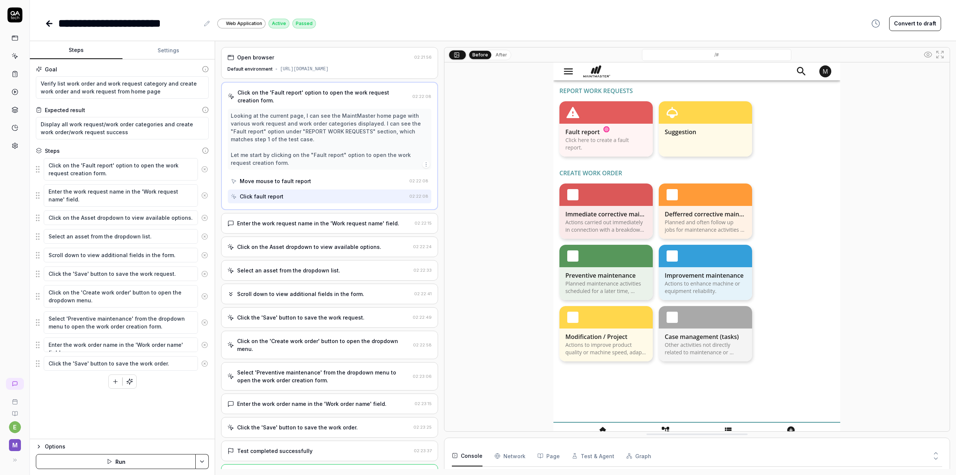
click at [329, 71] on div "https://ug1292.testapps.maintmaster.com/#" at bounding box center [304, 69] width 49 height 7
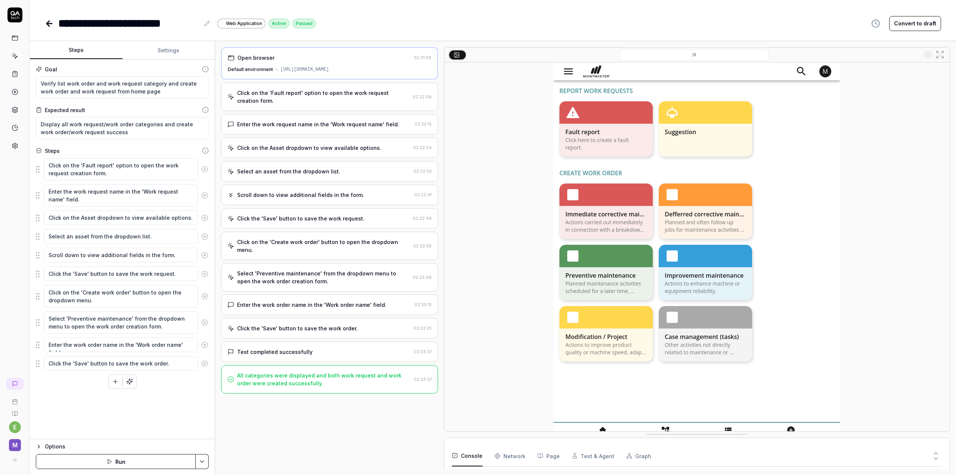
type textarea "*"
click at [356, 437] on div "Open browser 02:21:56 Default environment https://ug1292.testapps.maintmaster.c…" at bounding box center [329, 258] width 217 height 422
click at [45, 21] on icon at bounding box center [49, 23] width 9 height 9
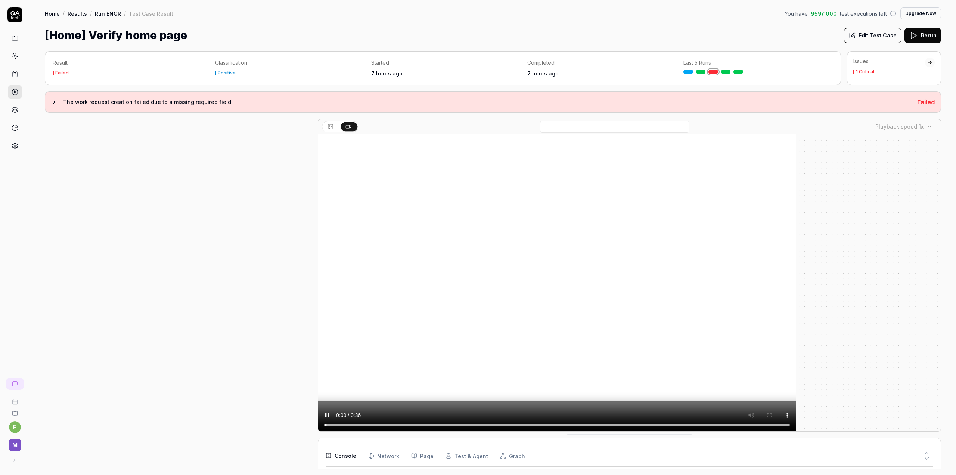
scroll to position [115, 0]
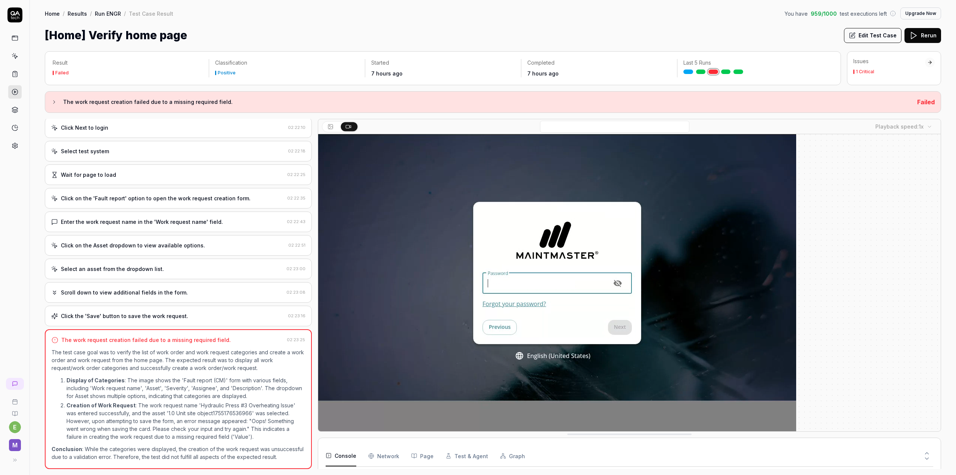
click at [555, 251] on video at bounding box center [557, 283] width 478 height 299
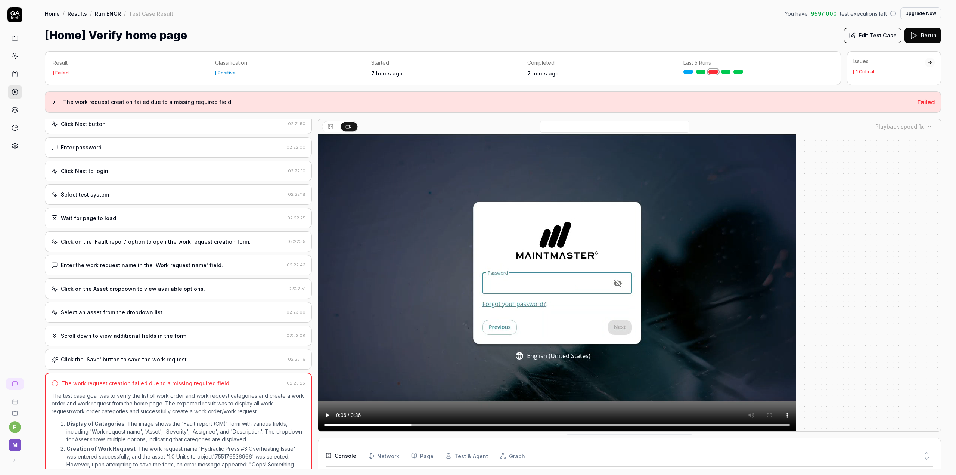
scroll to position [0, 0]
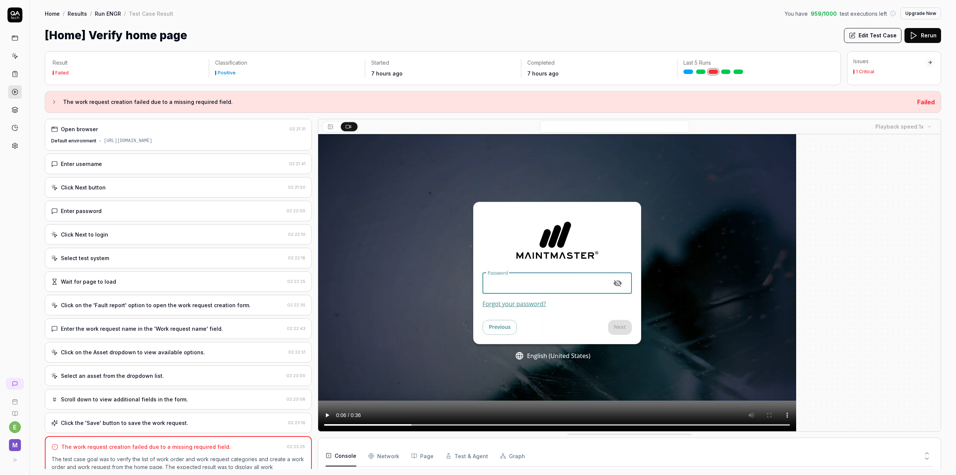
click at [172, 166] on div "Enter username" at bounding box center [168, 164] width 235 height 8
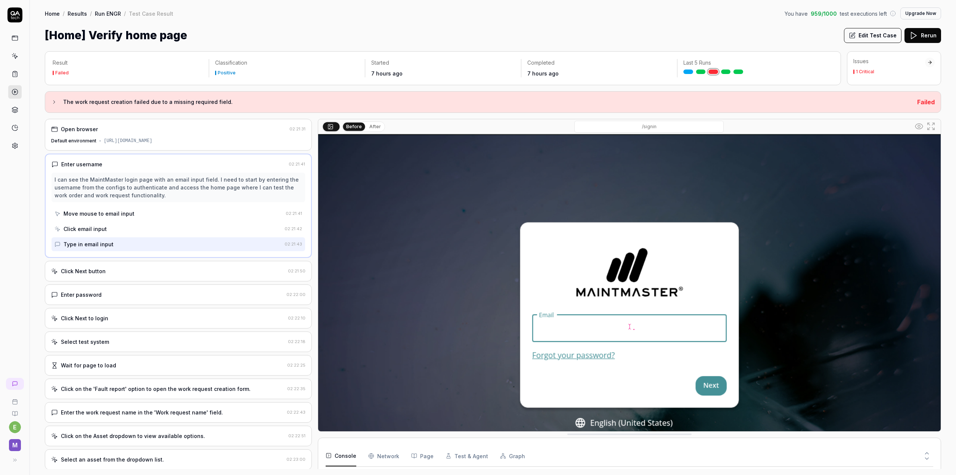
click at [156, 163] on div "Enter username" at bounding box center [169, 164] width 234 height 8
click at [106, 272] on div "Click Next button" at bounding box center [168, 271] width 234 height 8
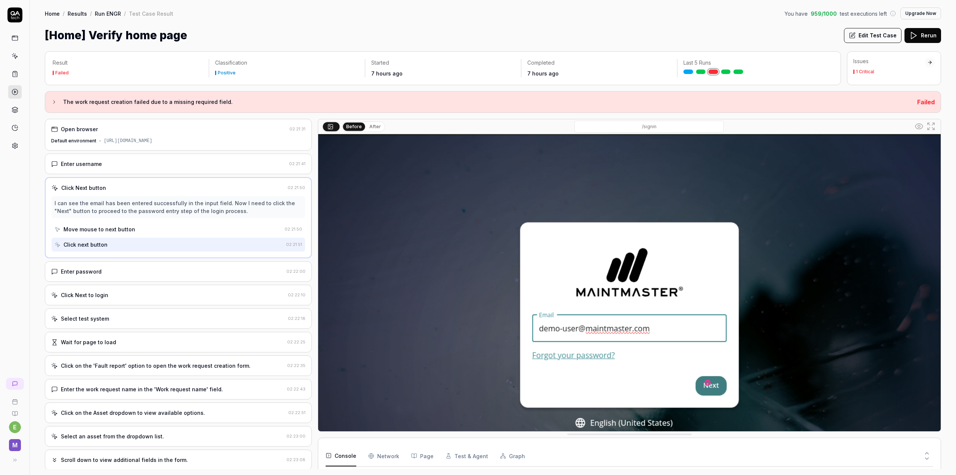
click at [126, 291] on div "Click Next to login" at bounding box center [168, 295] width 234 height 8
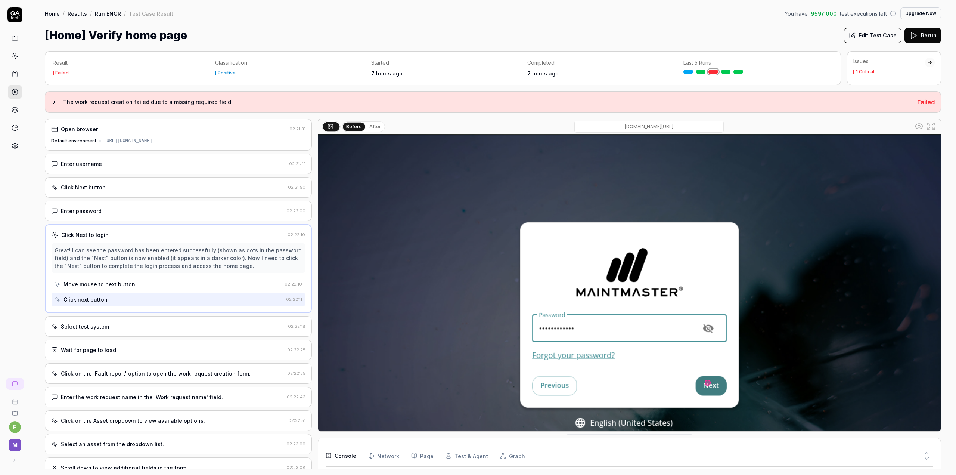
click at [157, 326] on div "Select test system" at bounding box center [168, 326] width 234 height 8
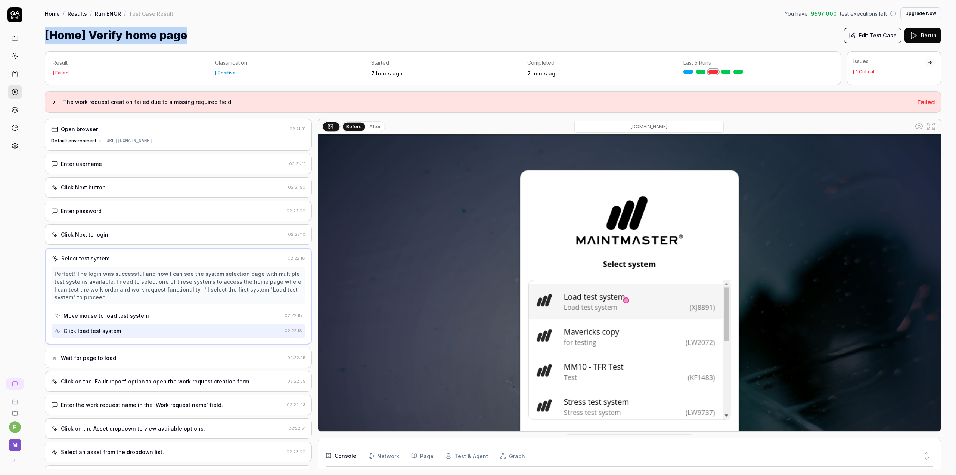
drag, startPoint x: 200, startPoint y: 37, endPoint x: 44, endPoint y: 33, distance: 156.2
click at [44, 33] on div "Home / Results / Run ENGR / Test Case Result You have 959 / 1000 test execution…" at bounding box center [493, 22] width 927 height 44
copy h1 "[Home] Verify home page"
click at [309, 41] on div "[Home] Verify home page Edit Test Case Rerun" at bounding box center [493, 35] width 897 height 17
click at [149, 96] on div "The work request creation failed due to a missing required field. Failed" at bounding box center [493, 102] width 897 height 22
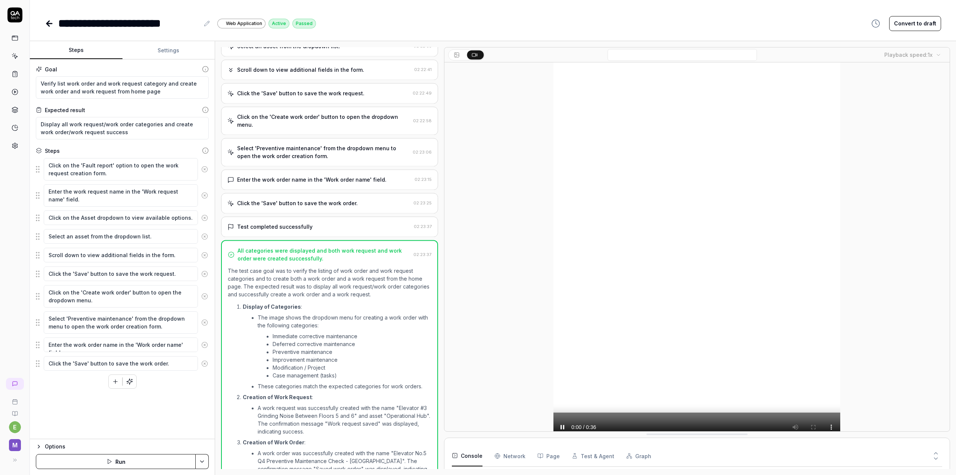
scroll to position [166, 0]
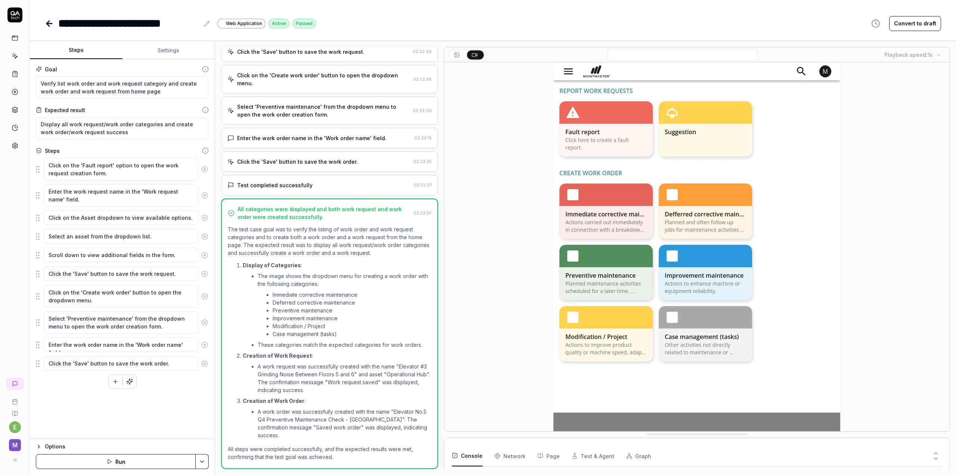
drag, startPoint x: 44, startPoint y: 18, endPoint x: 49, endPoint y: 24, distance: 8.3
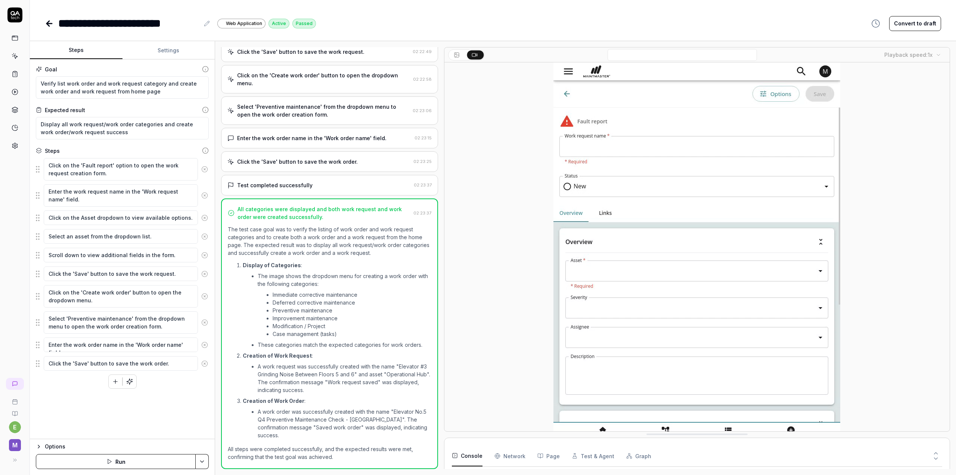
click at [44, 18] on div "**********" at bounding box center [493, 16] width 927 height 32
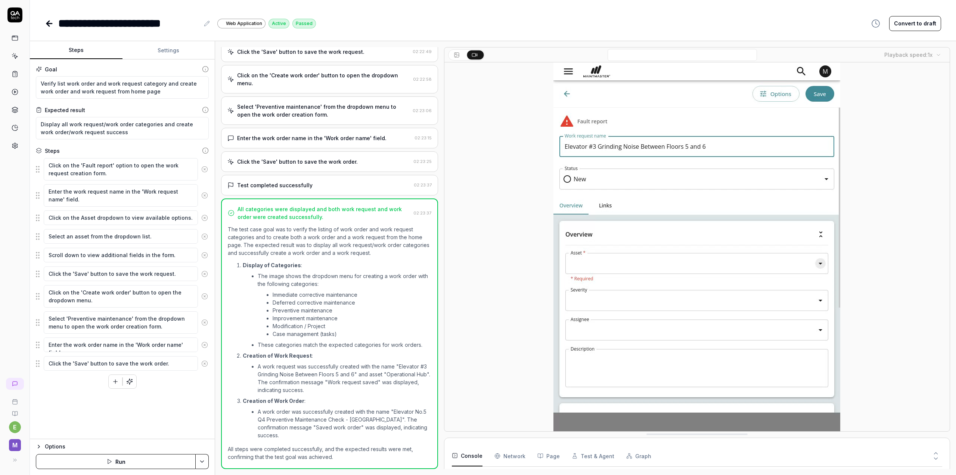
click at [49, 24] on icon at bounding box center [49, 23] width 9 height 9
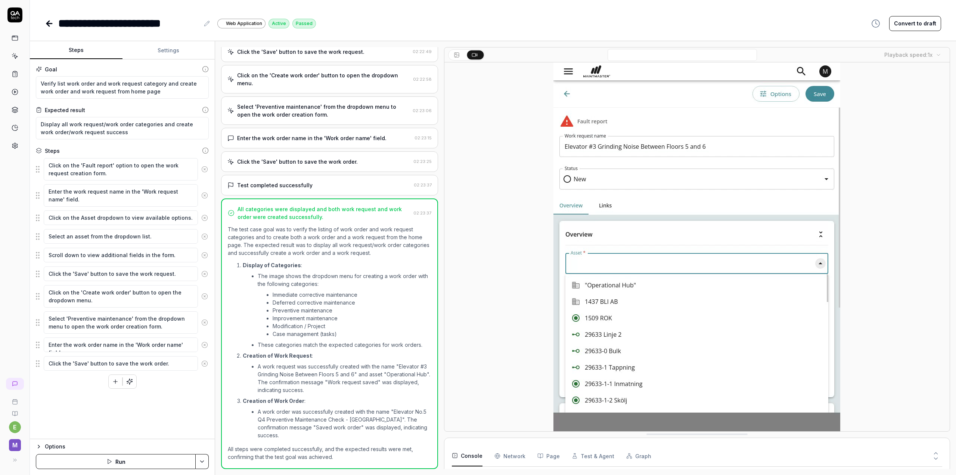
type textarea "*"
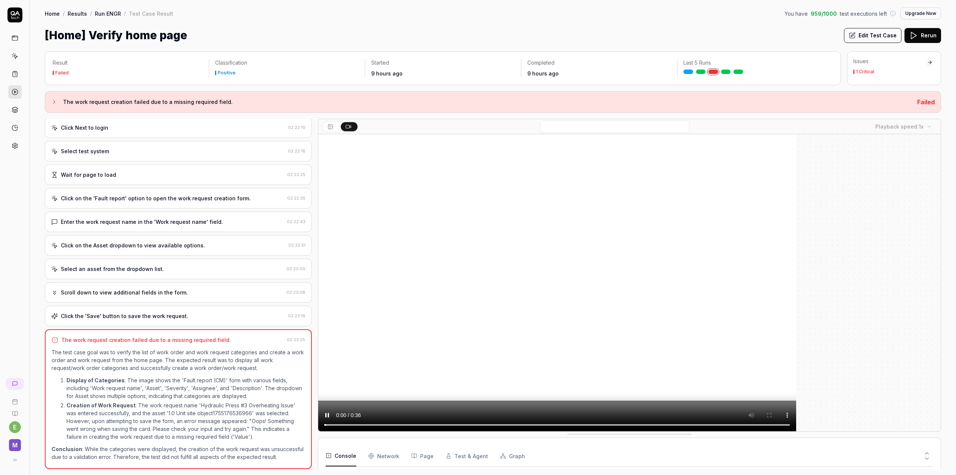
scroll to position [115, 0]
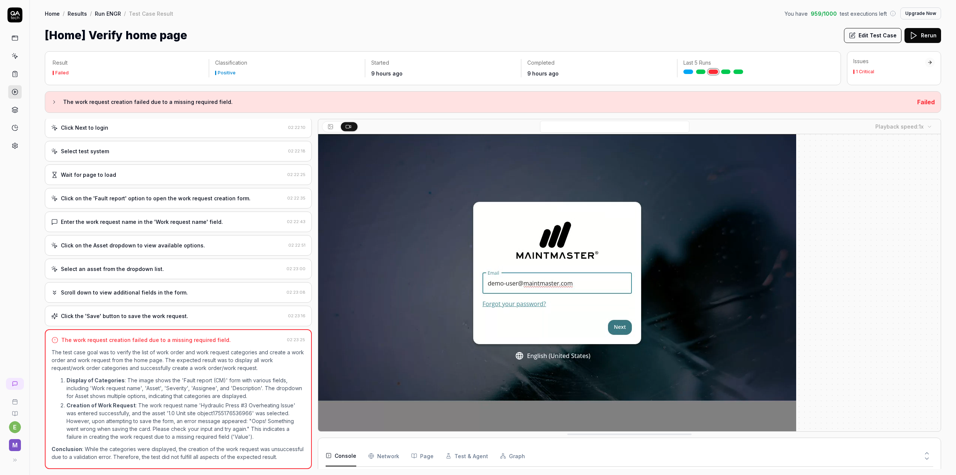
click at [110, 11] on link "Run ENGR" at bounding box center [108, 13] width 26 height 7
